Goal: Task Accomplishment & Management: Use online tool/utility

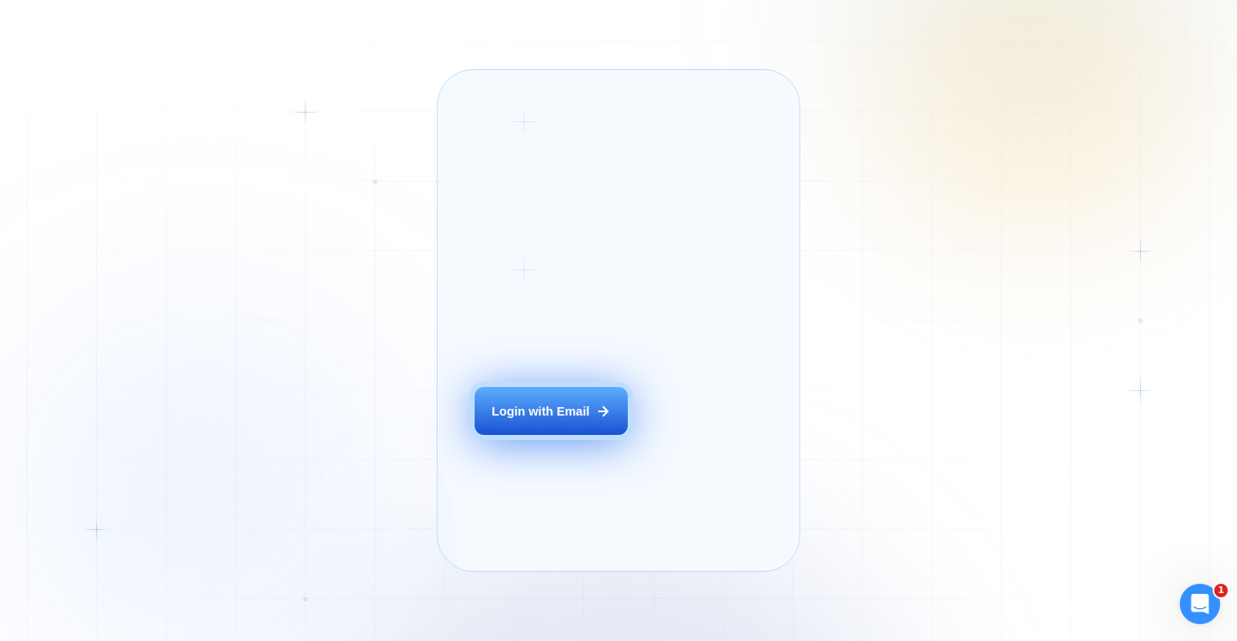
click at [581, 420] on div "Login with Email" at bounding box center [540, 411] width 98 height 17
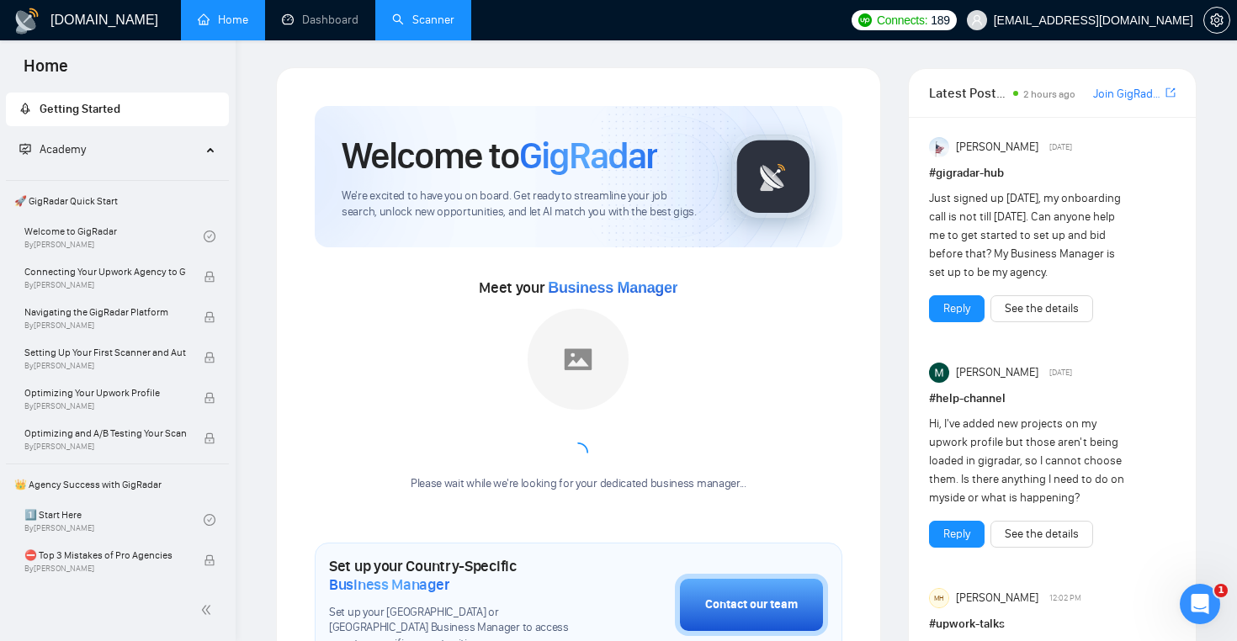
click at [408, 27] on link "Scanner" at bounding box center [423, 20] width 62 height 14
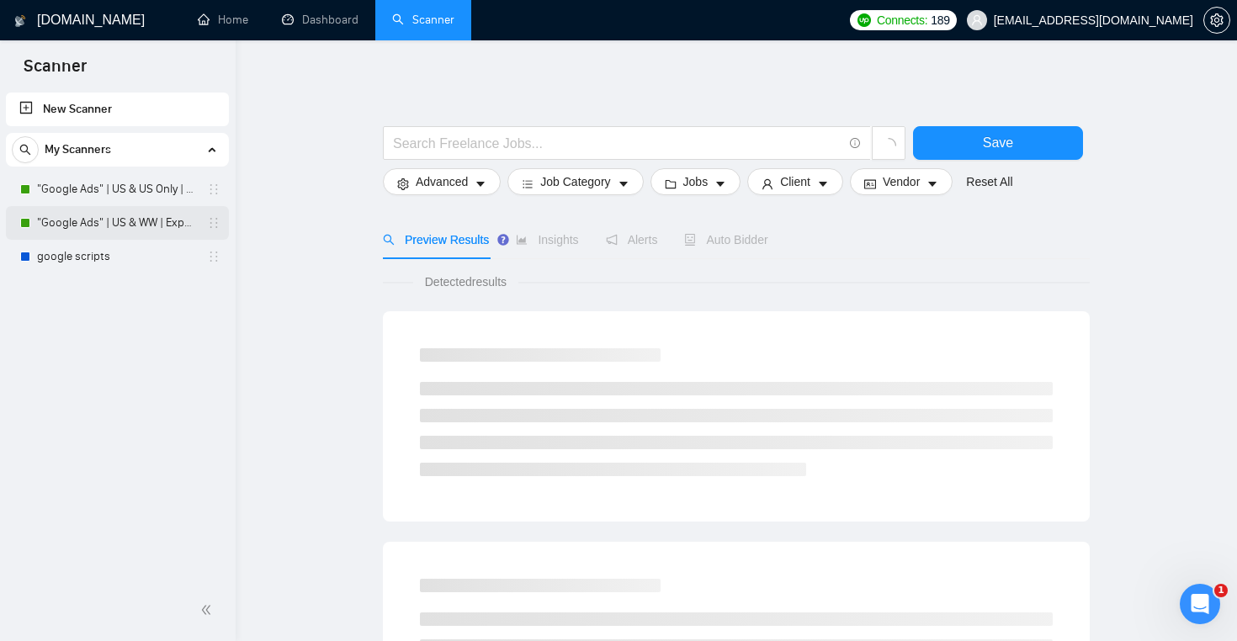
click at [124, 215] on link ""Google Ads" | US & WW | Expert" at bounding box center [117, 223] width 160 height 34
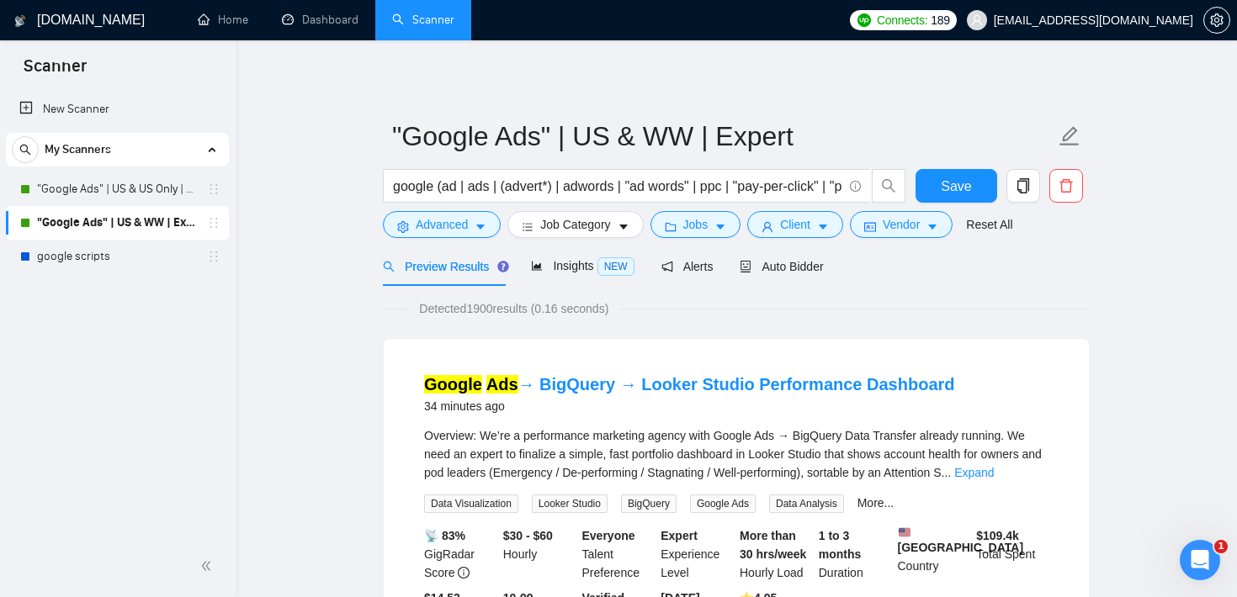
click at [696, 228] on span "Jobs" at bounding box center [695, 224] width 25 height 19
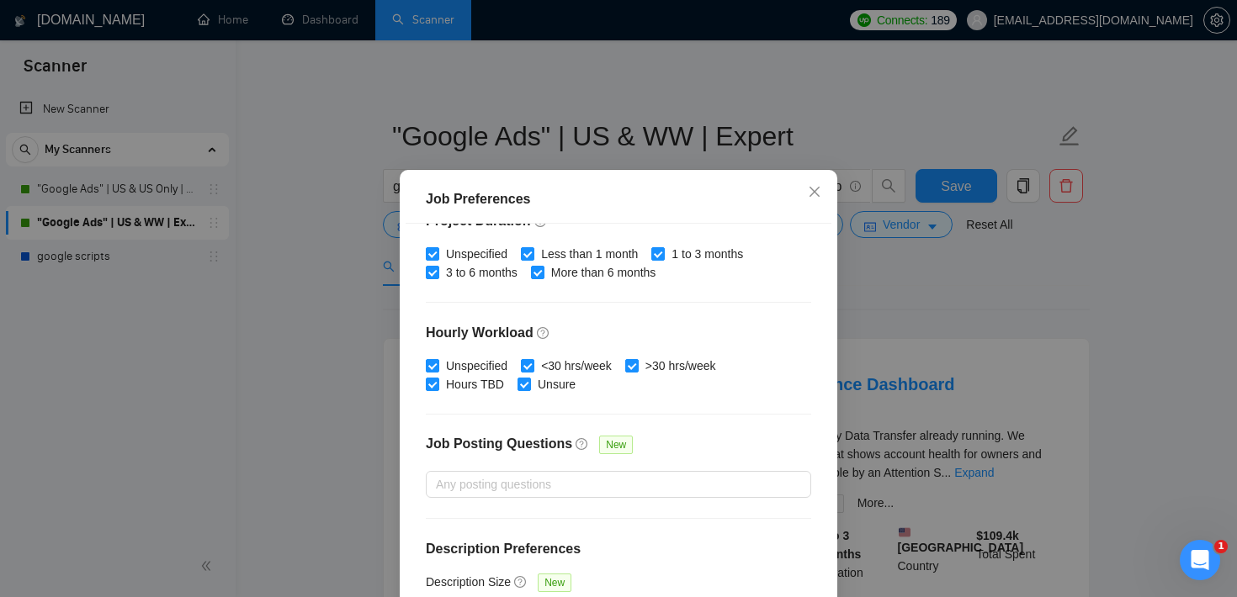
scroll to position [530, 0]
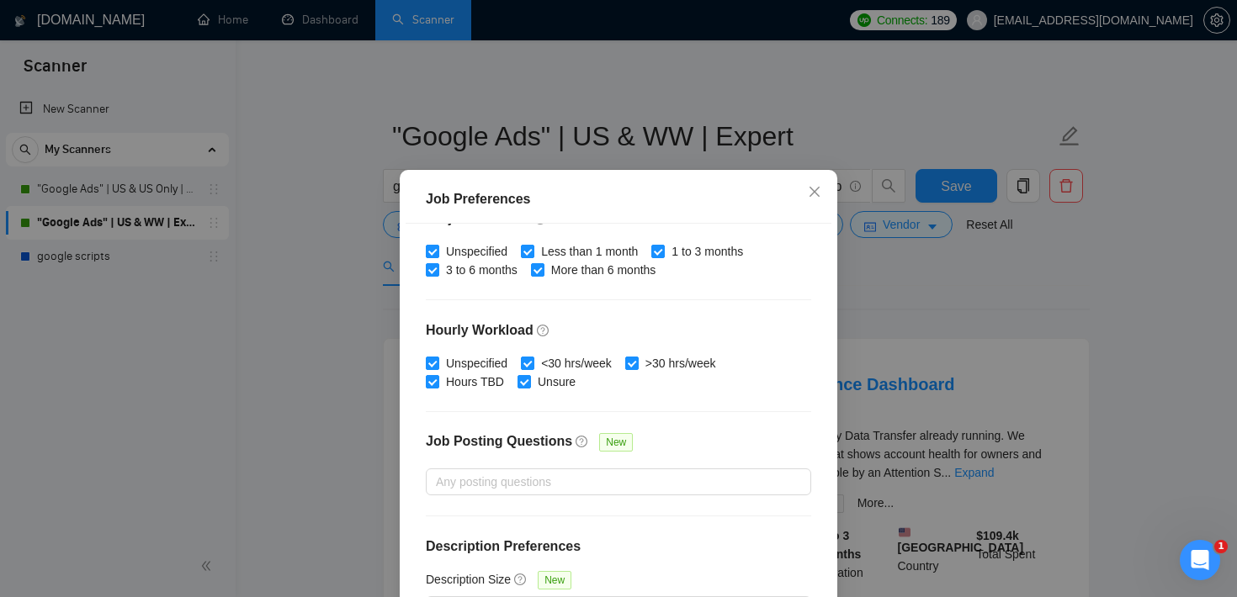
click at [896, 268] on div "Job Preferences Budget Project Type All Fixed Price Hourly Rate Fixed Price Bud…" at bounding box center [618, 298] width 1237 height 597
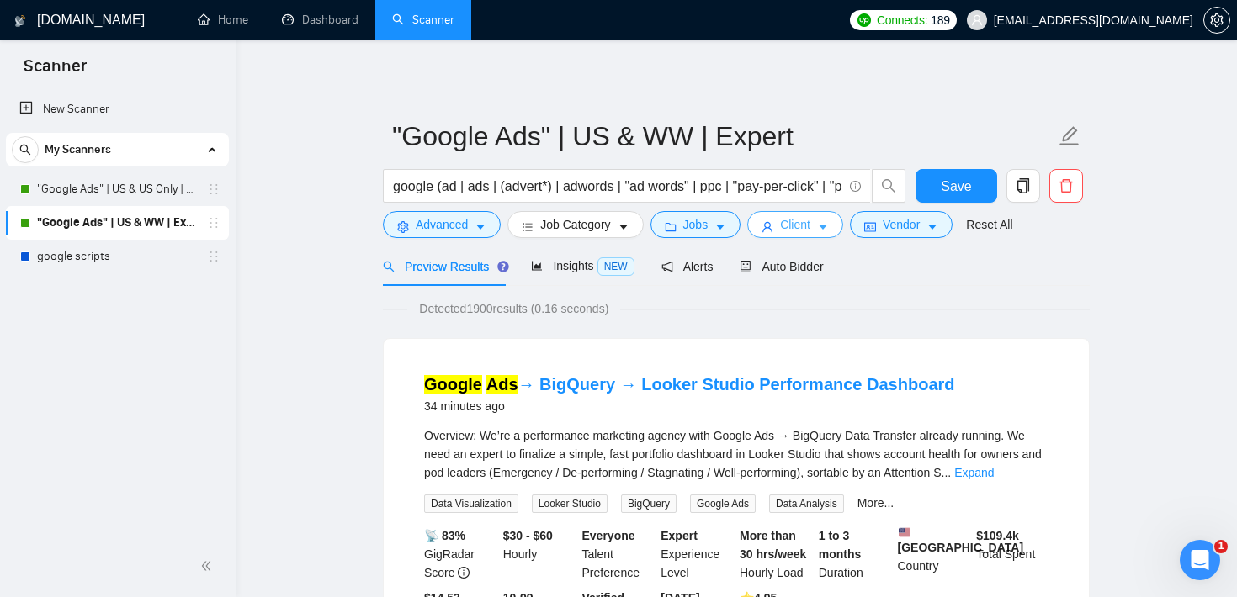
click at [769, 218] on button "Client" at bounding box center [795, 224] width 96 height 27
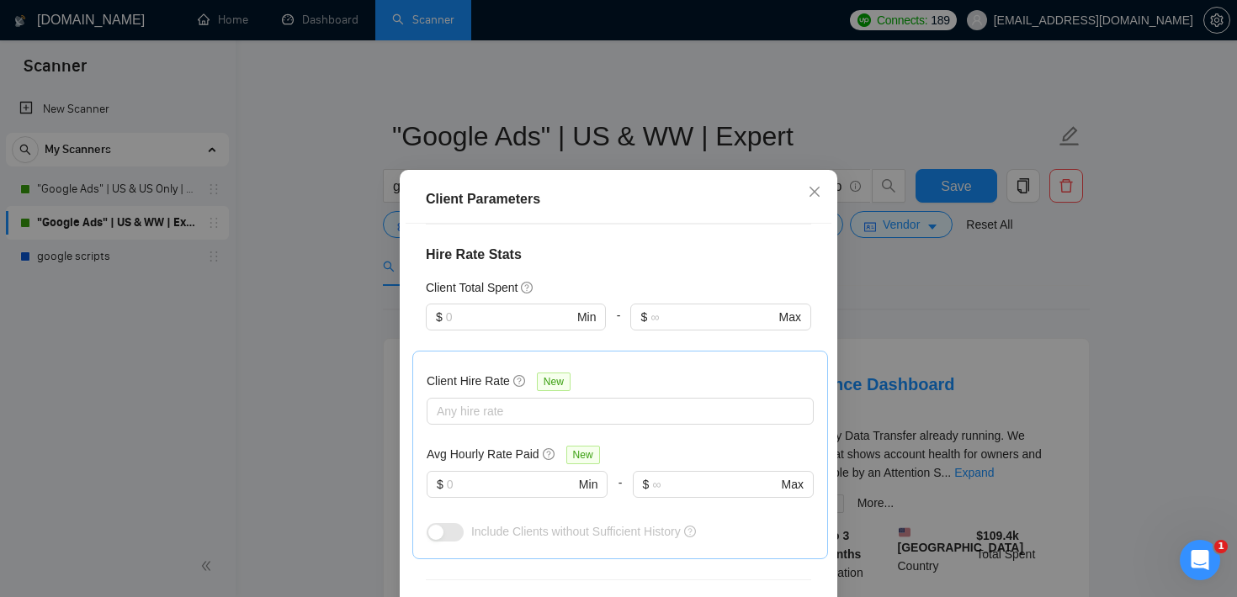
scroll to position [433, 0]
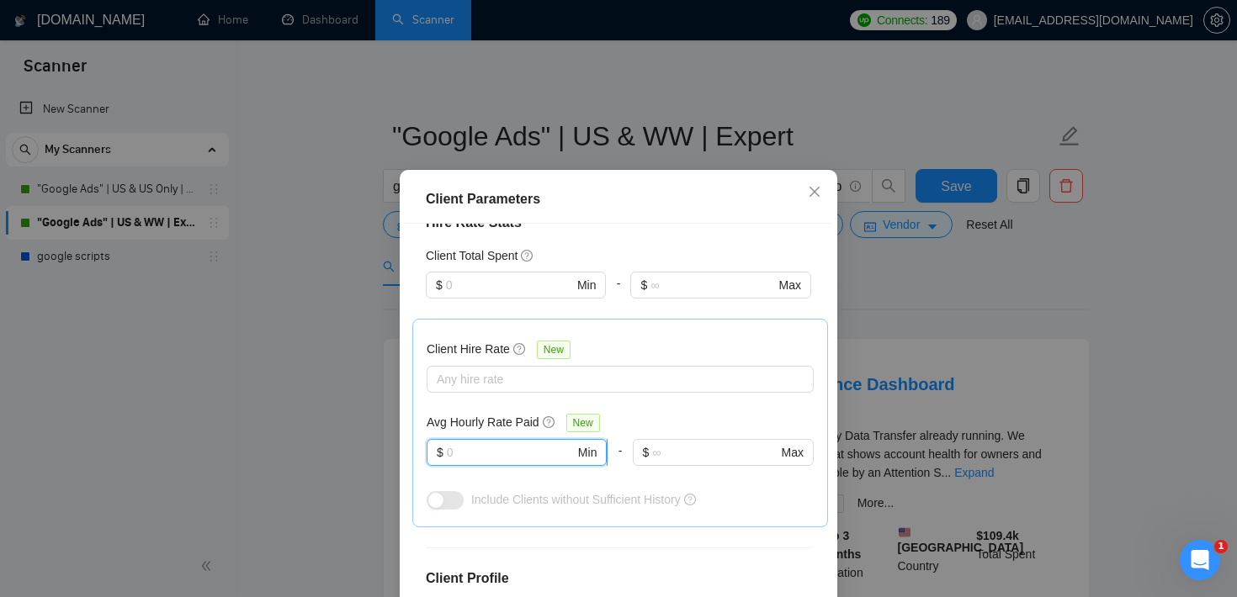
click at [490, 455] on input "text" at bounding box center [511, 452] width 128 height 19
click at [548, 286] on input "text" at bounding box center [509, 285] width 127 height 19
click at [914, 276] on div "Client Parameters Client Location Include Client Countries [GEOGRAPHIC_DATA] Ex…" at bounding box center [618, 298] width 1237 height 597
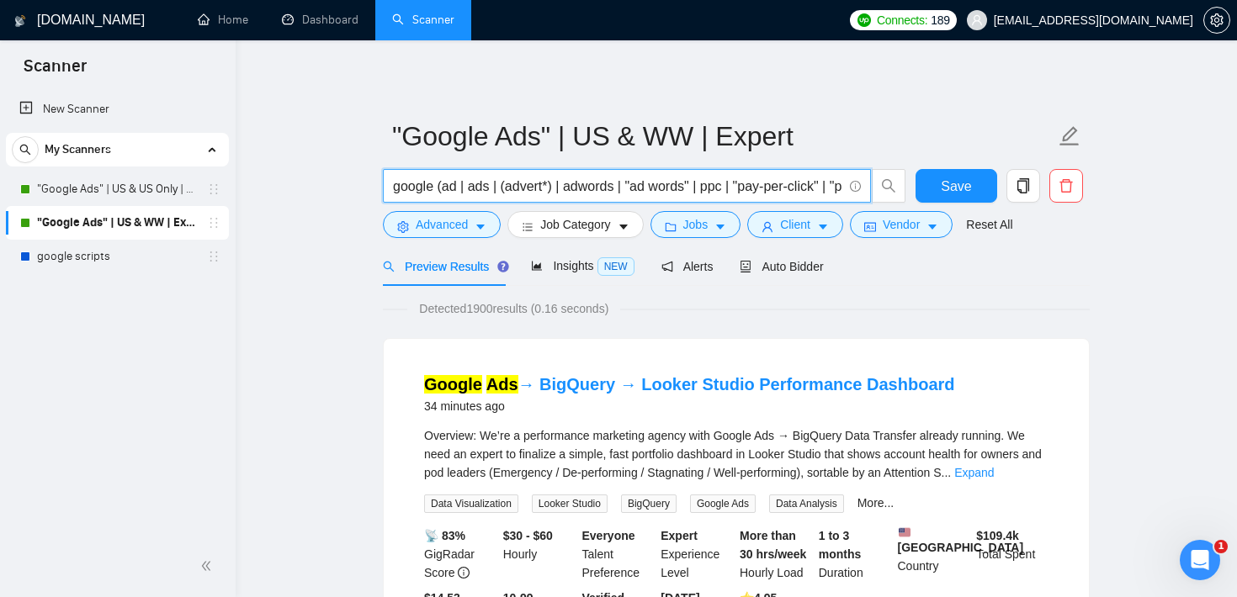
drag, startPoint x: 434, startPoint y: 186, endPoint x: 357, endPoint y: 183, distance: 77.5
click at [438, 184] on input "google (ad | ads | (advert*) | adwords | "ad words" | ppc | "pay-per-click" | "…" at bounding box center [617, 186] width 449 height 21
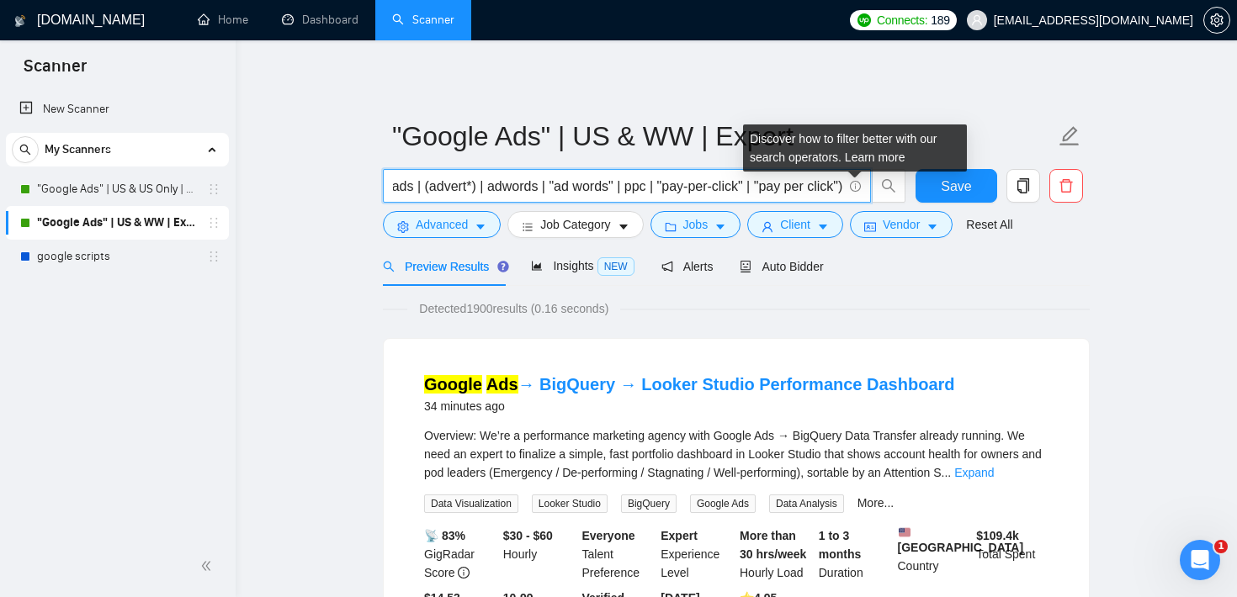
drag, startPoint x: 438, startPoint y: 184, endPoint x: 855, endPoint y: 183, distance: 417.4
click at [855, 183] on span "google (ad | ads | (advert*) | adwords | "ad words" | ppc | "pay-per-click" | "…" at bounding box center [627, 186] width 488 height 34
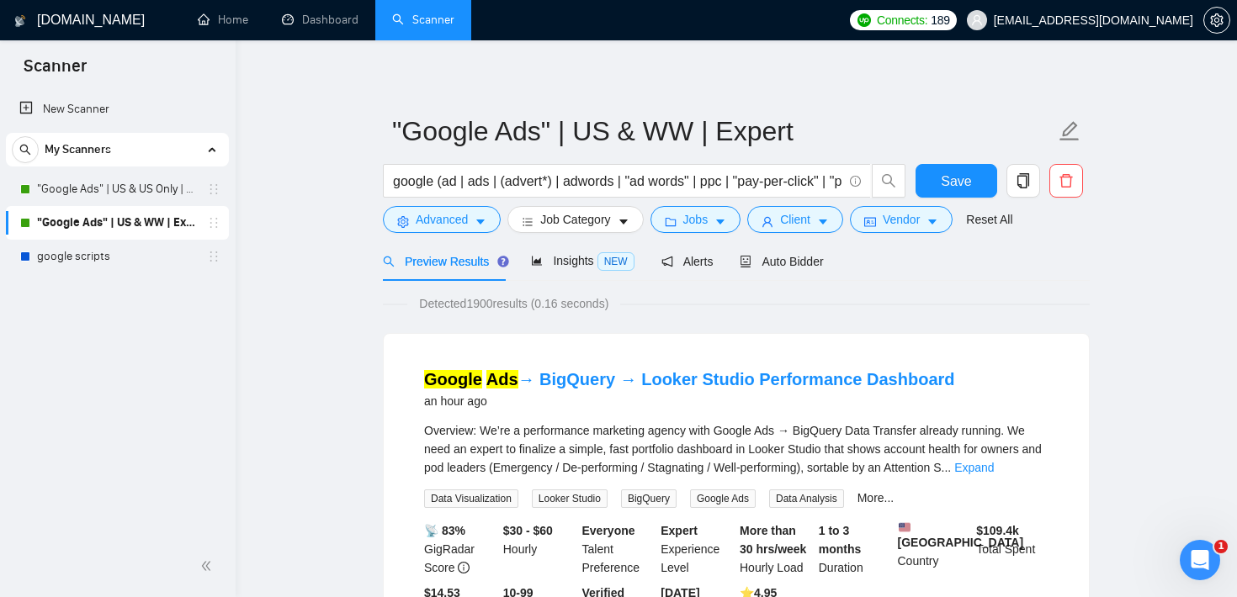
scroll to position [0, 0]
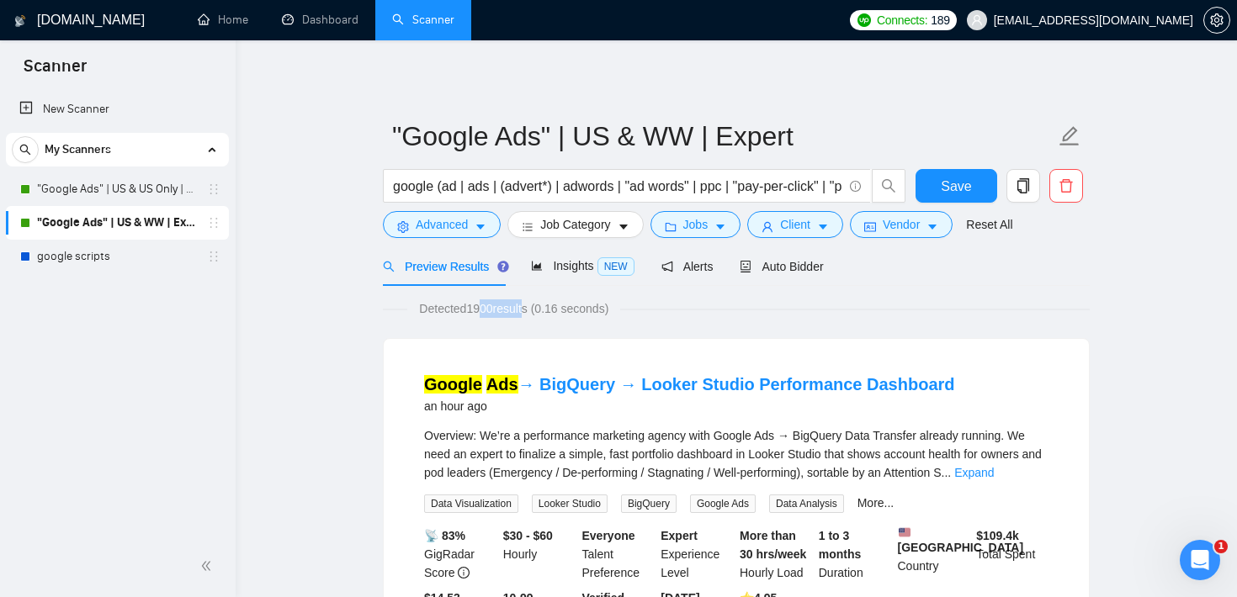
drag, startPoint x: 475, startPoint y: 310, endPoint x: 529, endPoint y: 310, distance: 53.9
click at [529, 310] on span "Detected 1900 results (0.16 seconds)" at bounding box center [513, 309] width 213 height 19
click at [695, 224] on span "Jobs" at bounding box center [695, 224] width 25 height 19
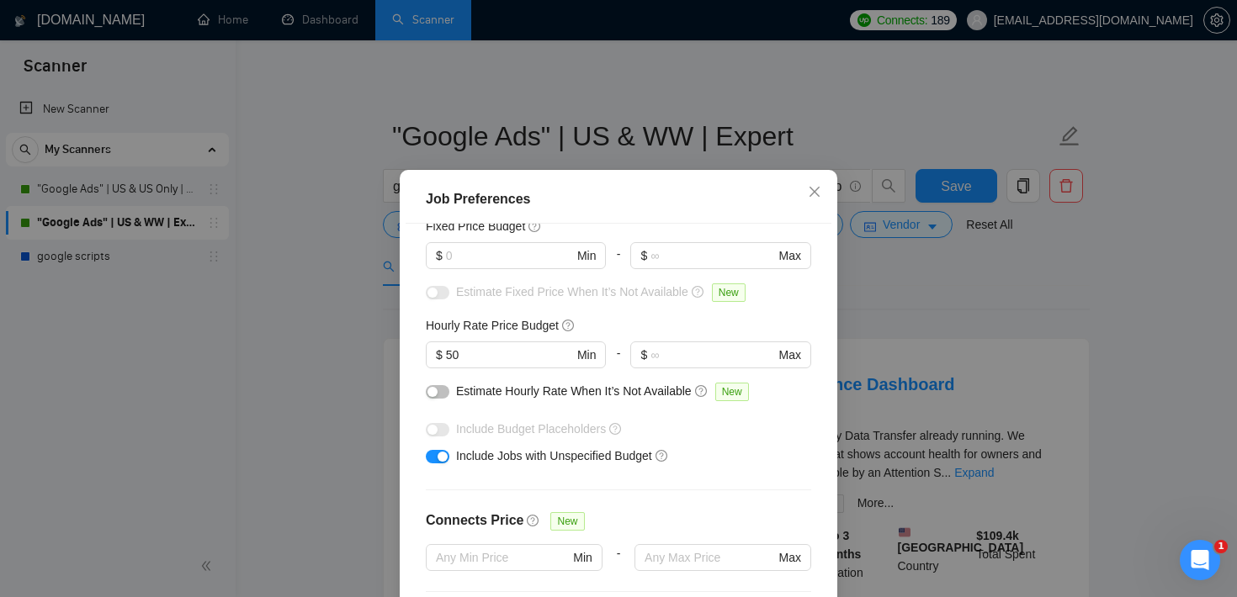
scroll to position [98, 0]
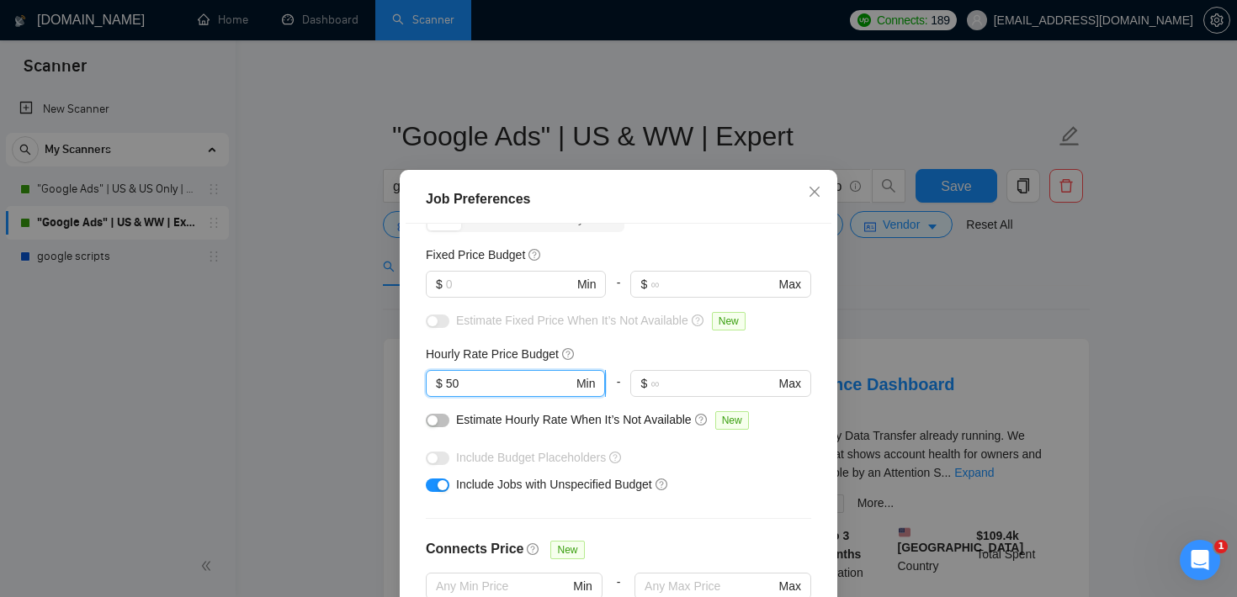
click at [480, 379] on input "50" at bounding box center [509, 383] width 127 height 19
type input "5"
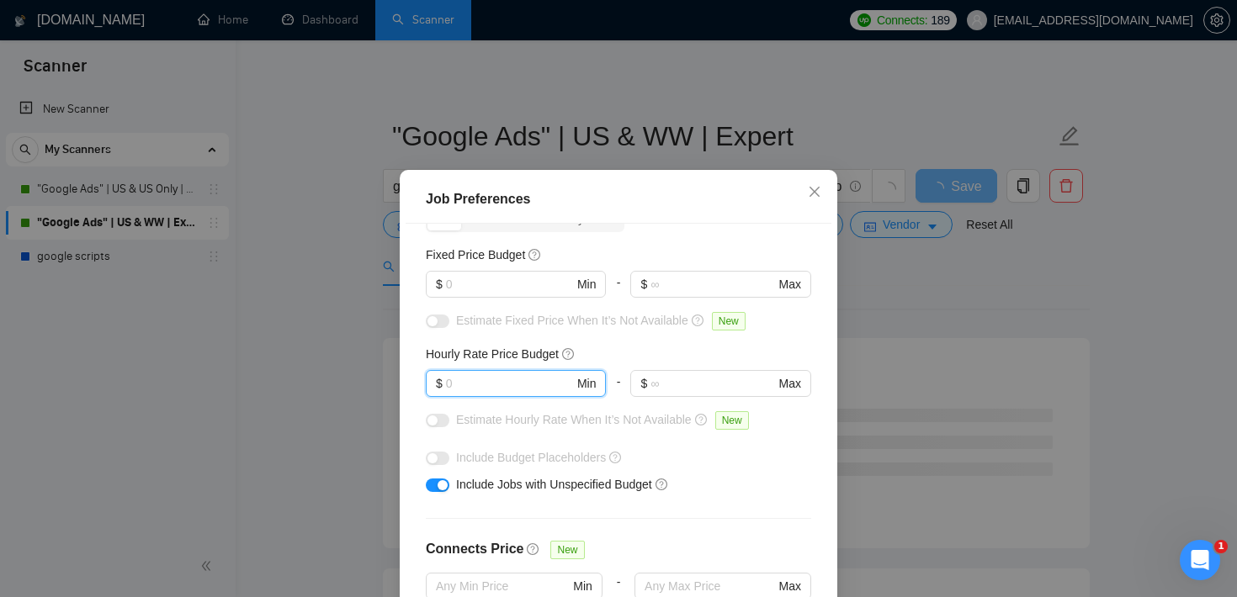
scroll to position [530, 0]
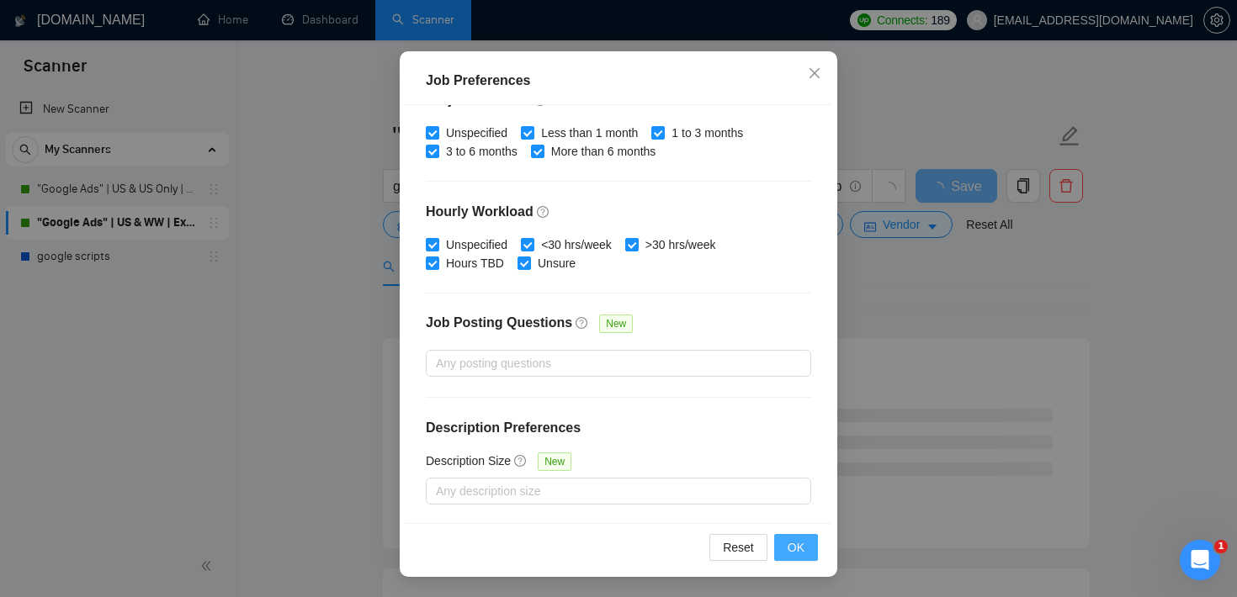
click at [803, 548] on span "OK" at bounding box center [796, 548] width 17 height 19
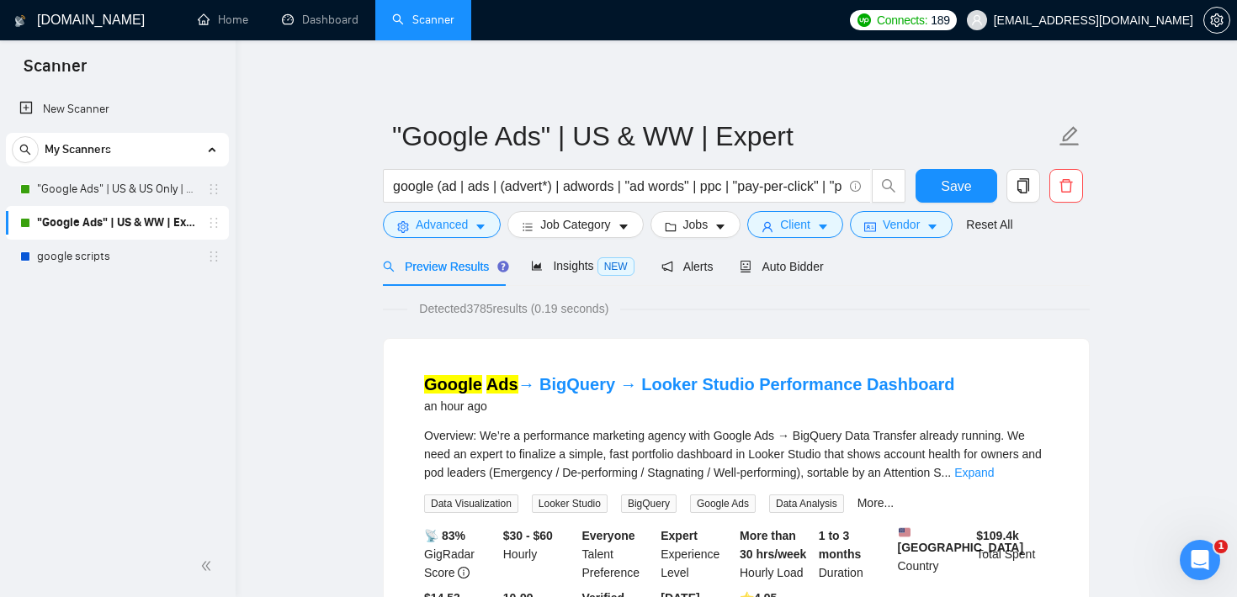
drag, startPoint x: 468, startPoint y: 307, endPoint x: 539, endPoint y: 300, distance: 71.1
click at [539, 300] on span "Detected 3785 results (0.19 seconds)" at bounding box center [513, 309] width 213 height 19
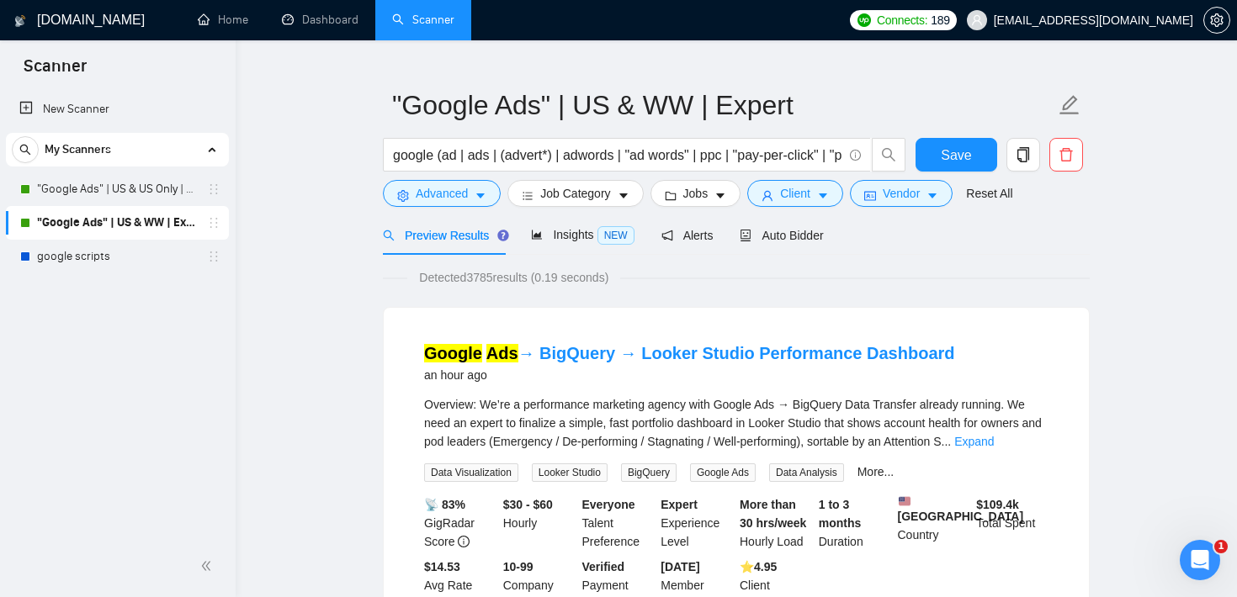
scroll to position [3, 0]
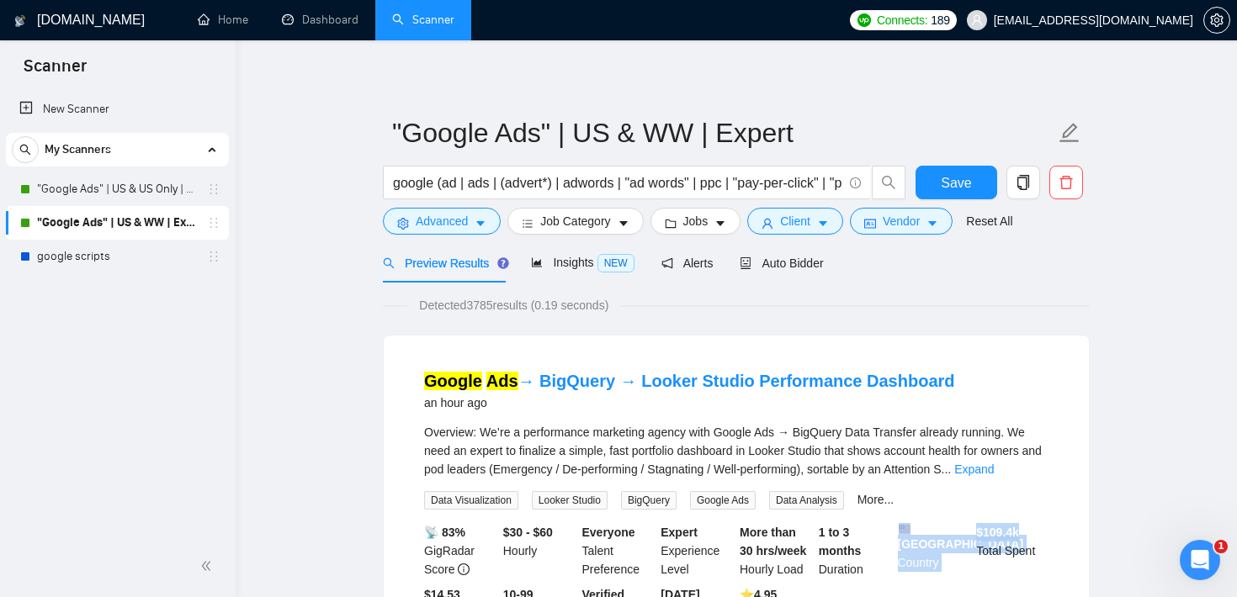
drag, startPoint x: 1040, startPoint y: 539, endPoint x: 972, endPoint y: 533, distance: 68.4
click at [972, 533] on div "📡 83% GigRadar Score $30 - $60 Hourly Everyone Talent Preference Expert Experie…" at bounding box center [736, 582] width 631 height 118
click at [1038, 553] on div "$ 109.4k Total Spent" at bounding box center [1012, 551] width 79 height 56
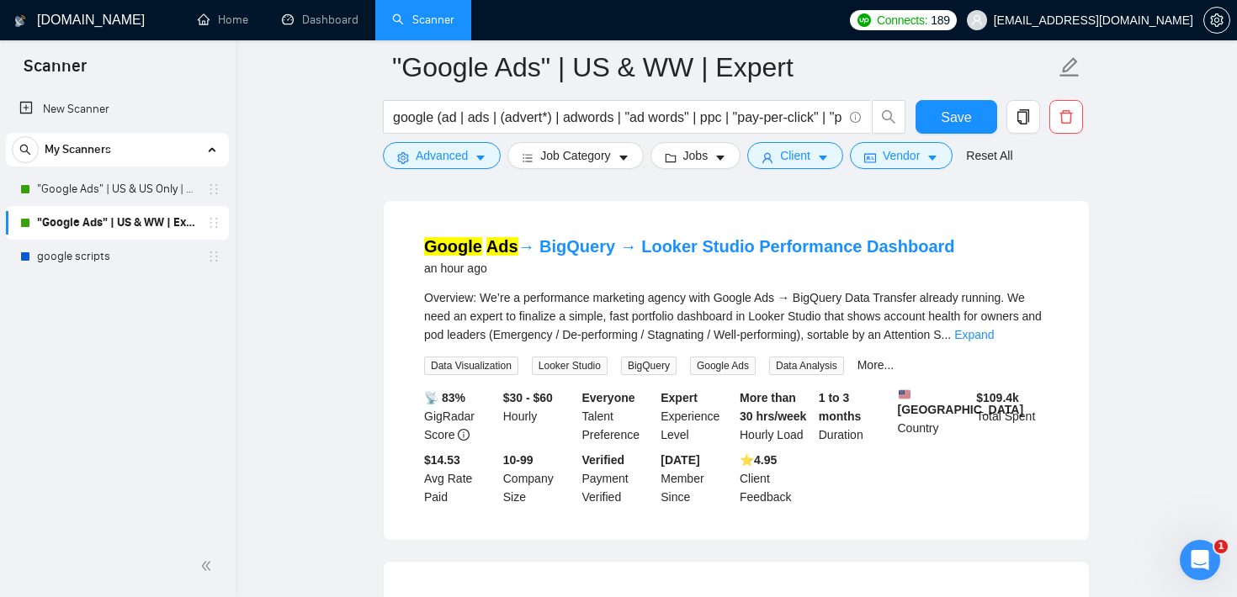
scroll to position [186, 0]
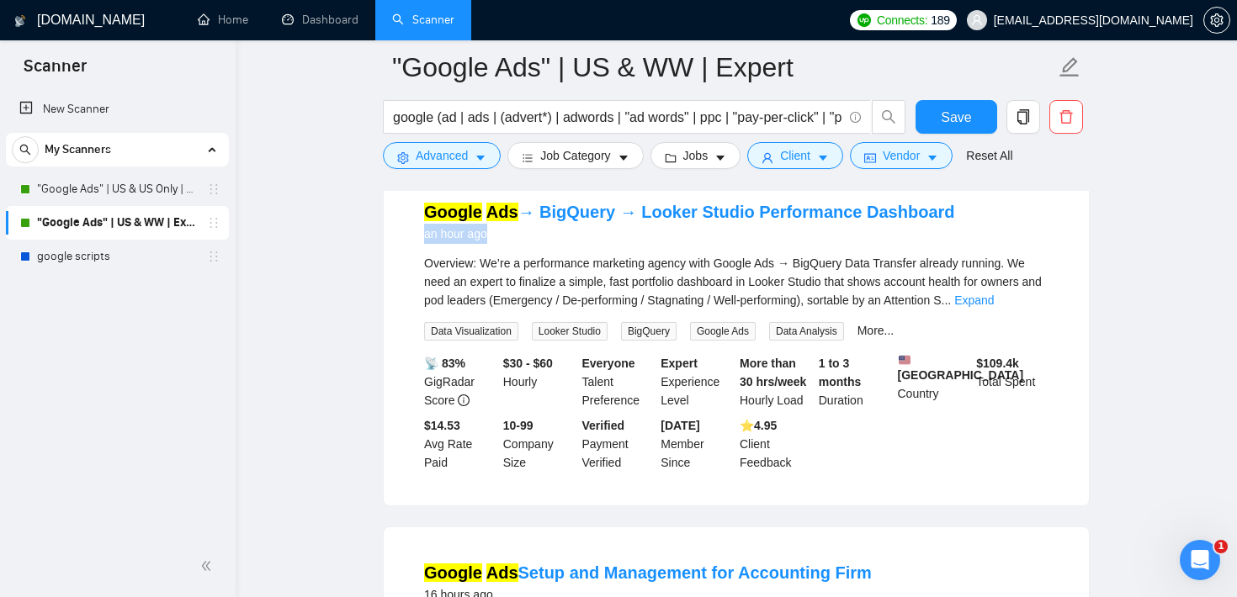
drag, startPoint x: 498, startPoint y: 236, endPoint x: 401, endPoint y: 236, distance: 97.6
click at [401, 236] on div "Google Ads → BigQuery → Looker Studio Performance Dashboard an hour ago Overvie…" at bounding box center [736, 336] width 705 height 339
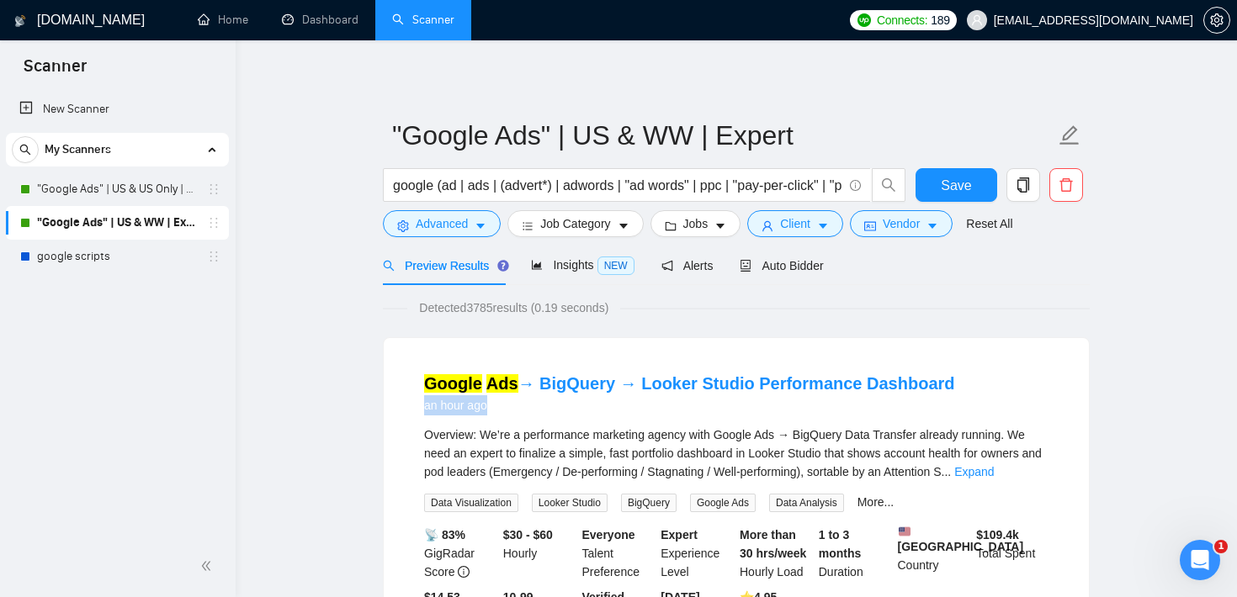
scroll to position [0, 0]
click at [582, 261] on span "Insights NEW" at bounding box center [582, 265] width 103 height 13
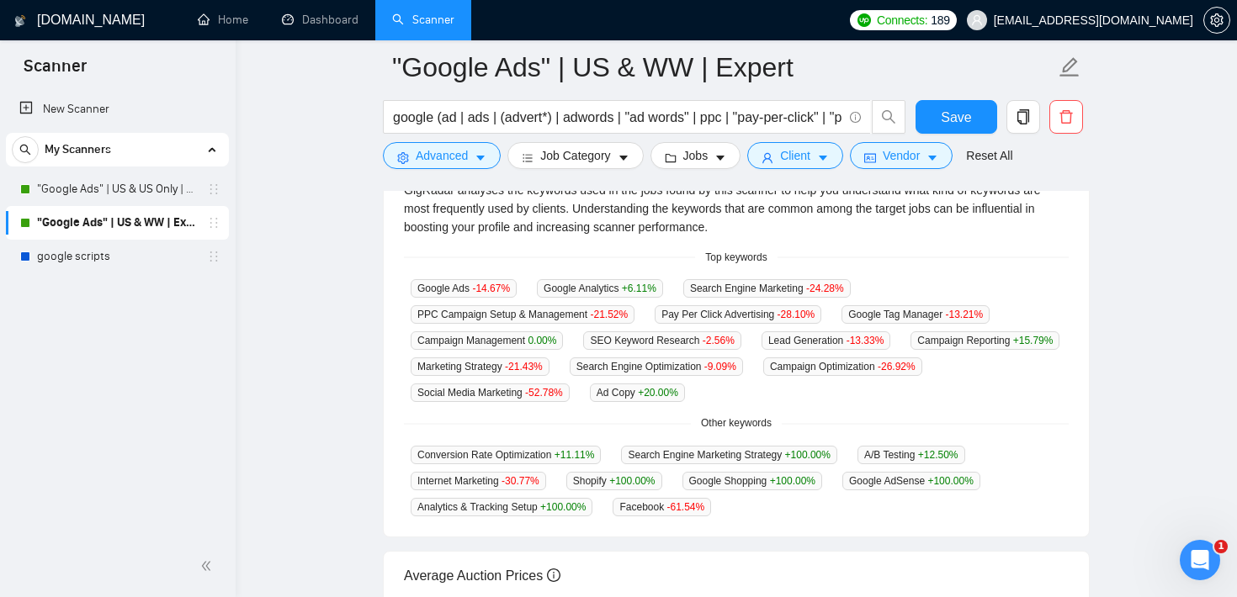
scroll to position [388, 0]
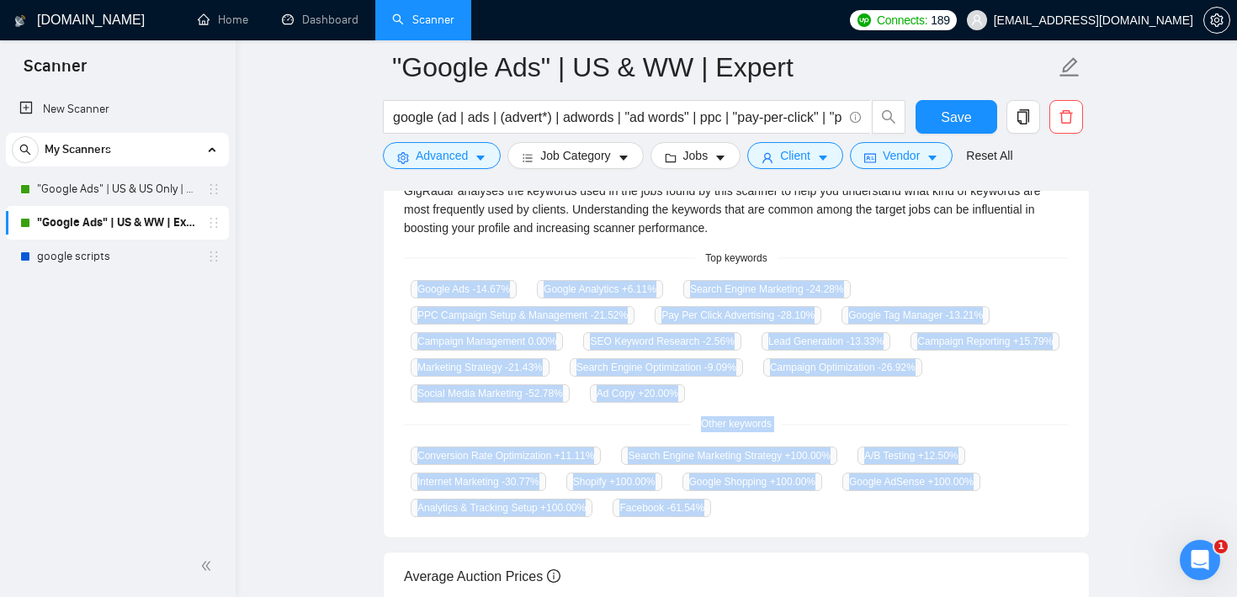
drag, startPoint x: 407, startPoint y: 289, endPoint x: 725, endPoint y: 499, distance: 380.9
click at [725, 499] on div "GigRadar analyses the keywords used in the jobs found by this scanner to help y…" at bounding box center [736, 350] width 705 height 377
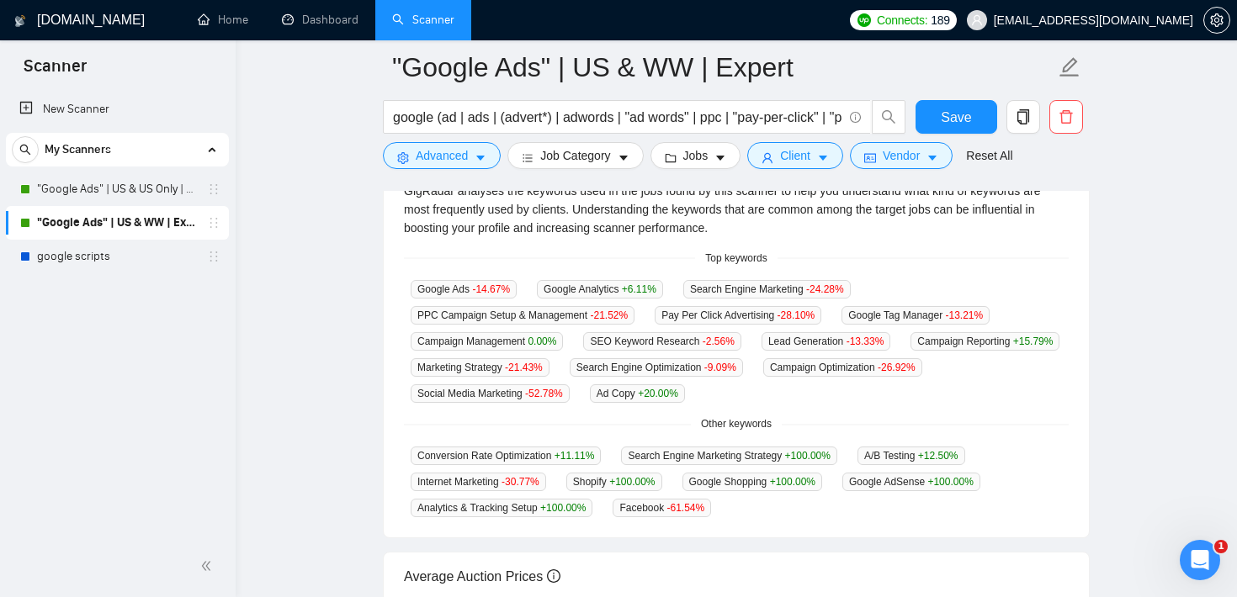
click at [273, 324] on main ""Google Ads" | US & WW | Expert google (ad | ads | (advert*) | adwords | "ad wo…" at bounding box center [736, 276] width 947 height 1194
click at [459, 158] on span "Advanced" at bounding box center [442, 155] width 52 height 19
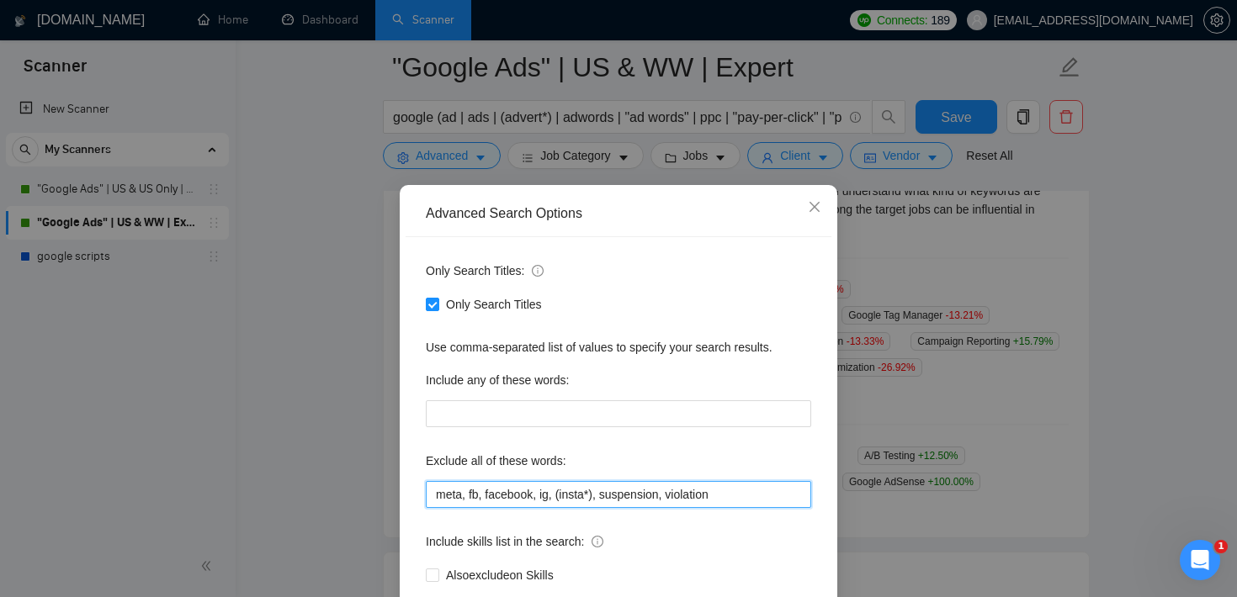
click at [577, 494] on input "meta, fb, facebook, ig, (insta*), suspension, violation" at bounding box center [618, 494] width 385 height 27
click at [279, 286] on div "Advanced Search Options Only Search Titles: Only Search Titles Use comma-separa…" at bounding box center [618, 298] width 1237 height 597
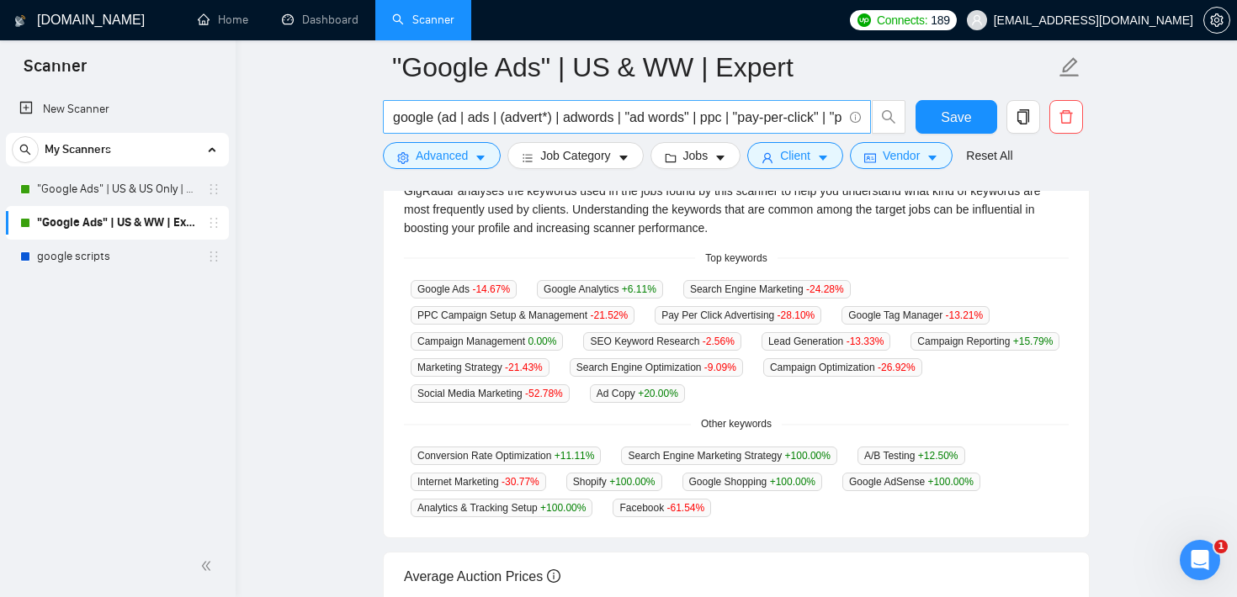
click at [517, 114] on input "google (ad | ads | (advert*) | adwords | "ad words" | ppc | "pay-per-click" | "…" at bounding box center [617, 117] width 449 height 21
click at [320, 295] on main ""Google Ads" | US & WW | Expert google (ad | ads | (advert*) | adwords | "ad wo…" at bounding box center [736, 276] width 947 height 1194
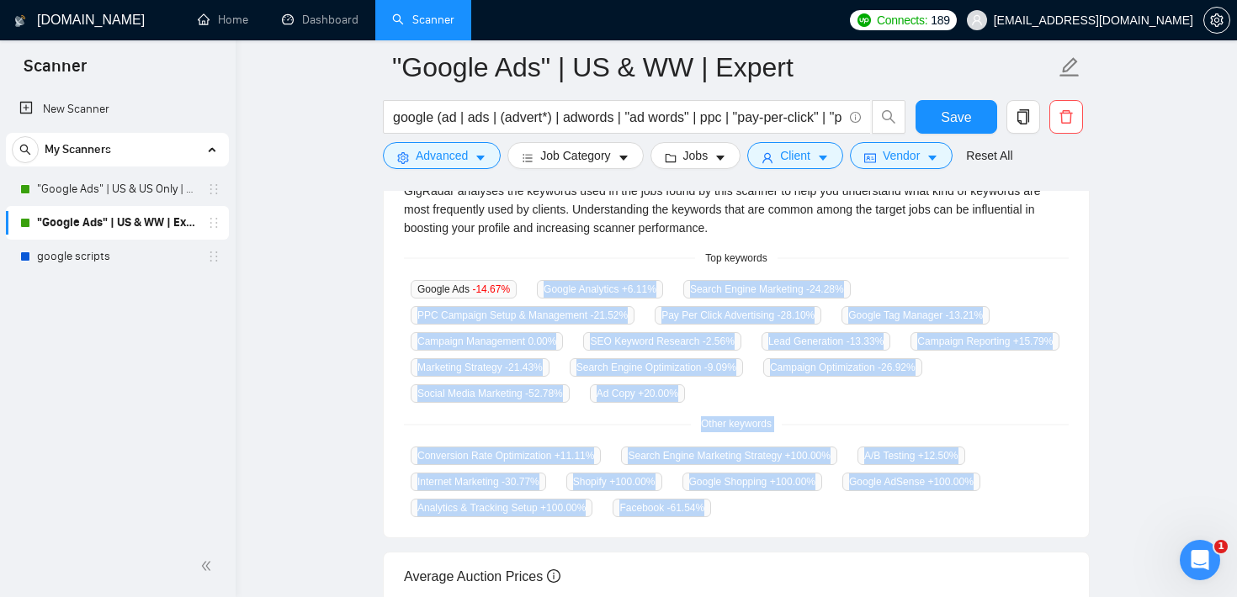
drag, startPoint x: 746, startPoint y: 512, endPoint x: 411, endPoint y: 297, distance: 398.2
click at [411, 297] on div "GigRadar analyses the keywords used in the jobs found by this scanner to help y…" at bounding box center [736, 350] width 705 height 377
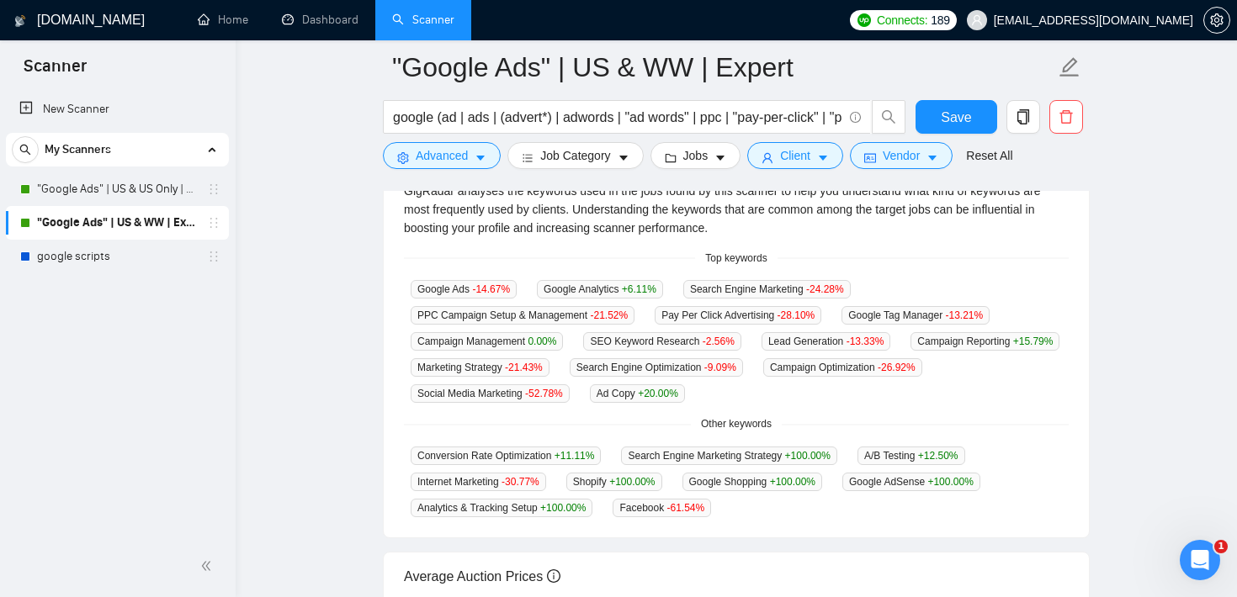
click at [349, 312] on main ""Google Ads" | US & WW | Expert google (ad | ads | (advert*) | adwords | "ad wo…" at bounding box center [736, 276] width 947 height 1194
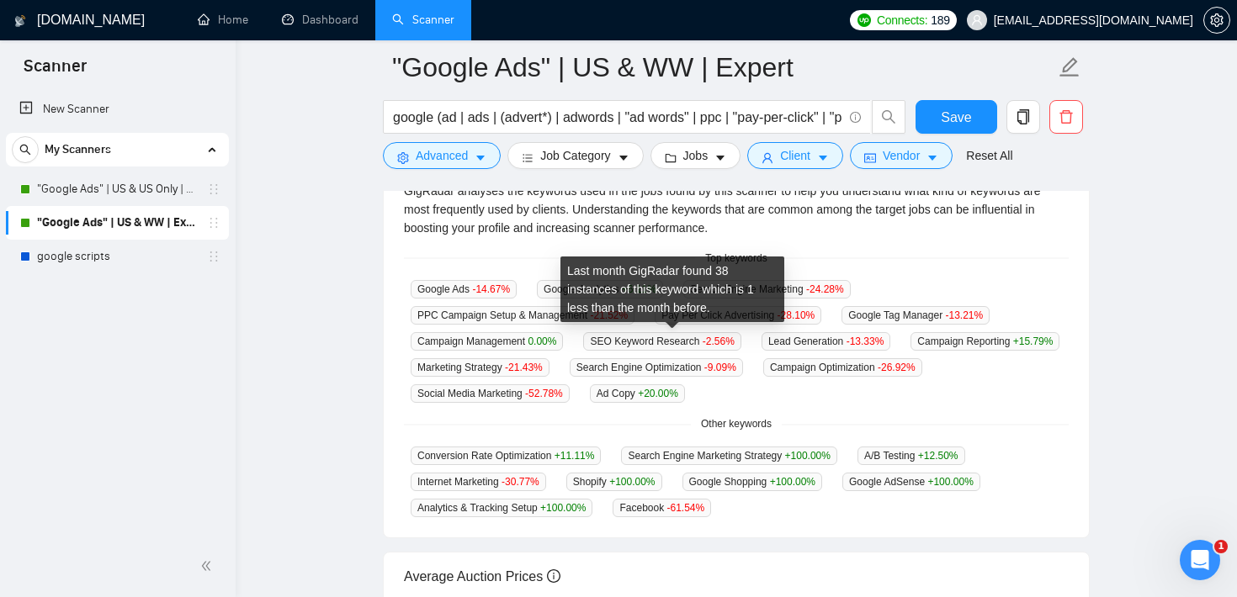
scroll to position [0, 0]
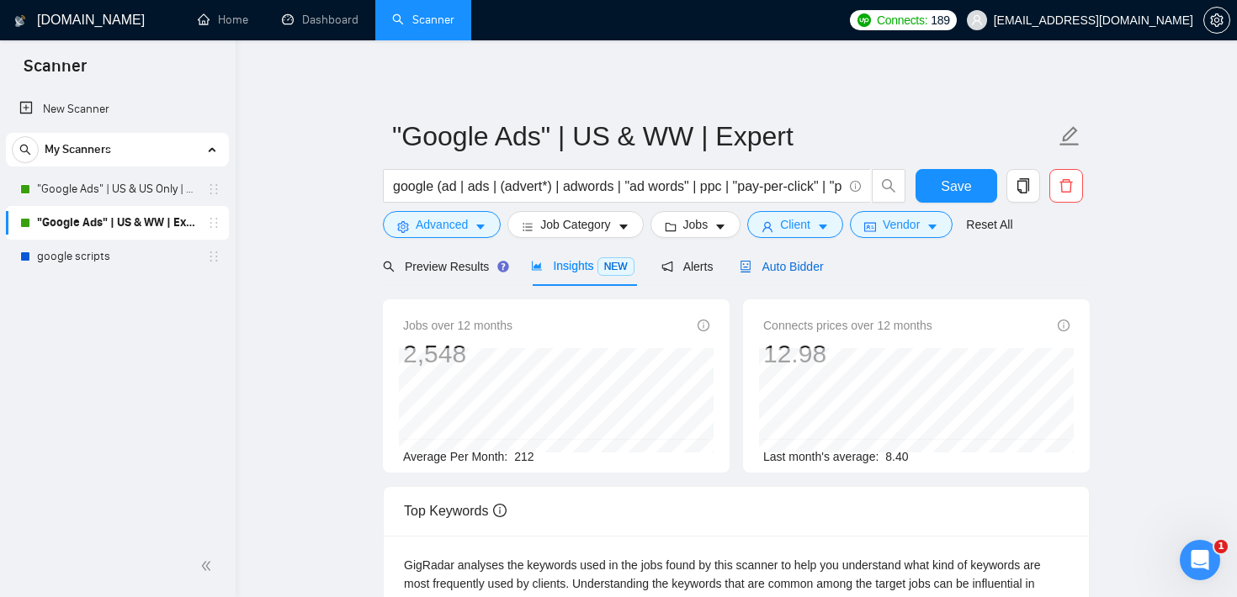
click at [791, 265] on span "Auto Bidder" at bounding box center [781, 266] width 83 height 13
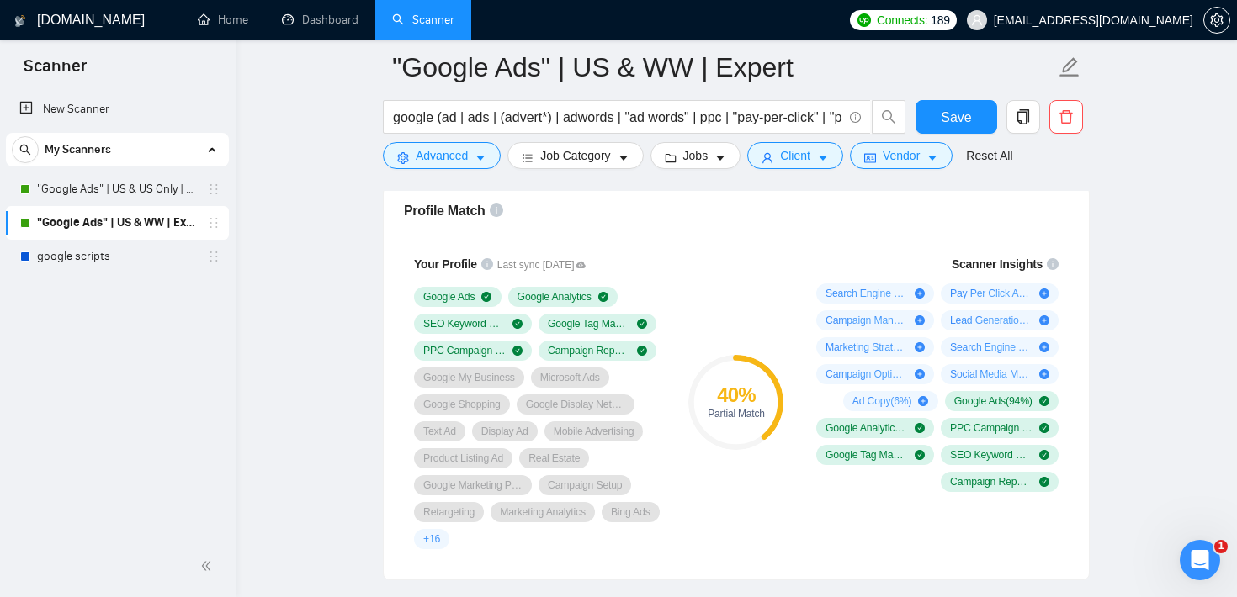
scroll to position [1099, 0]
drag, startPoint x: 703, startPoint y: 348, endPoint x: 773, endPoint y: 418, distance: 98.8
click at [773, 418] on div "40 % Partial Match" at bounding box center [736, 404] width 113 height 315
click at [744, 295] on div "40 % Partial Match" at bounding box center [736, 404] width 113 height 315
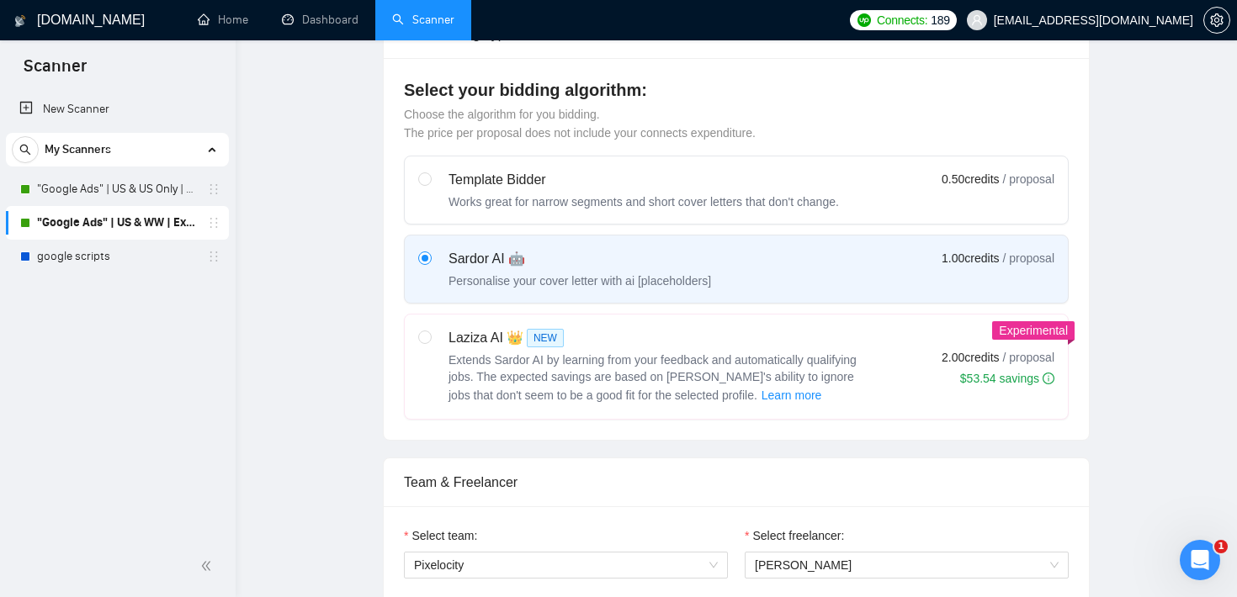
scroll to position [0, 0]
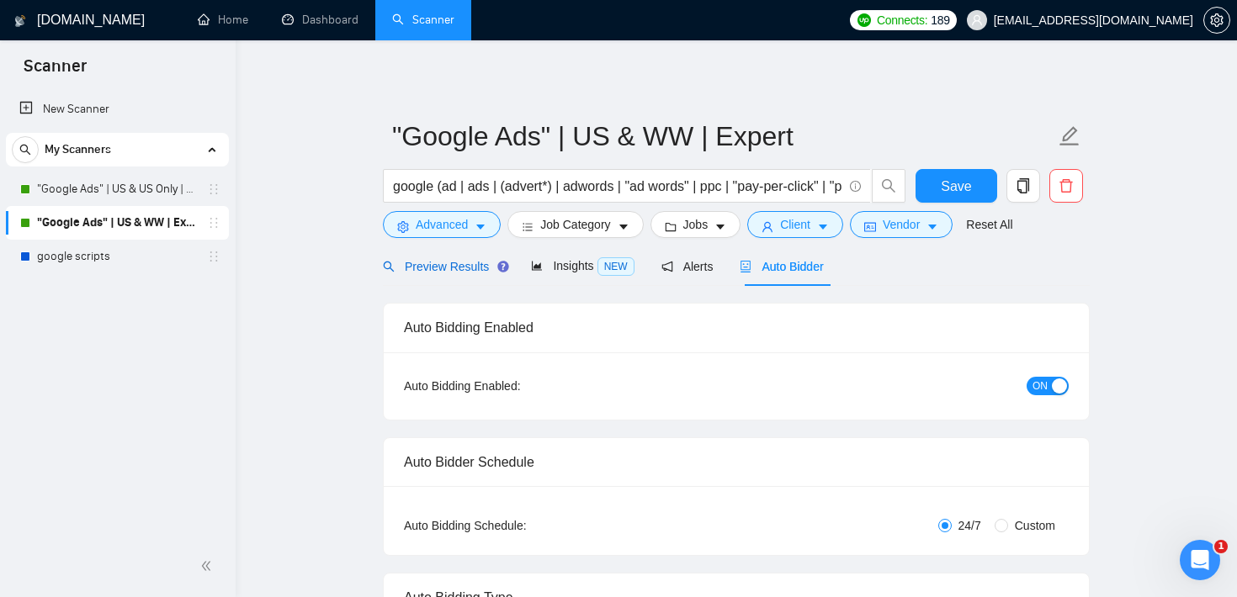
click at [443, 268] on span "Preview Results" at bounding box center [443, 266] width 121 height 13
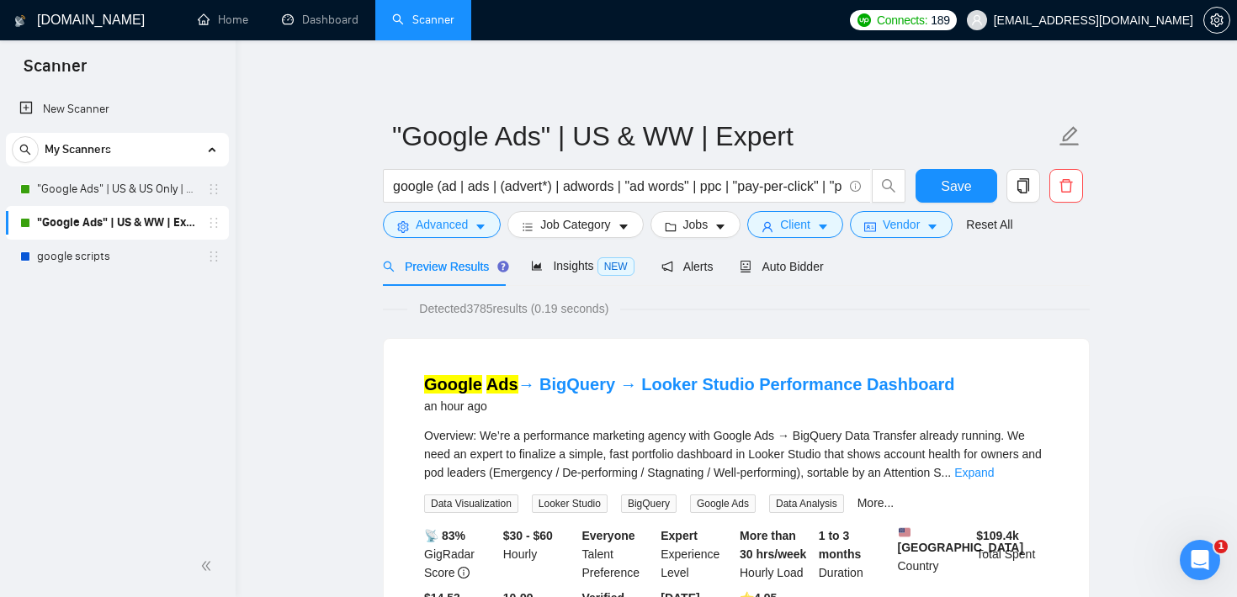
click at [823, 279] on div "Auto Bidder" at bounding box center [781, 267] width 83 height 40
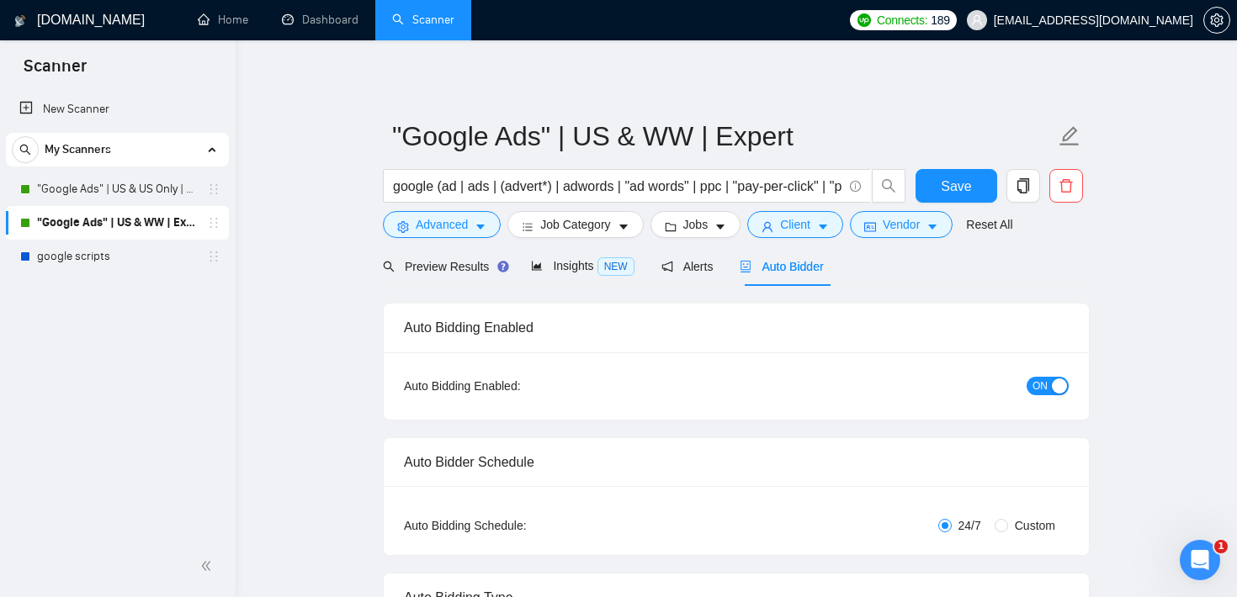
checkbox input "true"
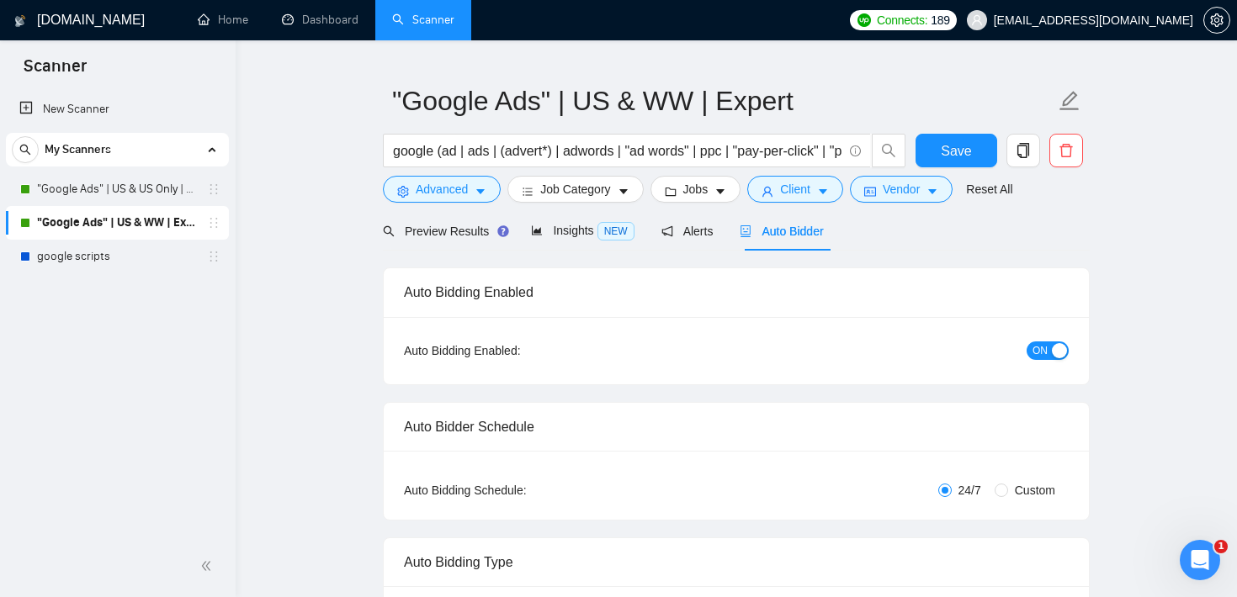
scroll to position [45, 0]
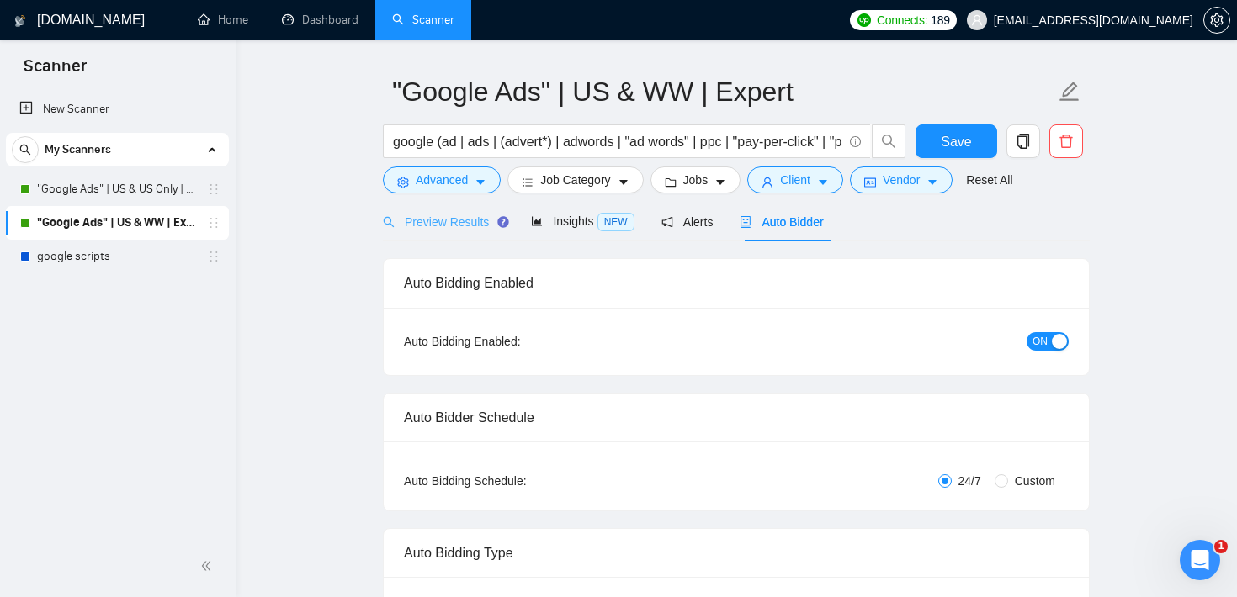
click at [428, 236] on div "Preview Results" at bounding box center [443, 222] width 121 height 40
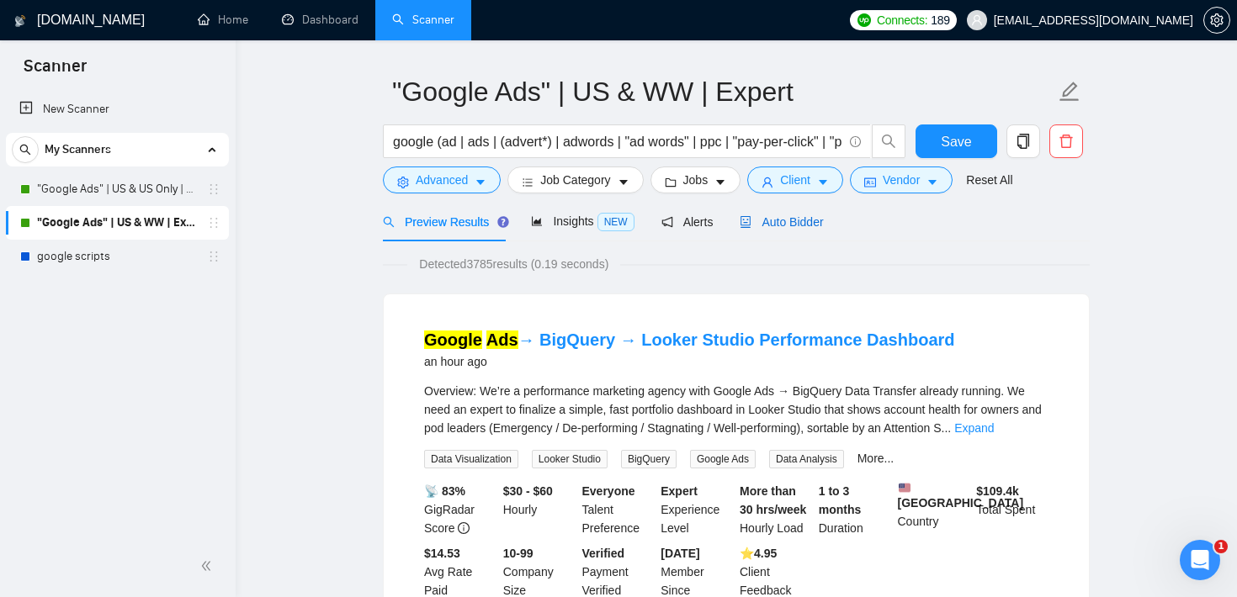
click at [794, 218] on span "Auto Bidder" at bounding box center [781, 221] width 83 height 13
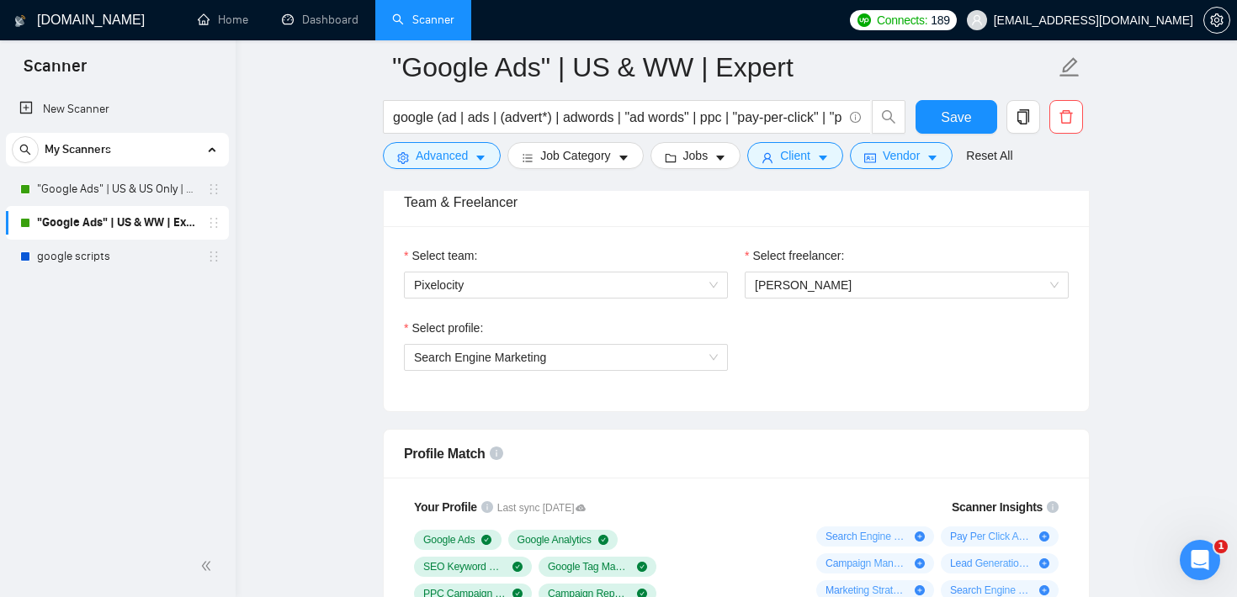
scroll to position [859, 0]
click at [814, 277] on span "[PERSON_NAME]" at bounding box center [803, 283] width 97 height 13
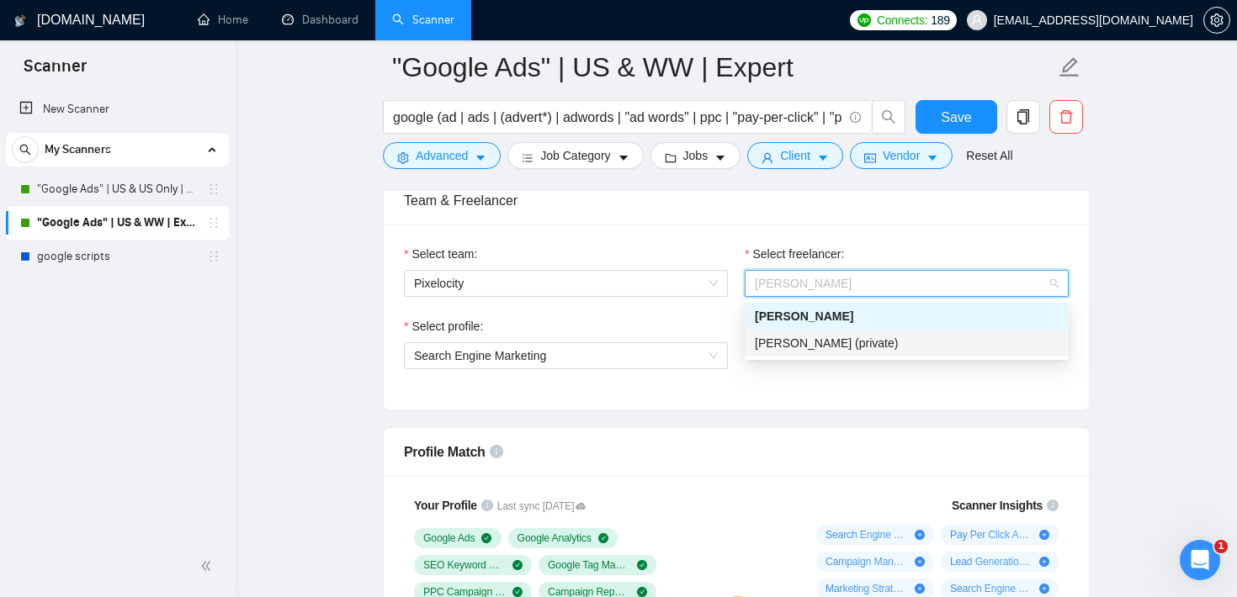
click at [768, 379] on div "Select profile: Search Engine Marketing" at bounding box center [736, 353] width 682 height 72
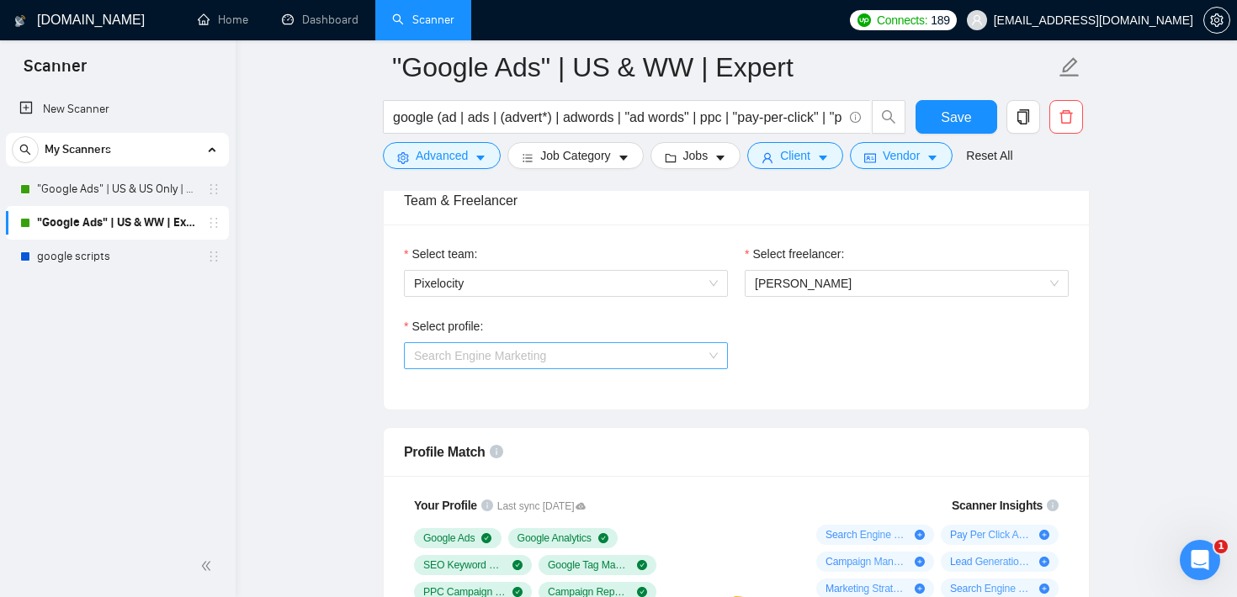
click at [641, 364] on span "Search Engine Marketing" at bounding box center [566, 355] width 304 height 25
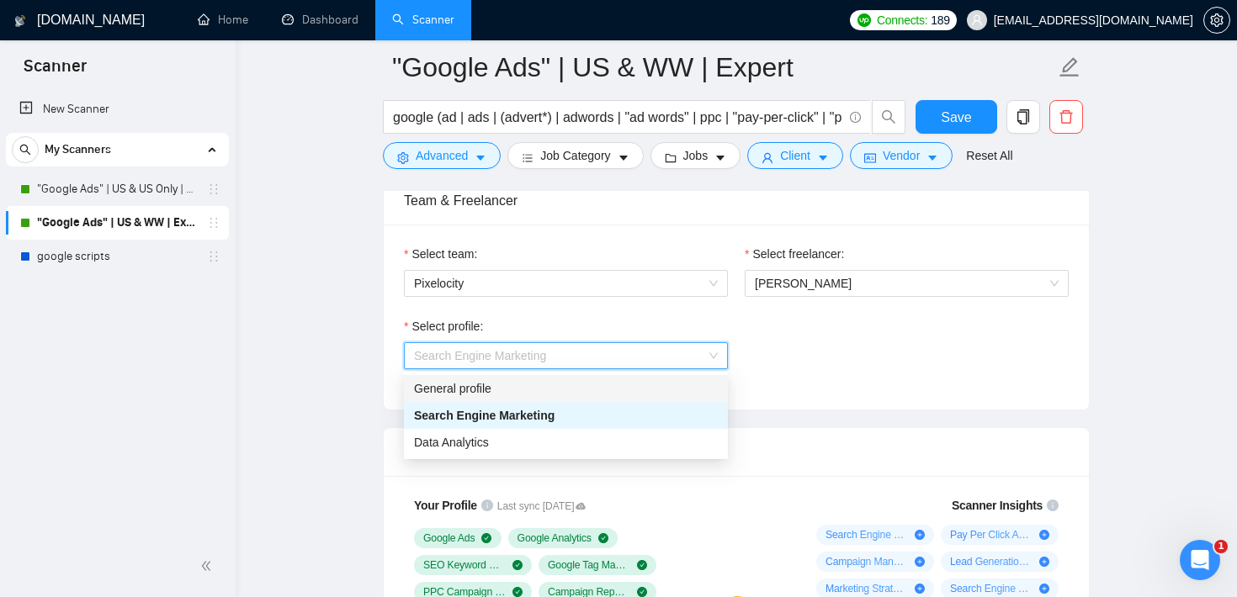
click at [792, 339] on div "Select profile: Search Engine Marketing" at bounding box center [736, 353] width 682 height 72
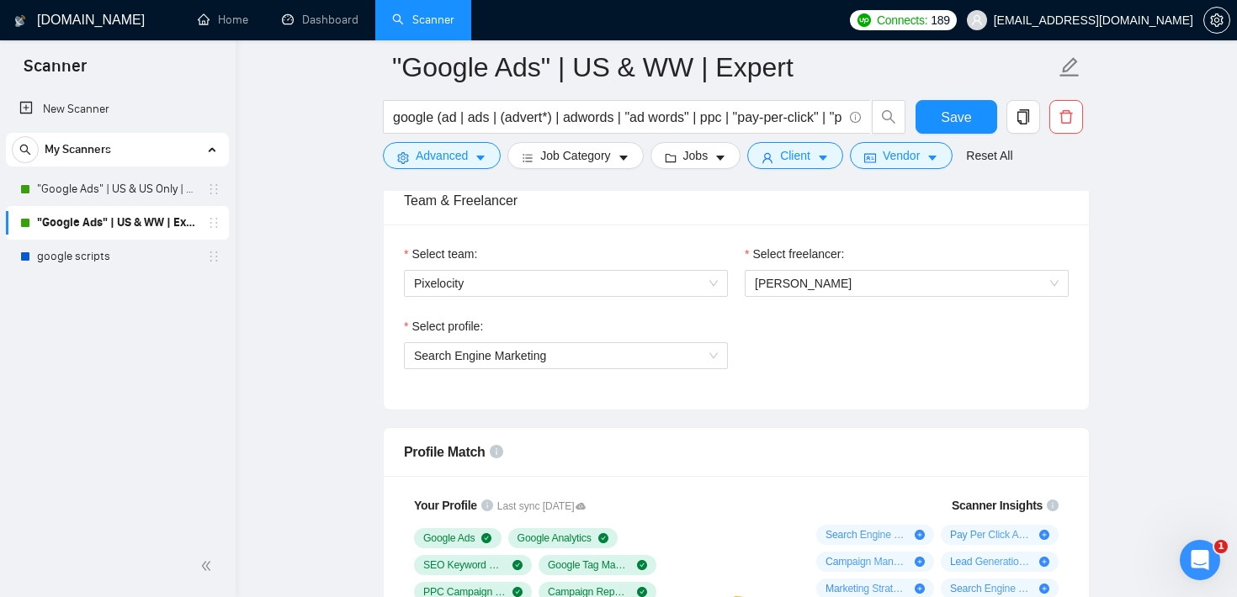
click at [792, 339] on div "Select profile: Search Engine Marketing" at bounding box center [736, 353] width 682 height 72
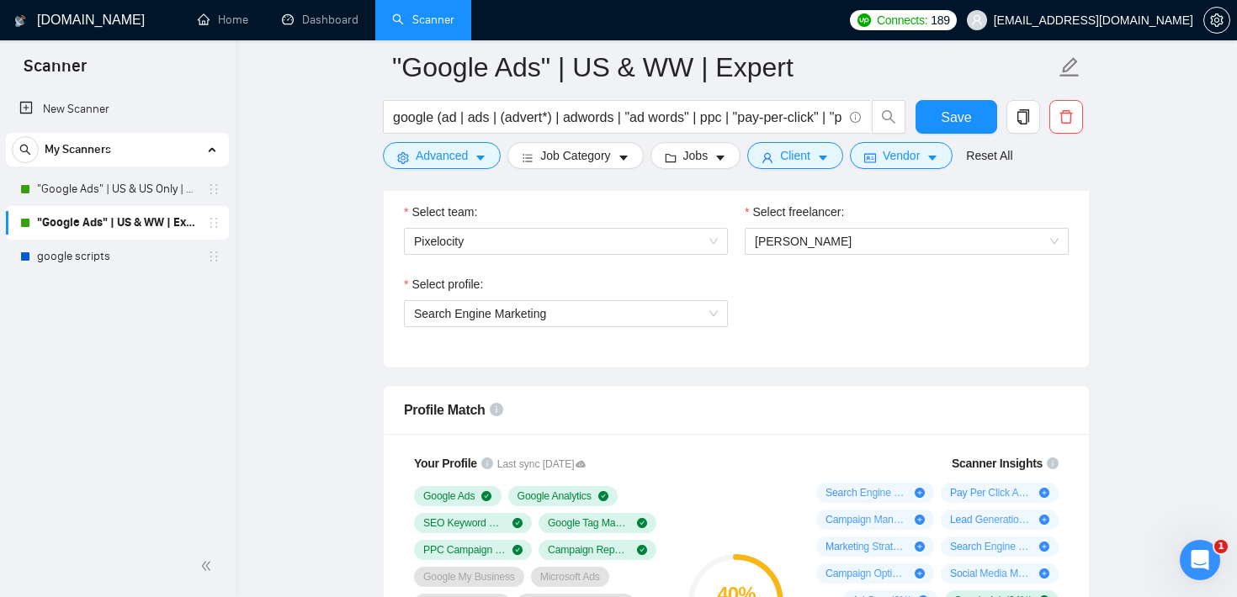
scroll to position [898, 0]
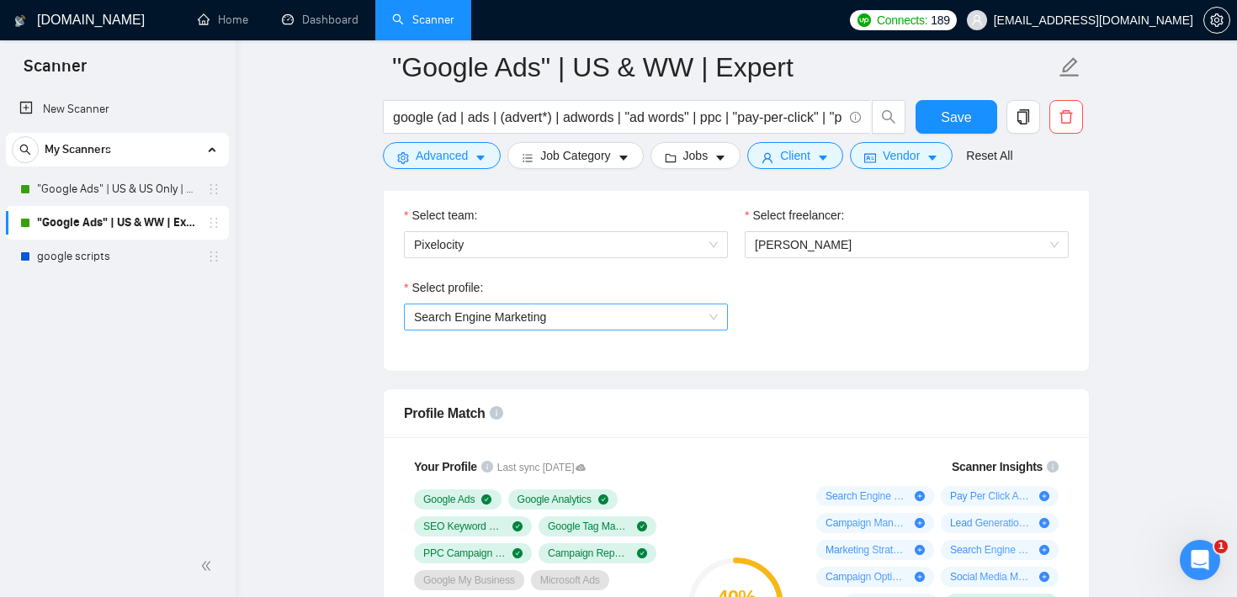
click at [655, 307] on span "Search Engine Marketing" at bounding box center [566, 317] width 304 height 25
click at [734, 287] on div "Select profile: Search Engine Marketing" at bounding box center [565, 315] width 341 height 72
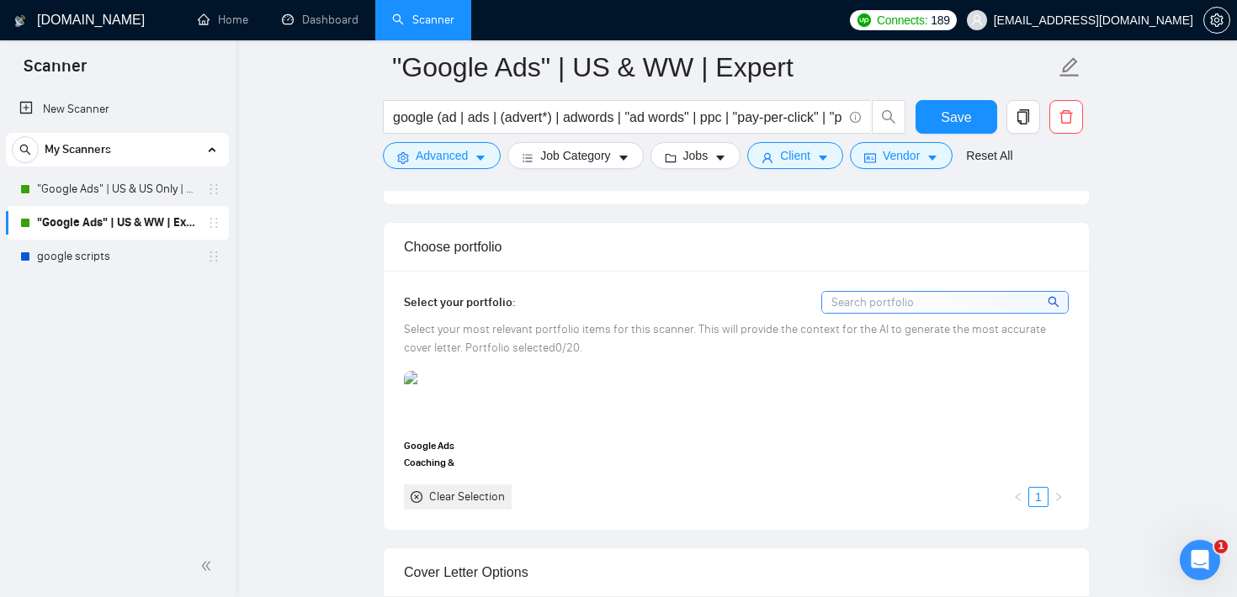
scroll to position [1494, 0]
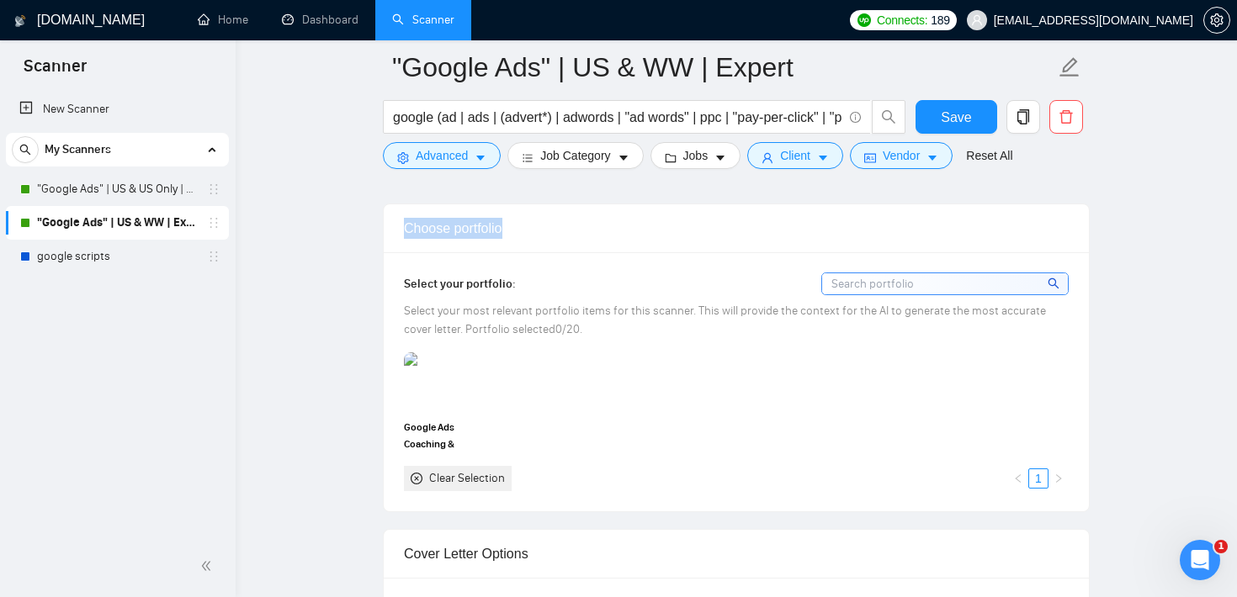
drag, startPoint x: 509, startPoint y: 232, endPoint x: 400, endPoint y: 226, distance: 109.5
click at [400, 226] on div "Choose portfolio" at bounding box center [736, 228] width 705 height 49
click at [603, 251] on div "Choose portfolio" at bounding box center [736, 228] width 665 height 48
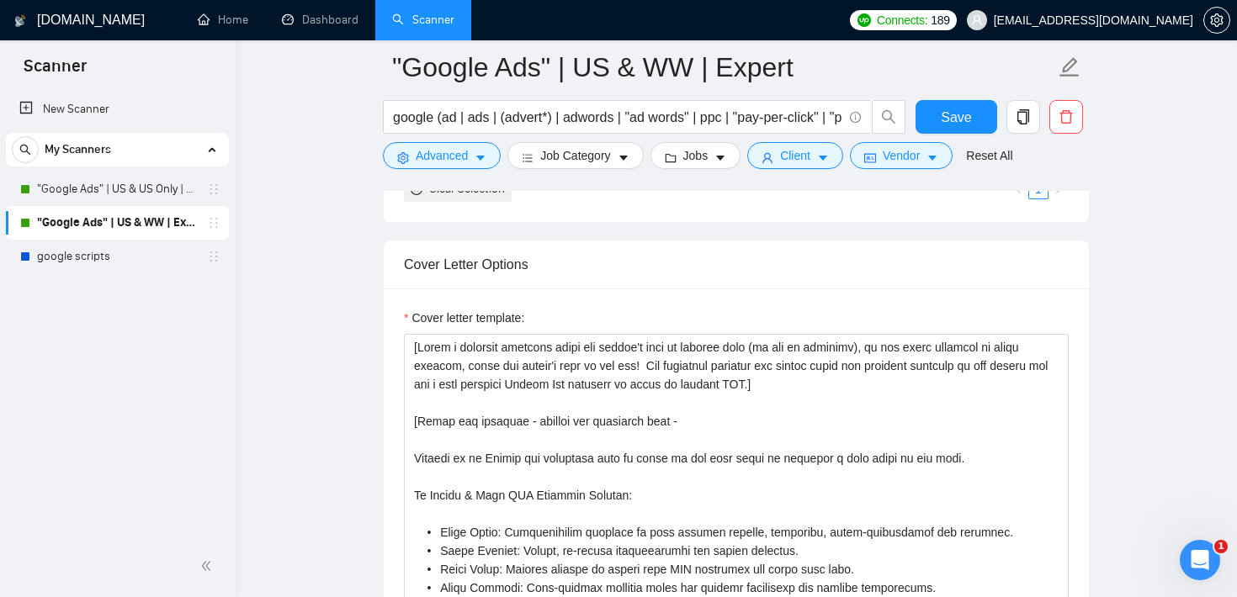
scroll to position [1783, 0]
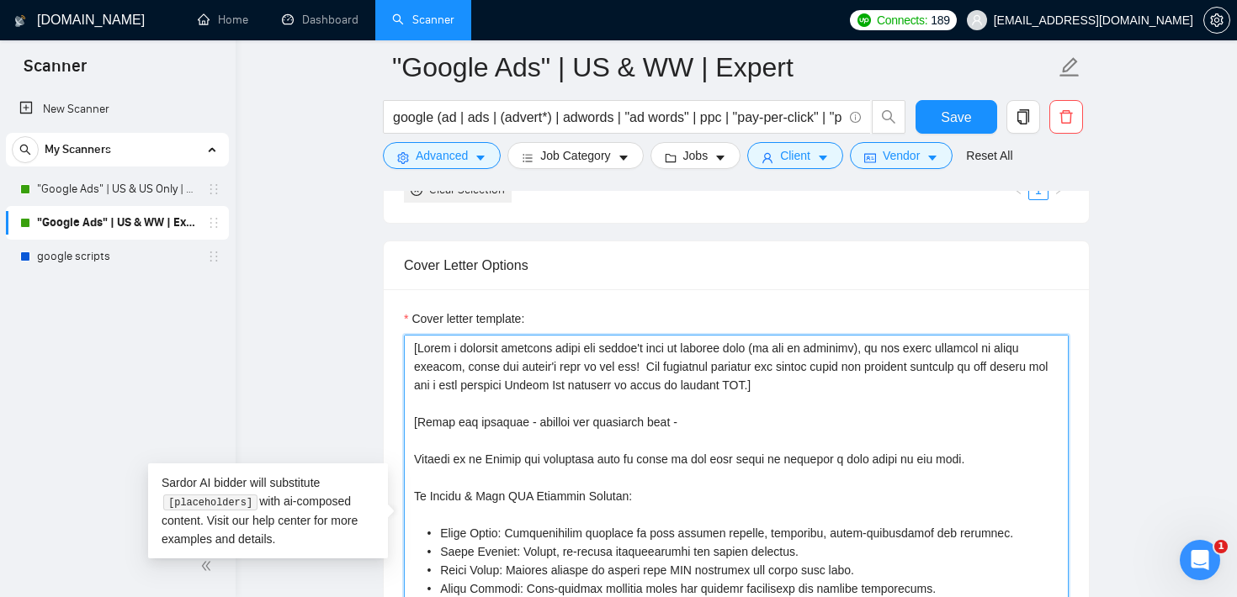
drag, startPoint x: 836, startPoint y: 390, endPoint x: 357, endPoint y: 332, distance: 483.2
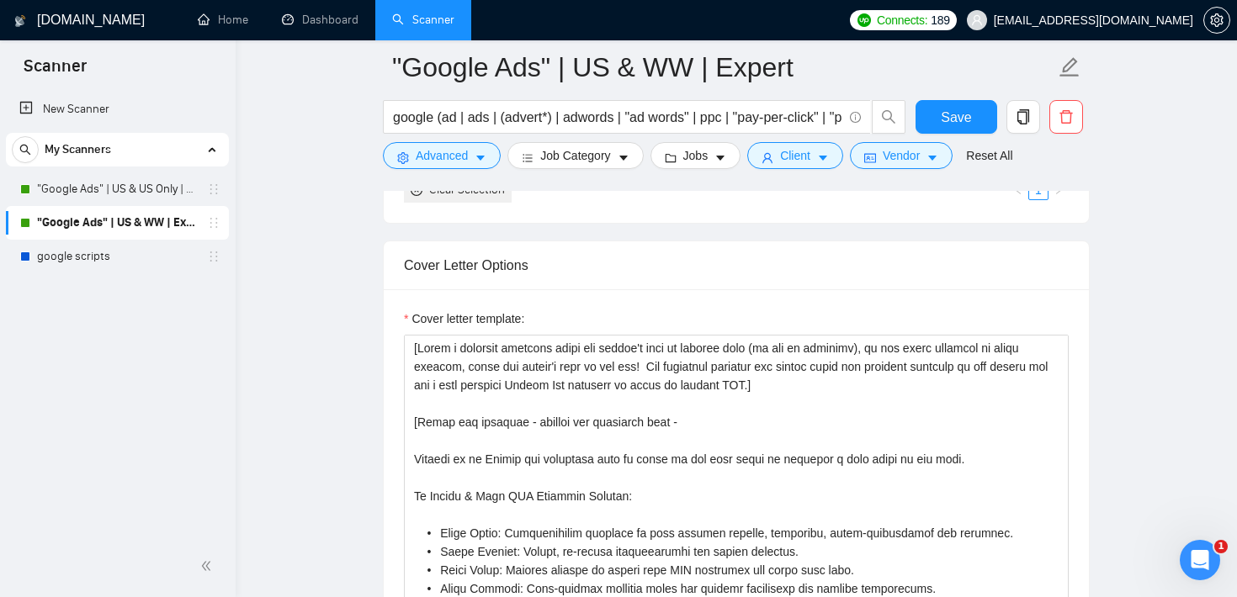
click at [438, 119] on input "google (ad | ads | (advert*) | adwords | "ad words" | ppc | "pay-per-click" | "…" at bounding box center [617, 117] width 449 height 21
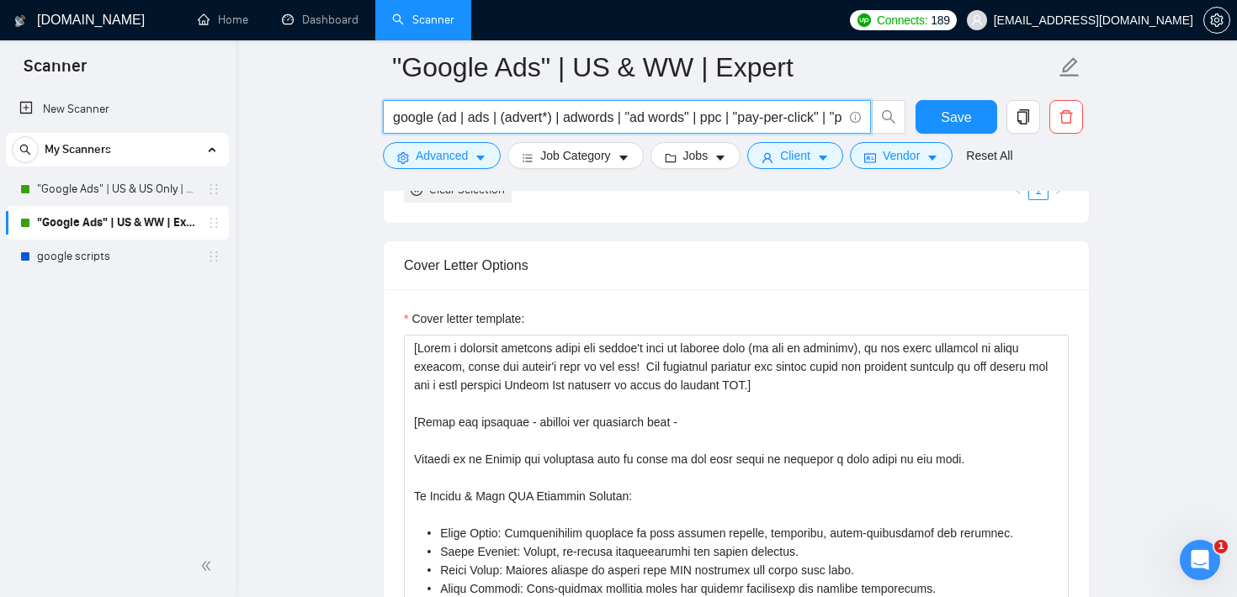
click at [438, 119] on input "google (ad | ads | (advert*) | adwords | "ad words" | ppc | "pay-per-click" | "…" at bounding box center [617, 117] width 449 height 21
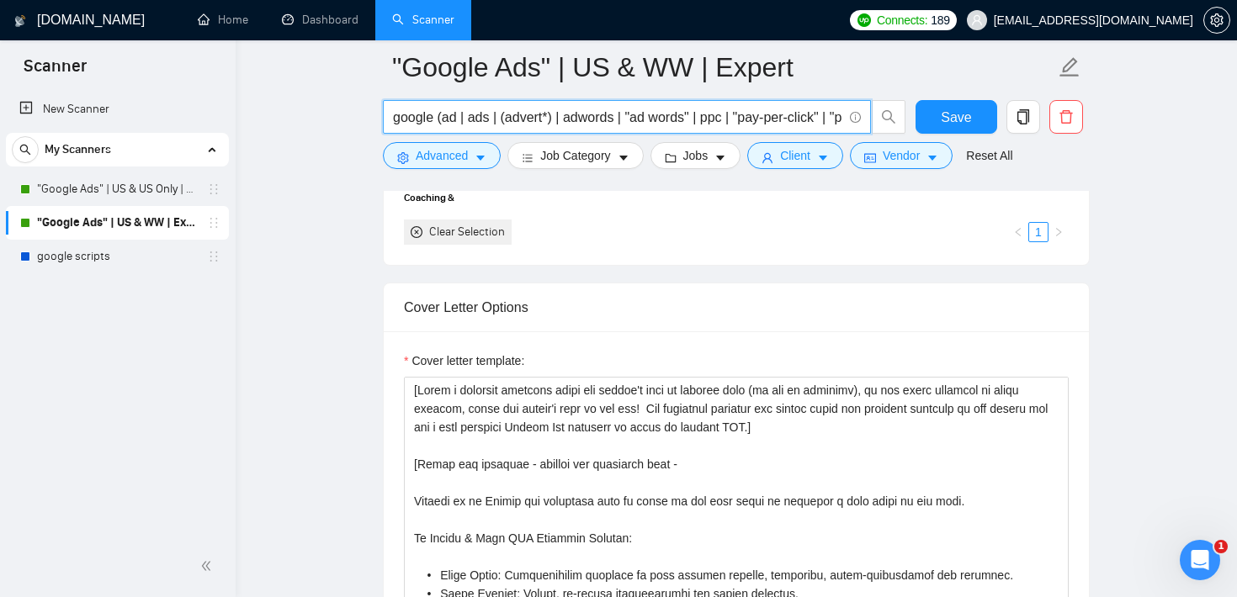
scroll to position [1738, 0]
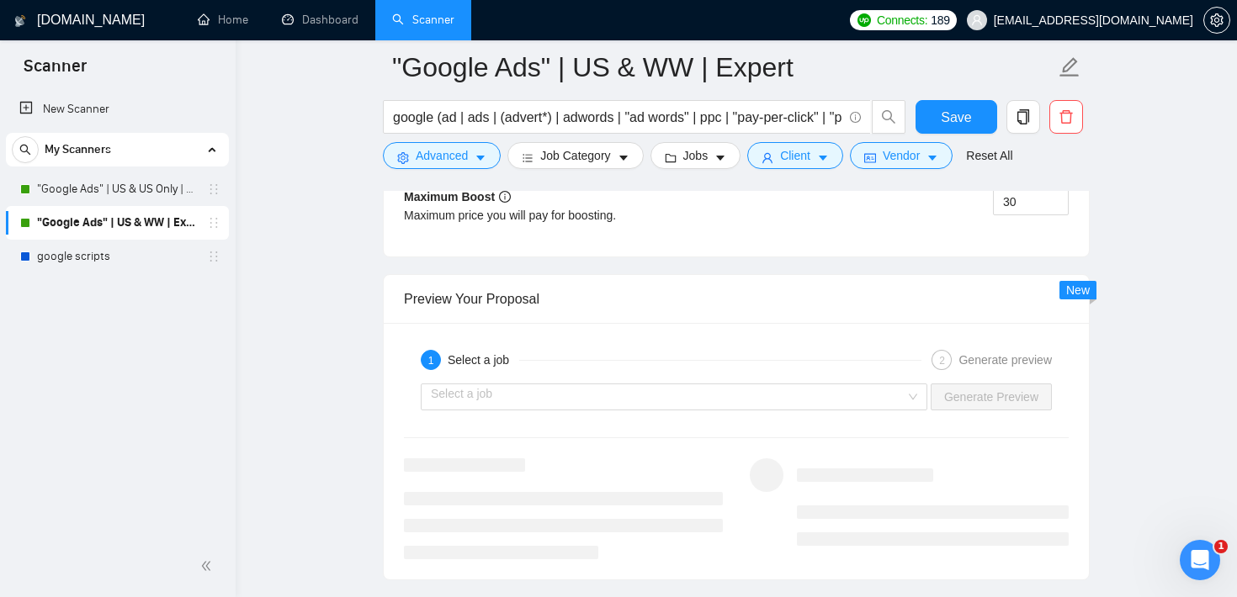
scroll to position [3164, 0]
click at [542, 392] on input "search" at bounding box center [668, 397] width 475 height 25
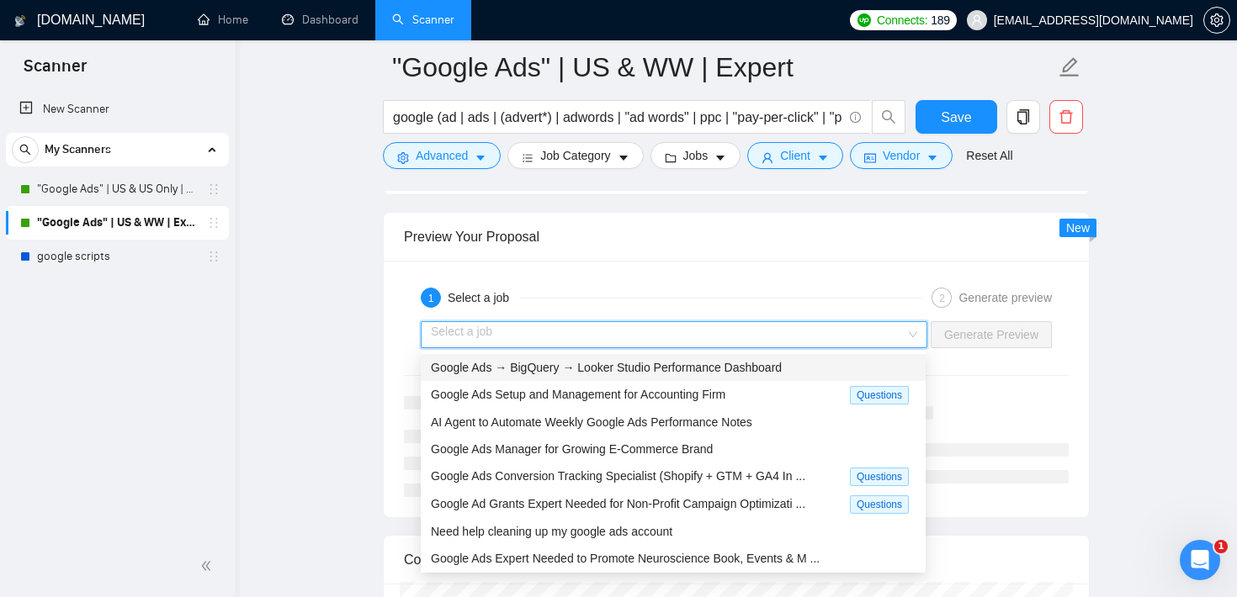
scroll to position [3228, 0]
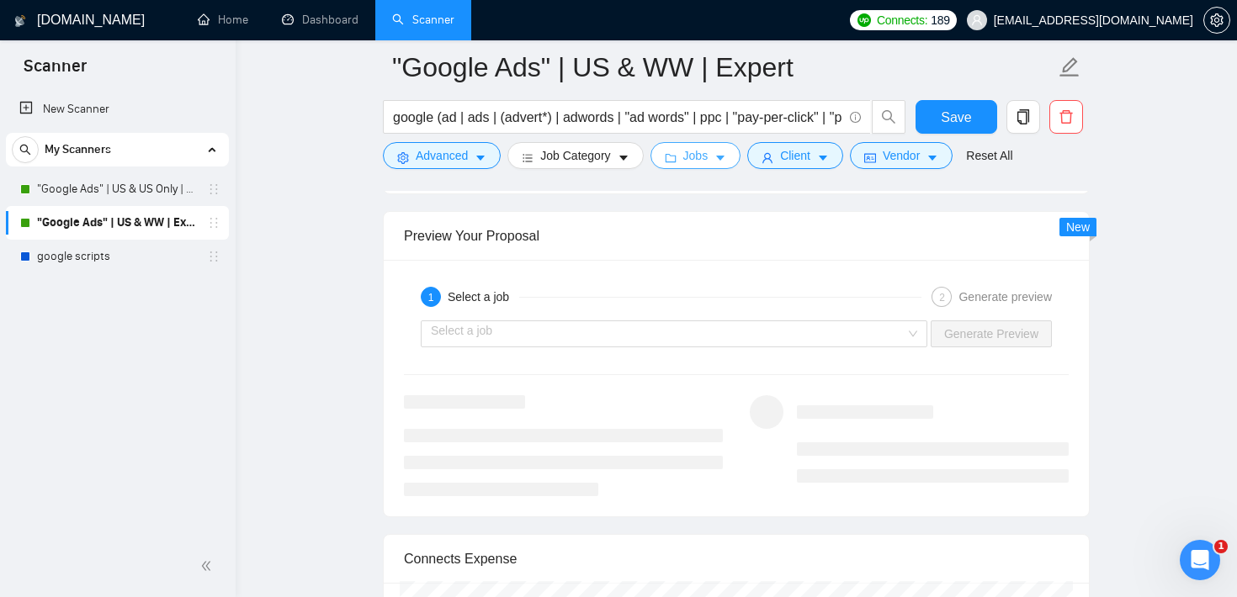
click at [701, 151] on span "Jobs" at bounding box center [695, 155] width 25 height 19
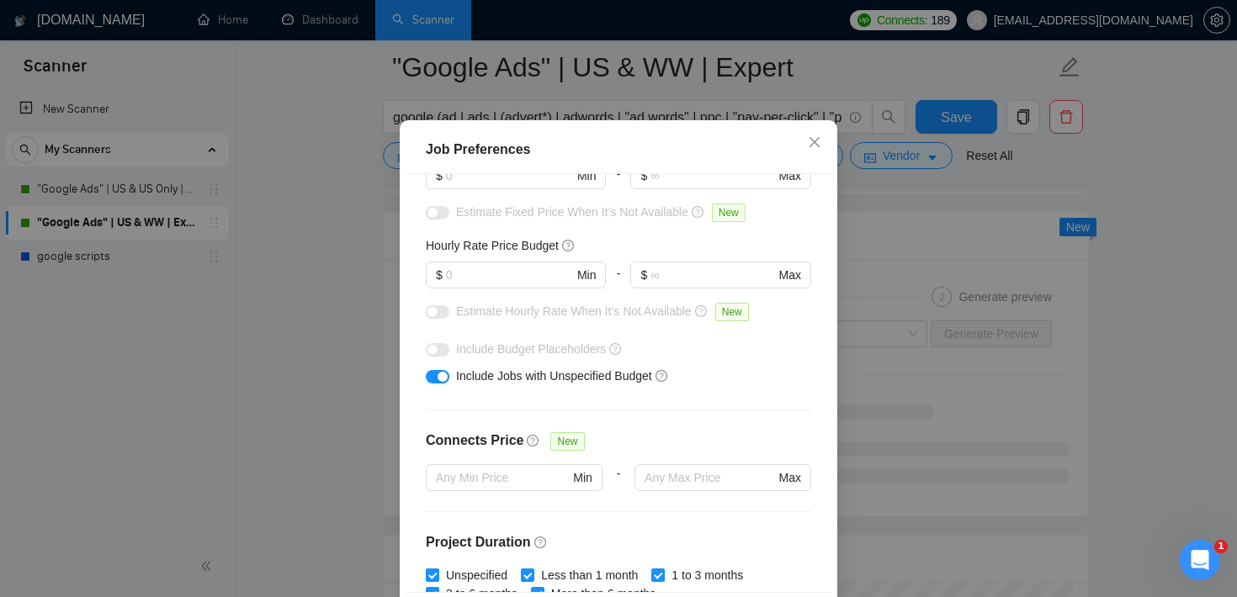
scroll to position [0, 0]
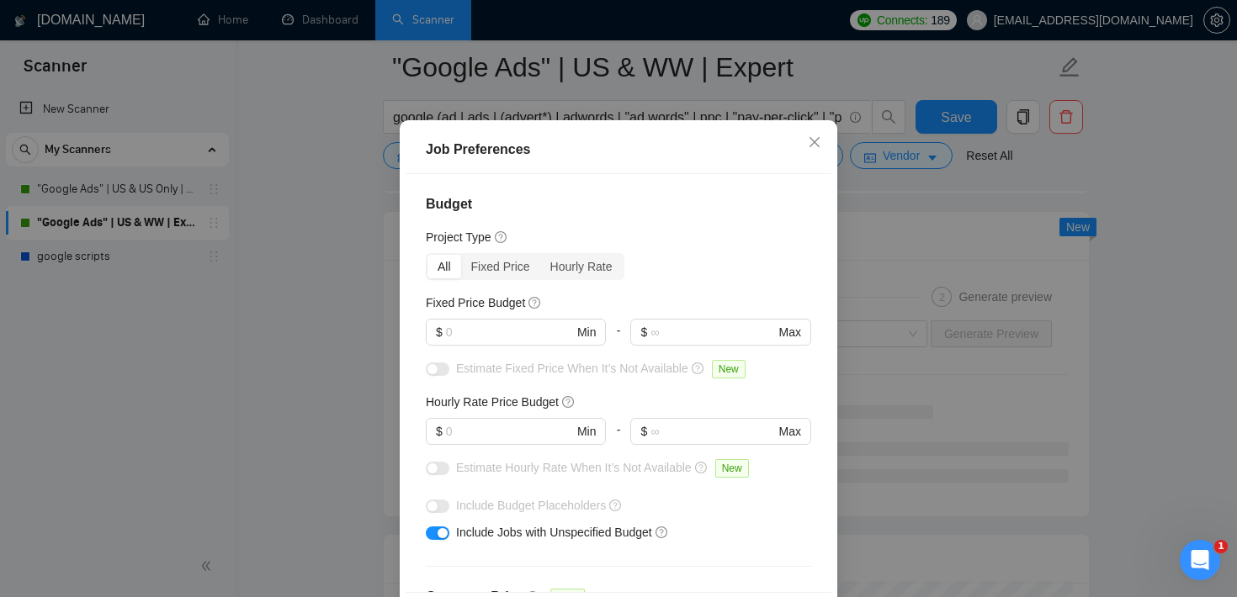
click at [1137, 178] on div "Job Preferences Budget Project Type All Fixed Price Hourly Rate Fixed Price Bud…" at bounding box center [618, 298] width 1237 height 597
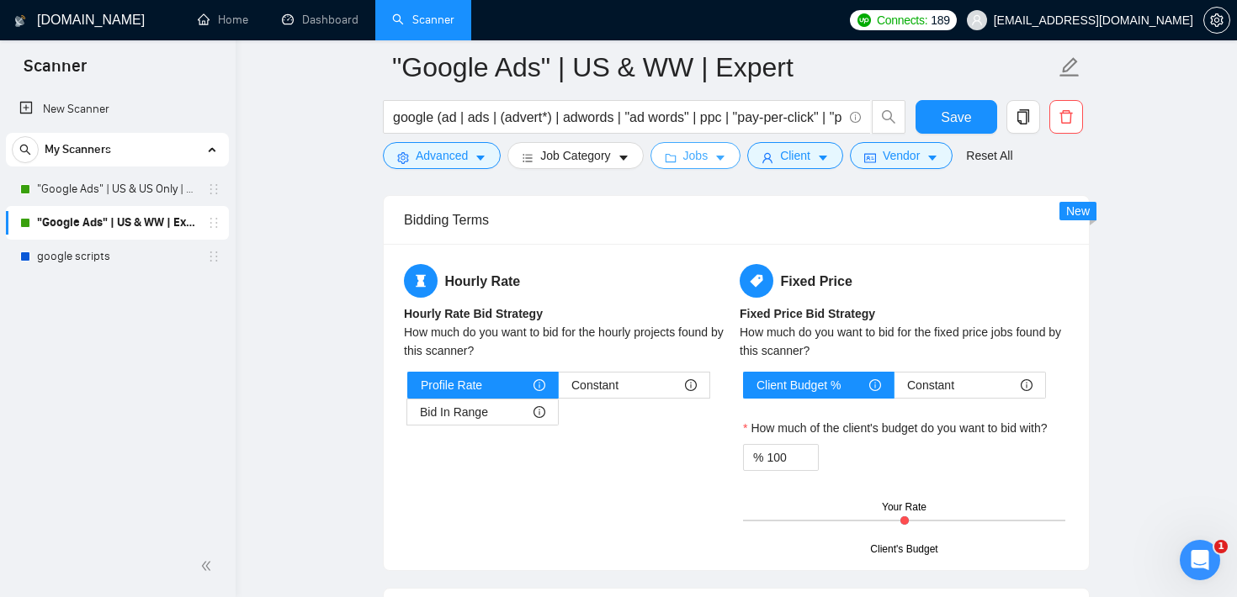
scroll to position [2613, 0]
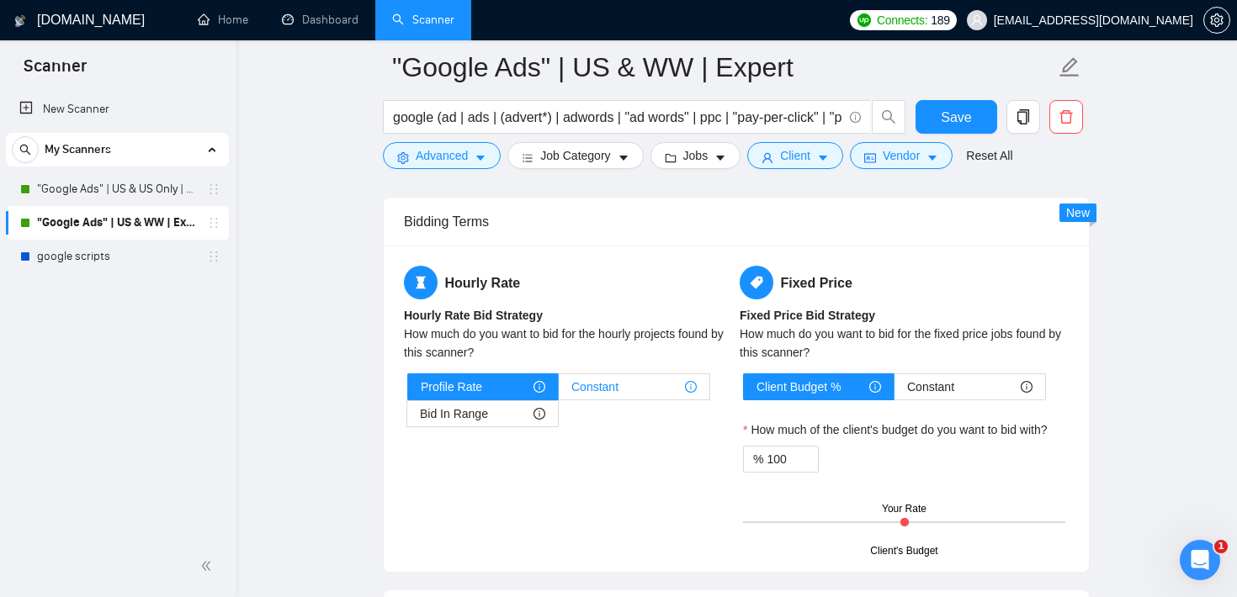
click at [602, 387] on span "Constant" at bounding box center [594, 386] width 47 height 25
click at [559, 391] on input "Constant" at bounding box center [559, 391] width 0 height 0
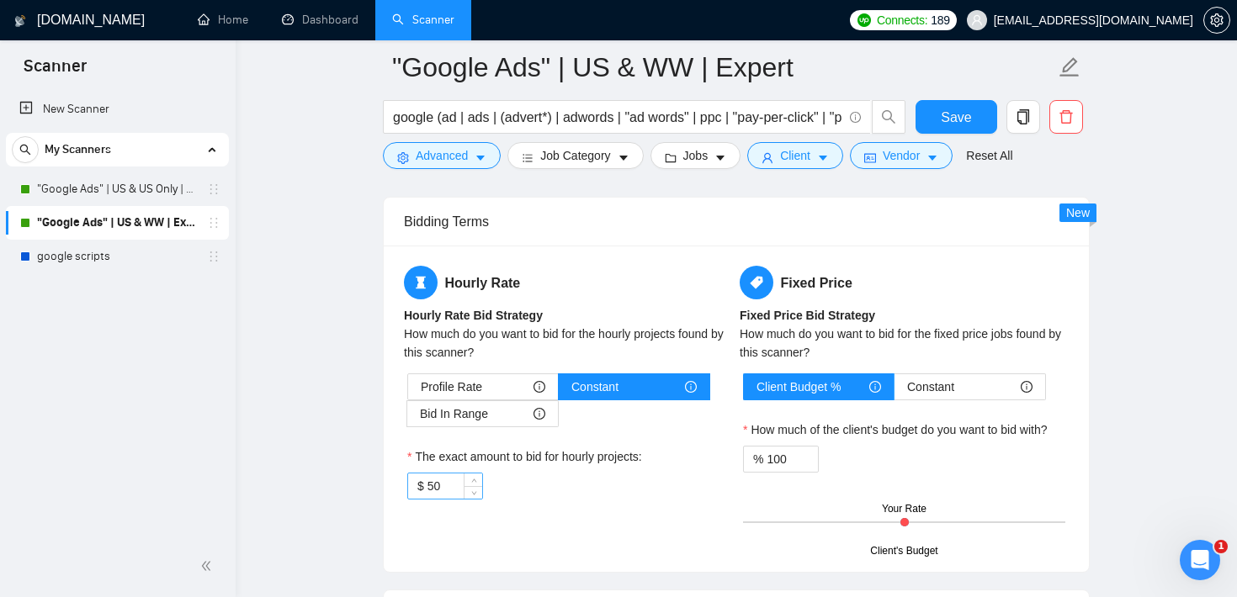
click at [430, 486] on input "50" at bounding box center [454, 486] width 55 height 25
type input "150"
click at [536, 500] on div "Hourly Rate Hourly Rate Bid Strategy How much do you want to bid for the hourly…" at bounding box center [569, 393] width 336 height 254
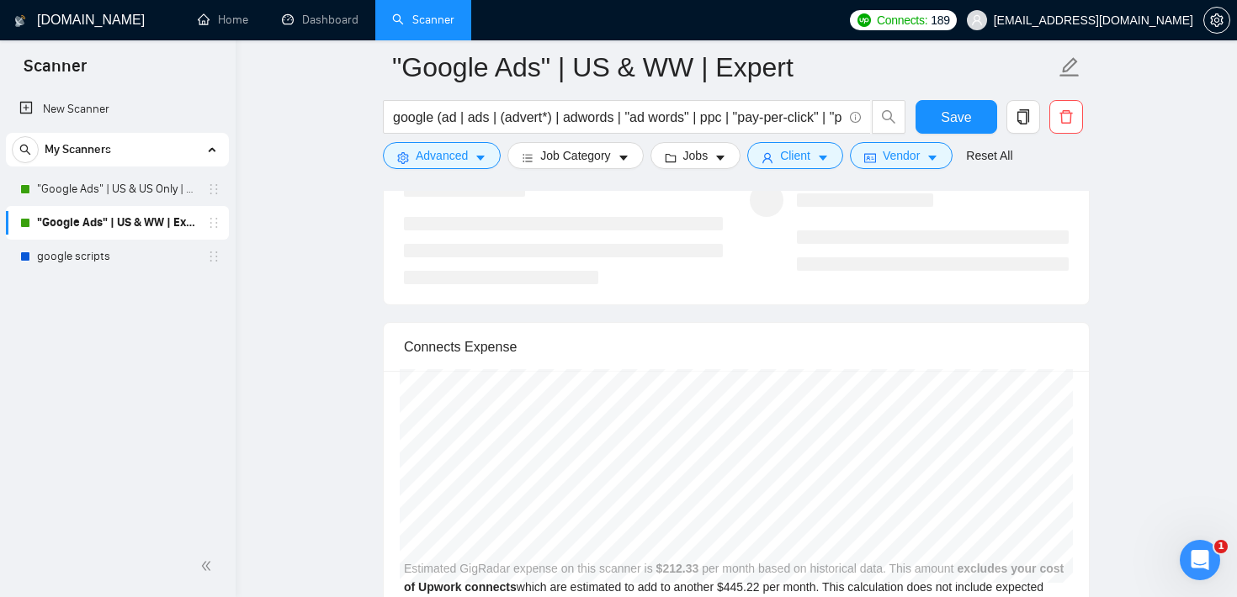
scroll to position [3469, 0]
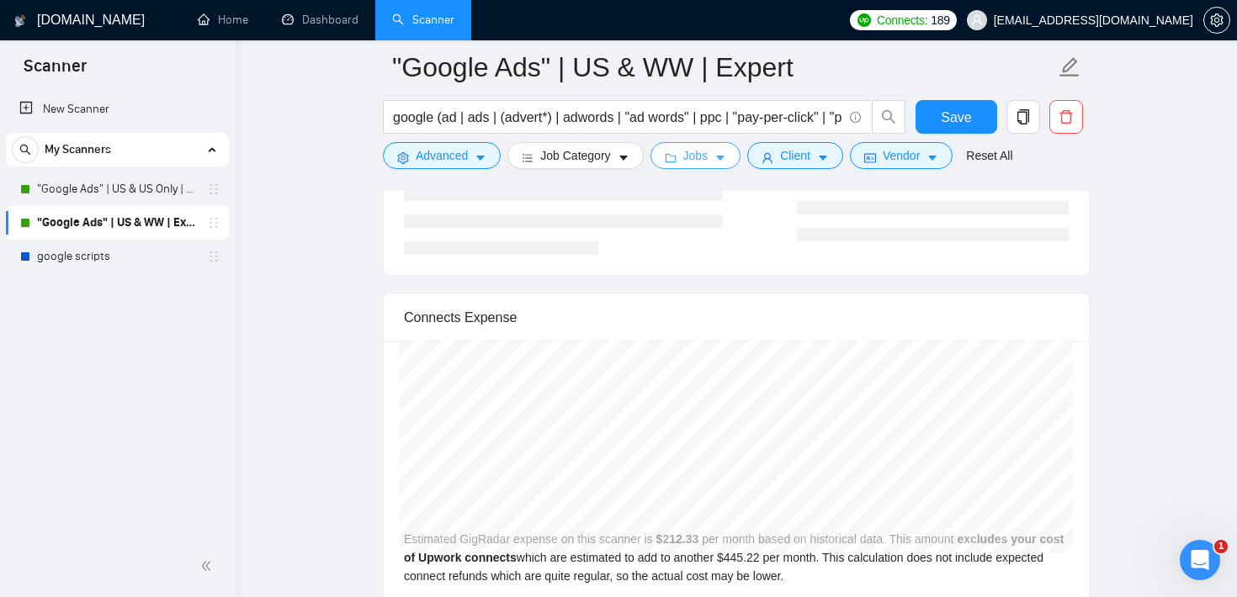
click at [709, 162] on span "Jobs" at bounding box center [695, 155] width 25 height 19
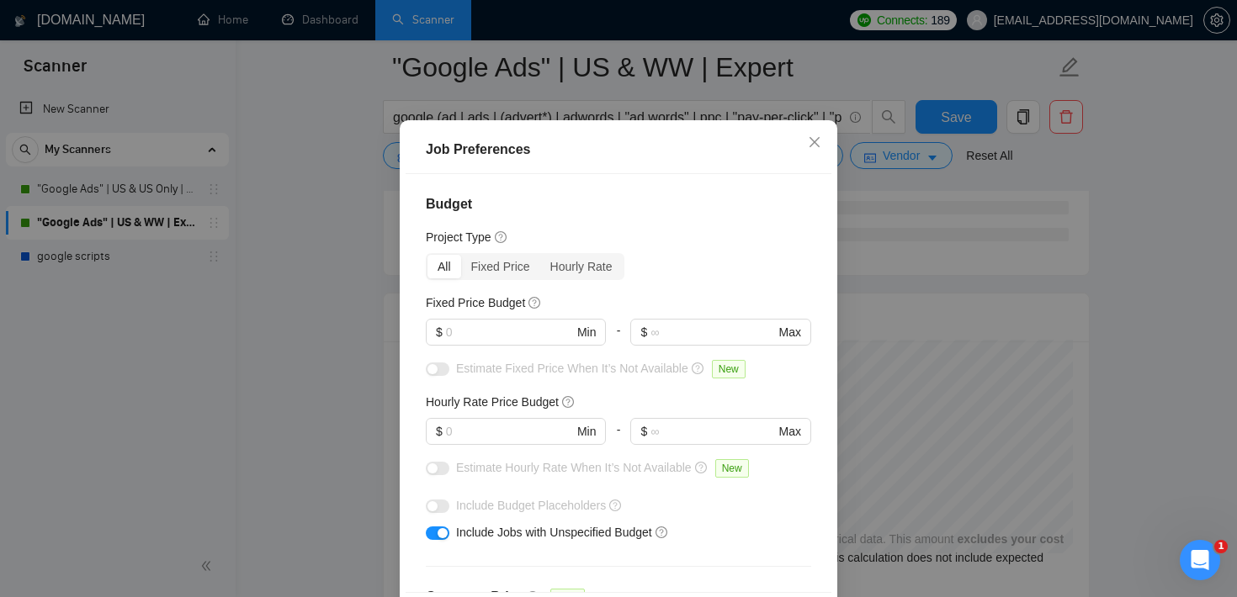
click at [436, 540] on button "button" at bounding box center [438, 533] width 24 height 13
click at [507, 359] on div "Fixed Price Budget $ Min - $ Max" at bounding box center [618, 327] width 385 height 66
click at [502, 342] on input "text" at bounding box center [509, 332] width 127 height 19
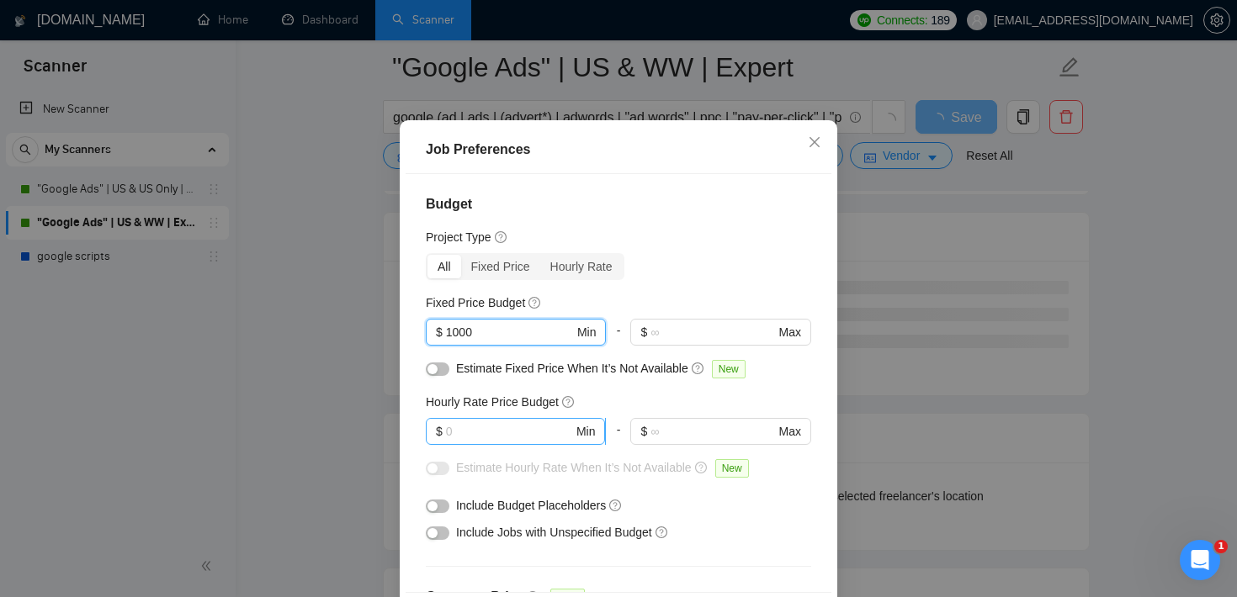
type input "1000"
click at [491, 441] on input "text" at bounding box center [509, 431] width 127 height 19
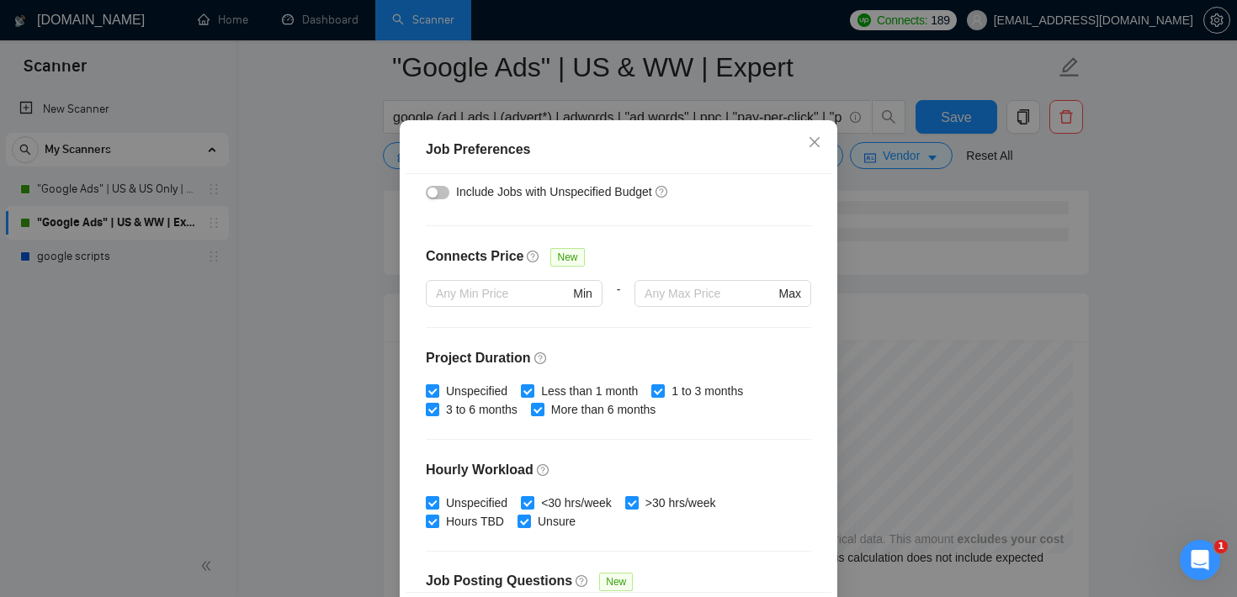
scroll to position [530, 0]
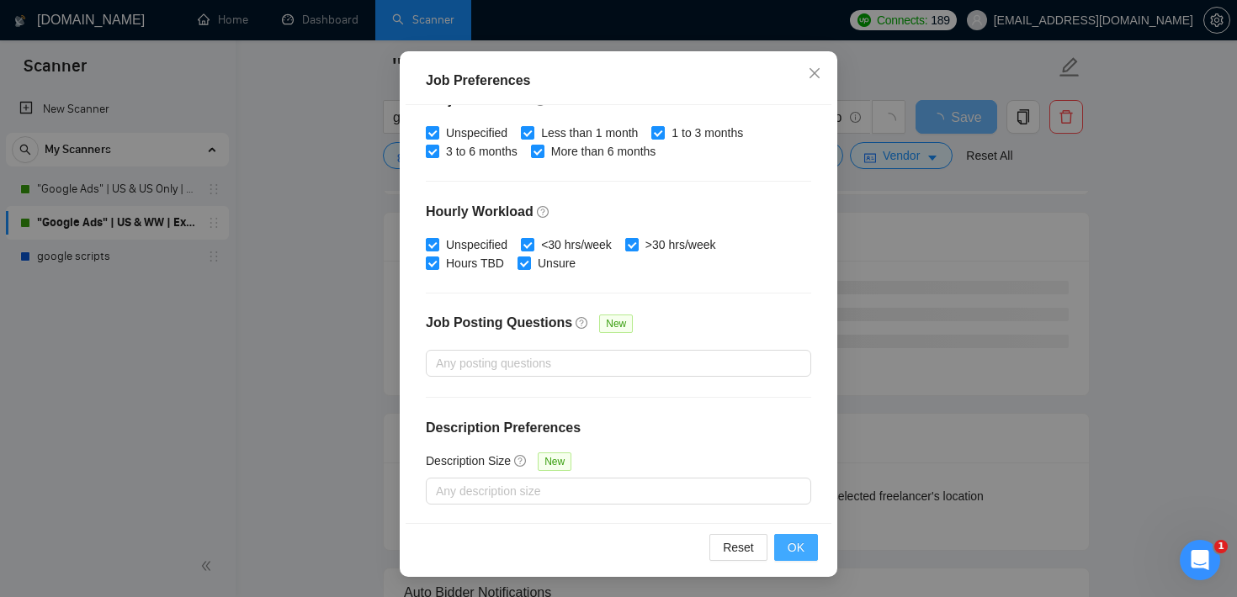
type input "100"
click at [789, 548] on span "OK" at bounding box center [796, 548] width 17 height 19
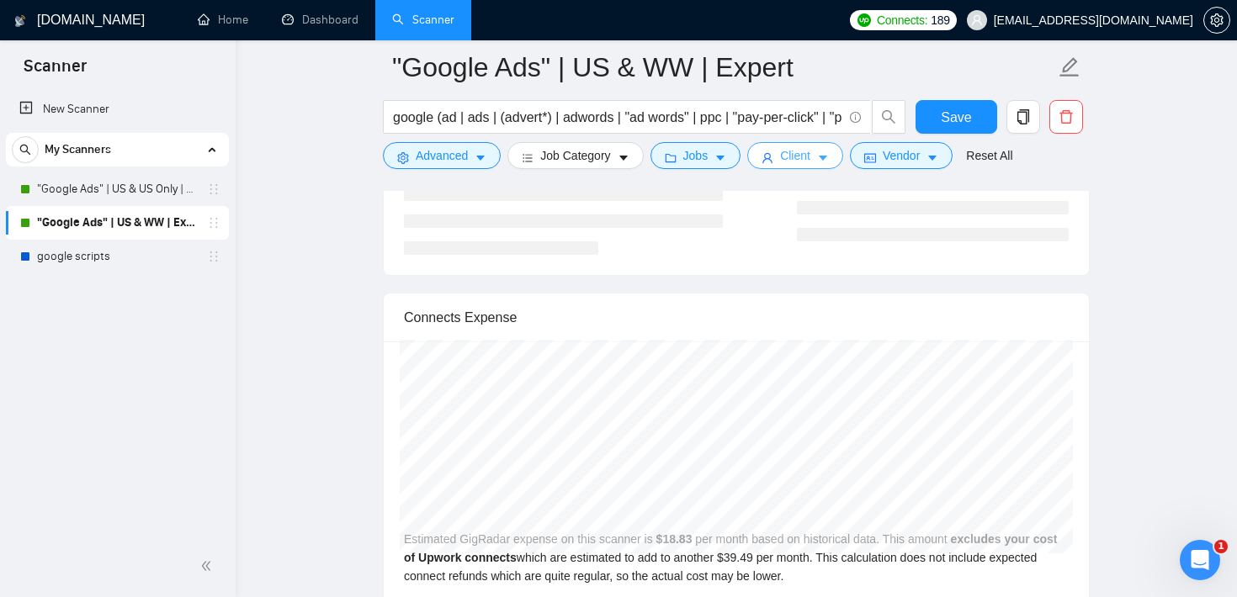
click at [810, 162] on span "Client" at bounding box center [795, 155] width 30 height 19
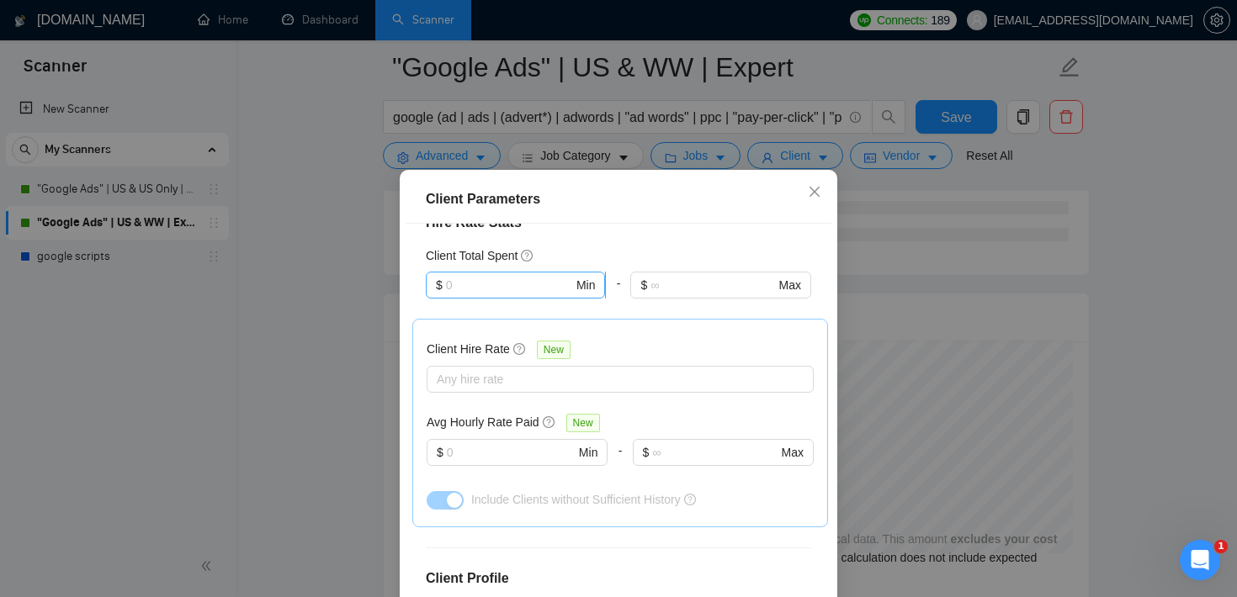
scroll to position [0, 0]
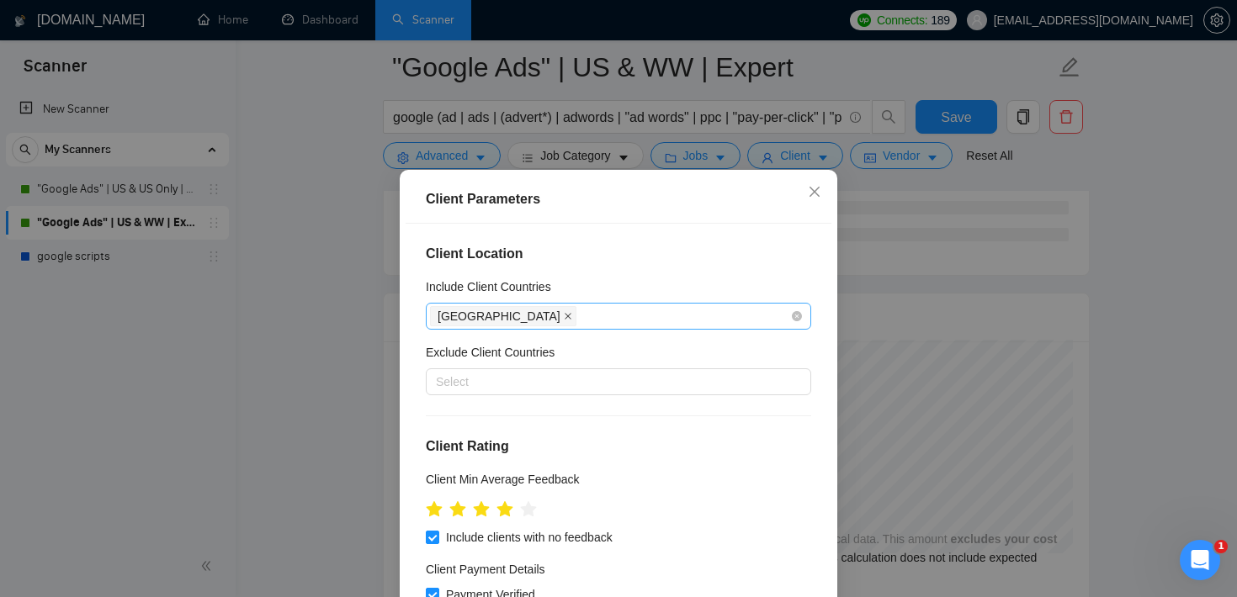
click at [565, 314] on icon "close" at bounding box center [568, 316] width 7 height 7
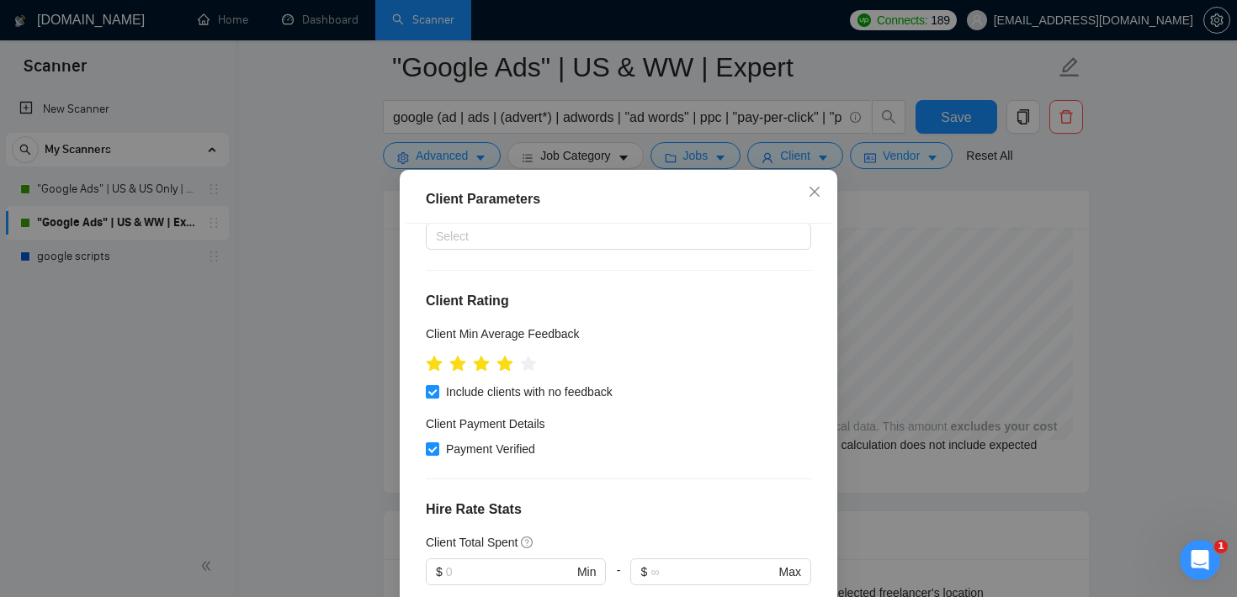
scroll to position [233, 0]
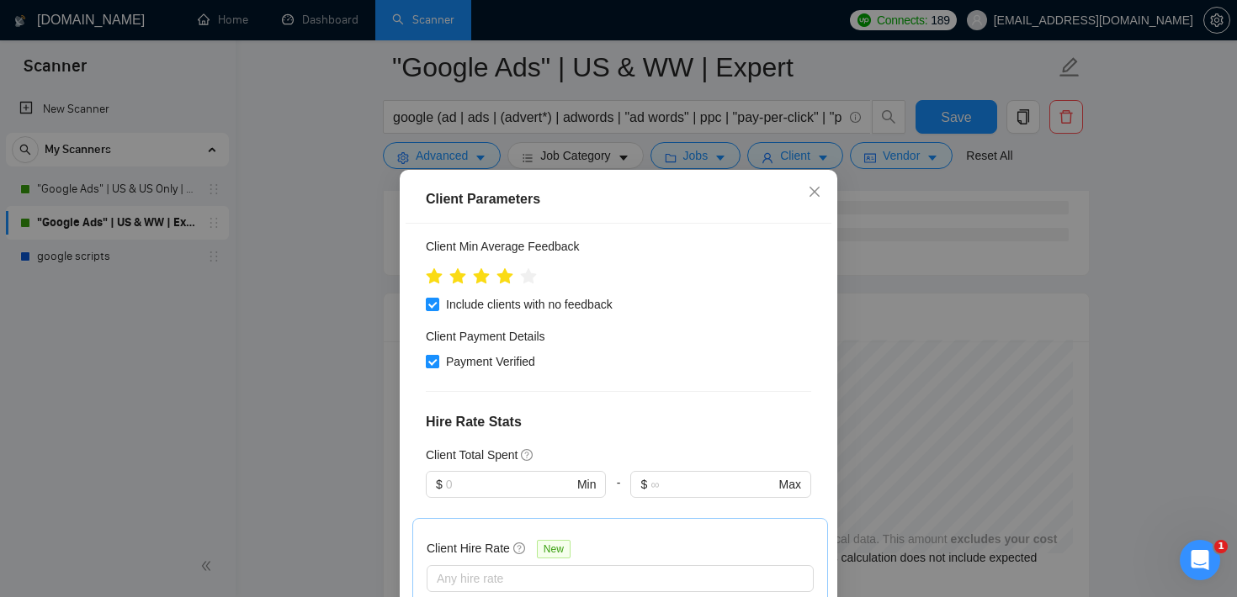
click at [438, 368] on span at bounding box center [432, 361] width 13 height 13
click at [438, 367] on input "Payment Verified" at bounding box center [432, 361] width 12 height 12
checkbox input "false"
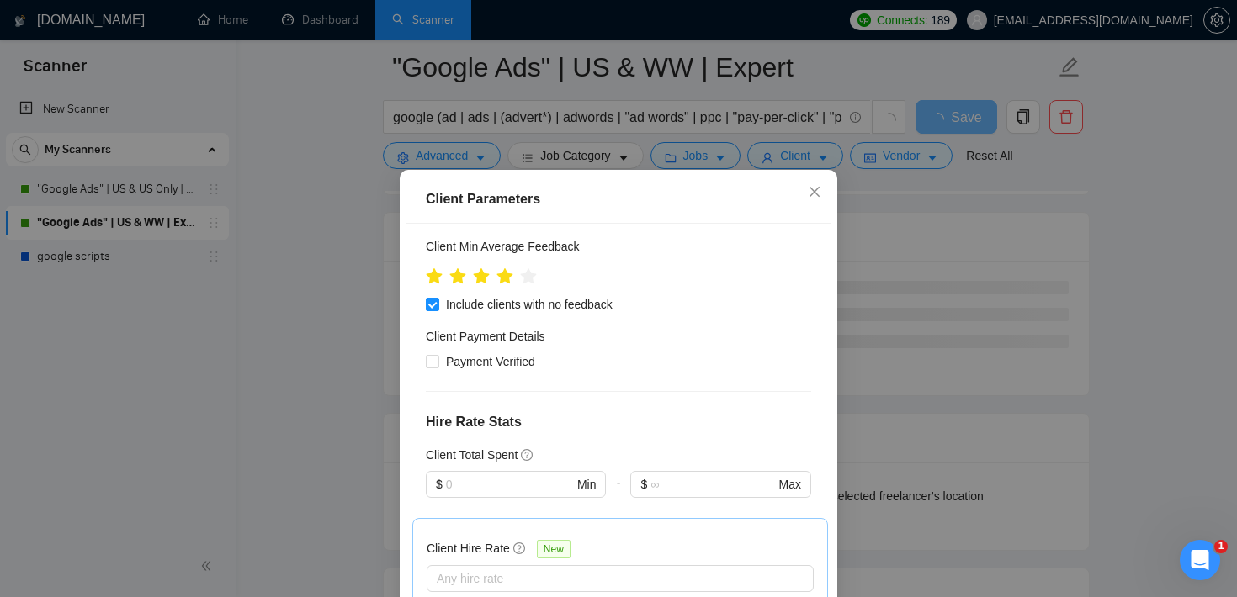
click at [1025, 248] on div "Client Parameters Client Location Include Client Countries Select Exclude Clien…" at bounding box center [618, 298] width 1237 height 597
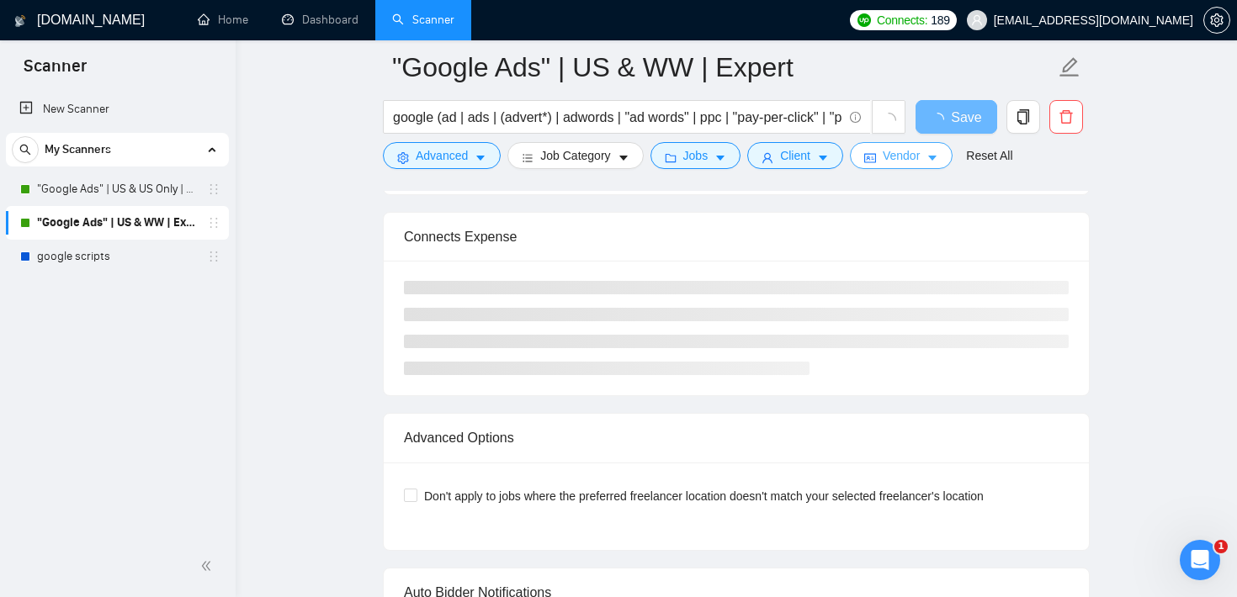
click at [929, 154] on button "Vendor" at bounding box center [901, 155] width 103 height 27
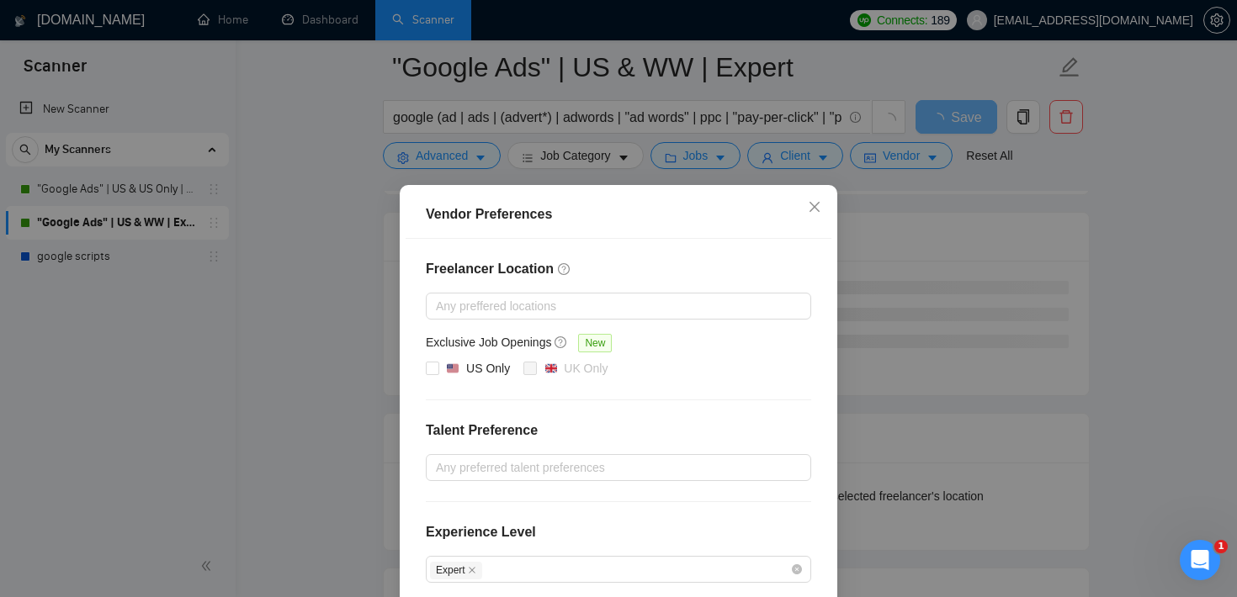
scroll to position [181, 0]
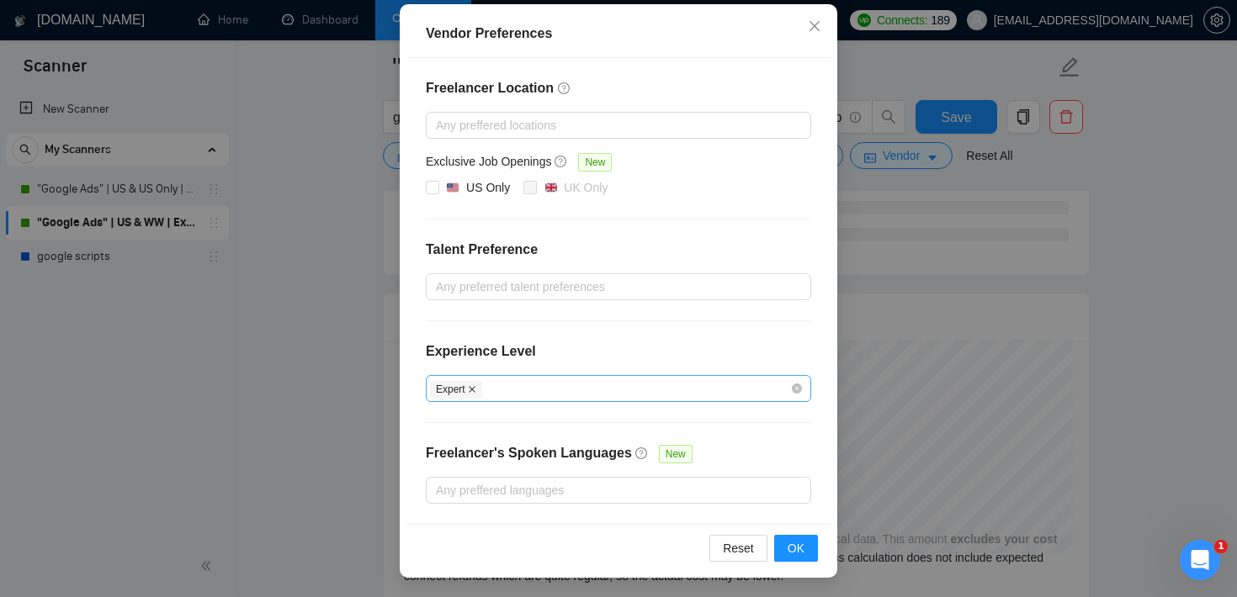
click at [470, 390] on icon "close" at bounding box center [472, 389] width 8 height 8
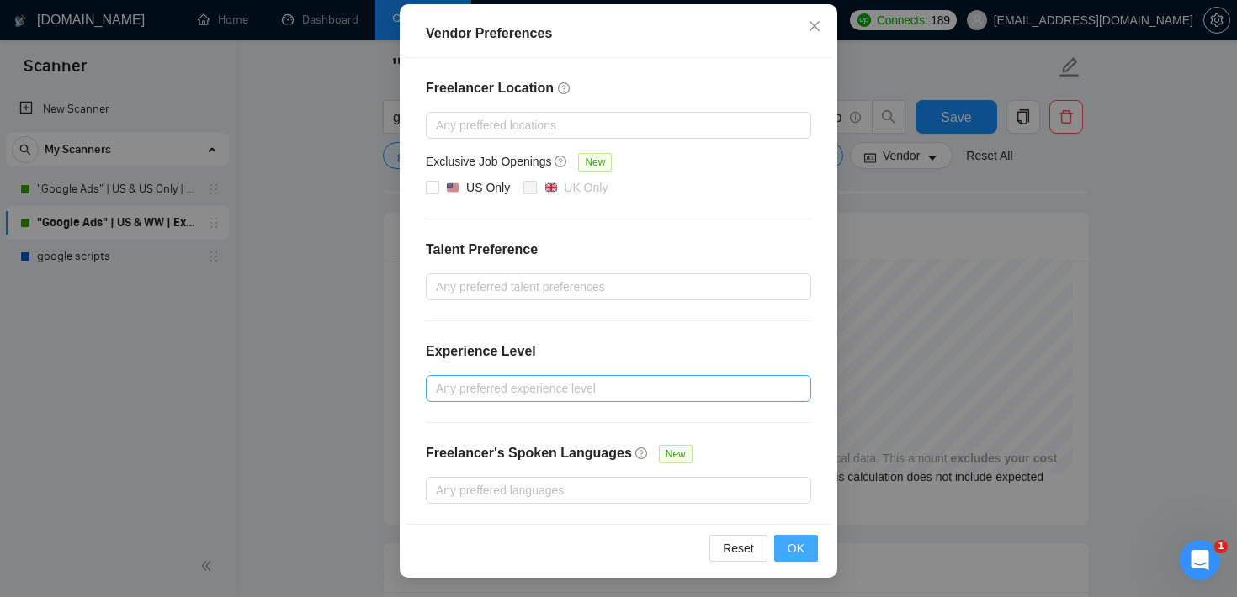
click at [808, 555] on button "OK" at bounding box center [796, 548] width 44 height 27
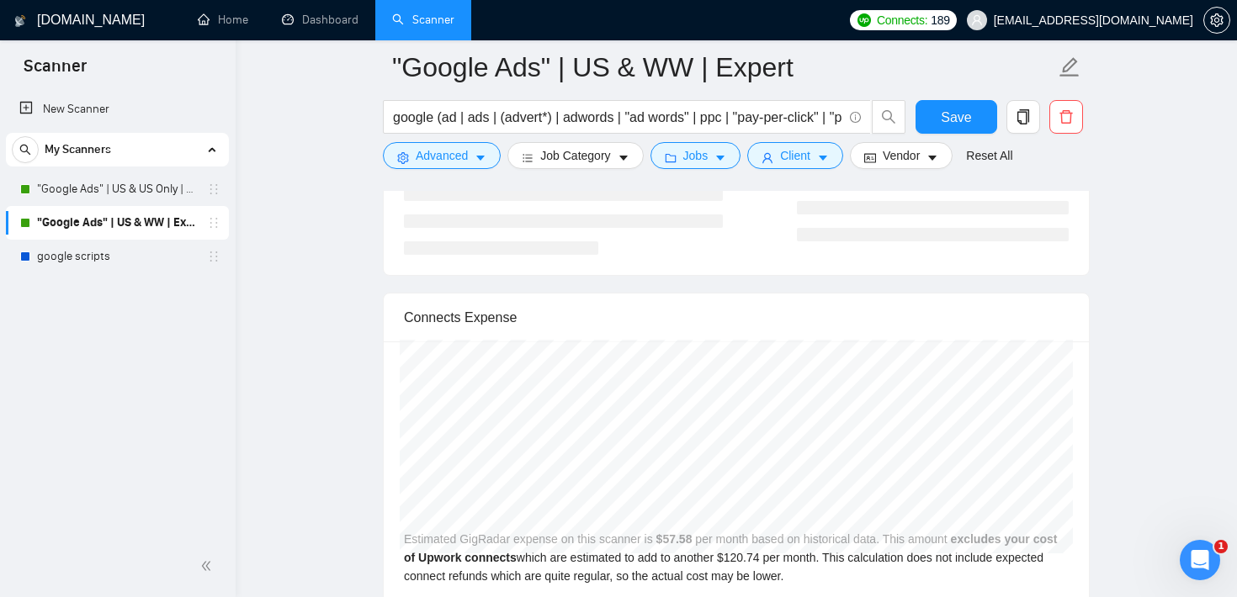
scroll to position [97, 0]
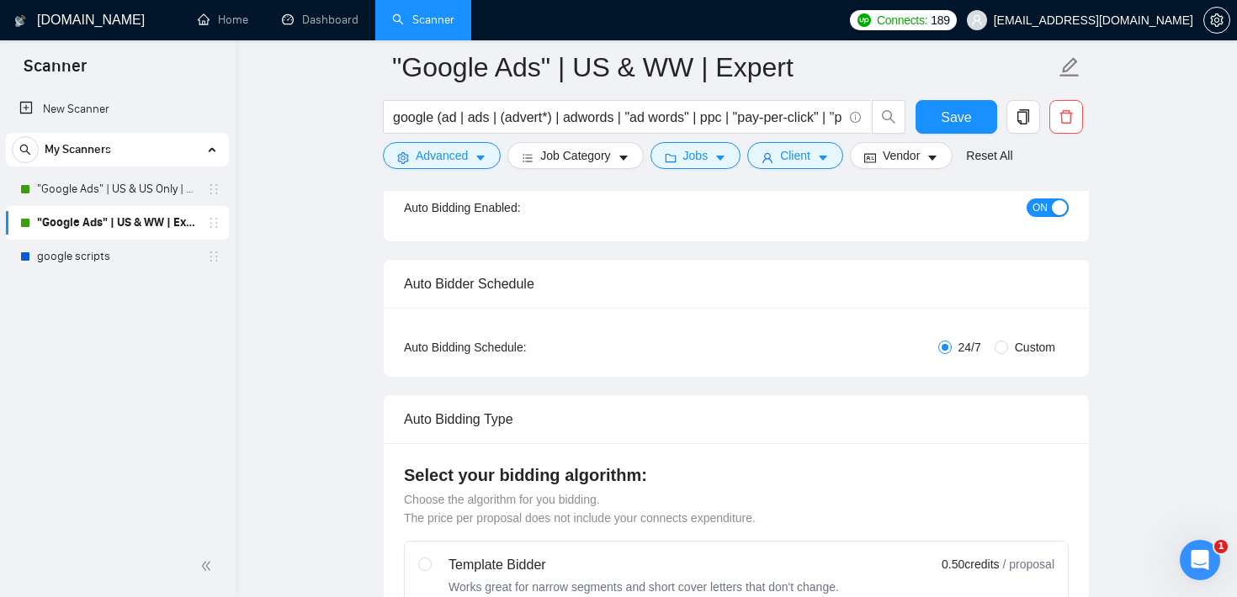
scroll to position [201, 0]
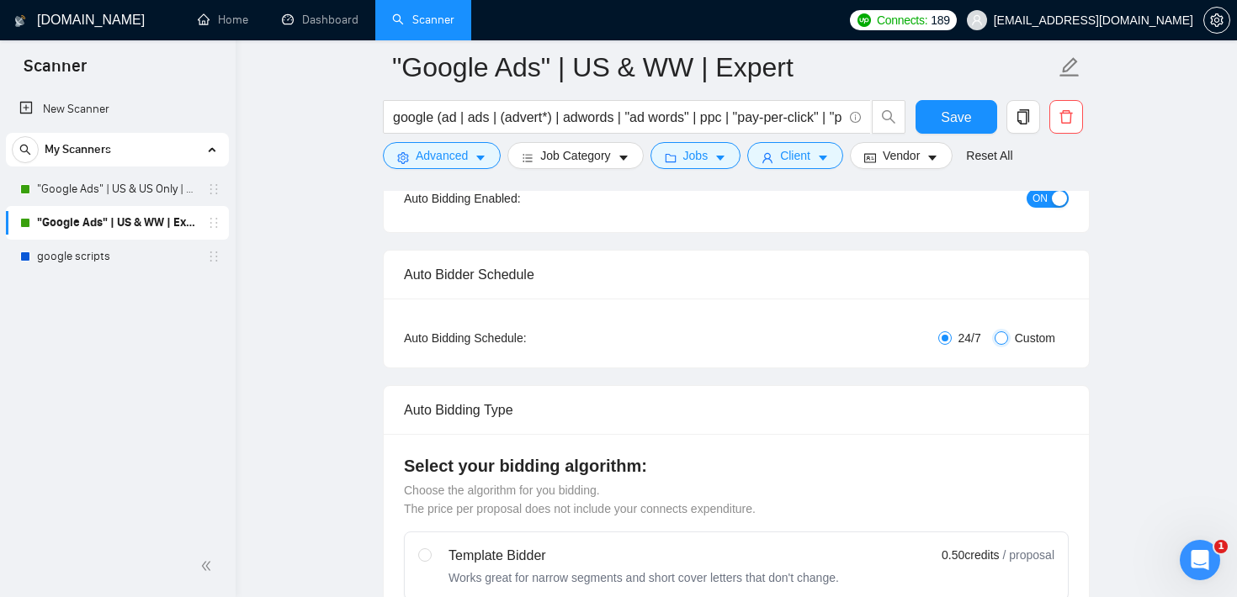
click at [1000, 336] on input "Custom" at bounding box center [1001, 338] width 13 height 13
radio input "true"
radio input "false"
checkbox input "true"
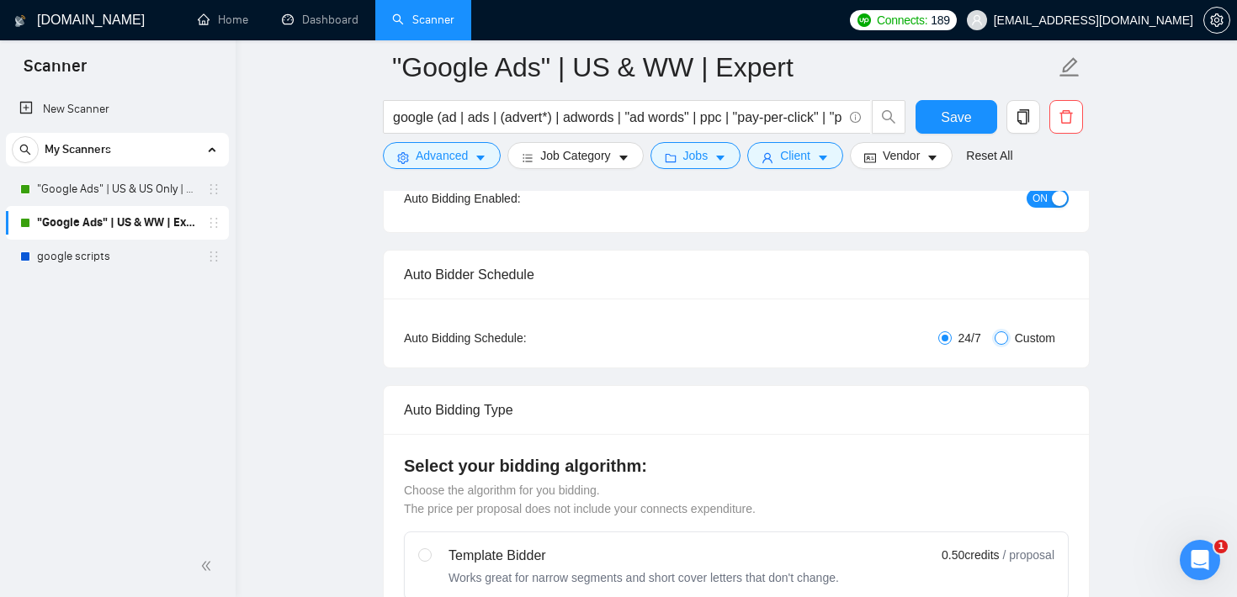
checkbox input "true"
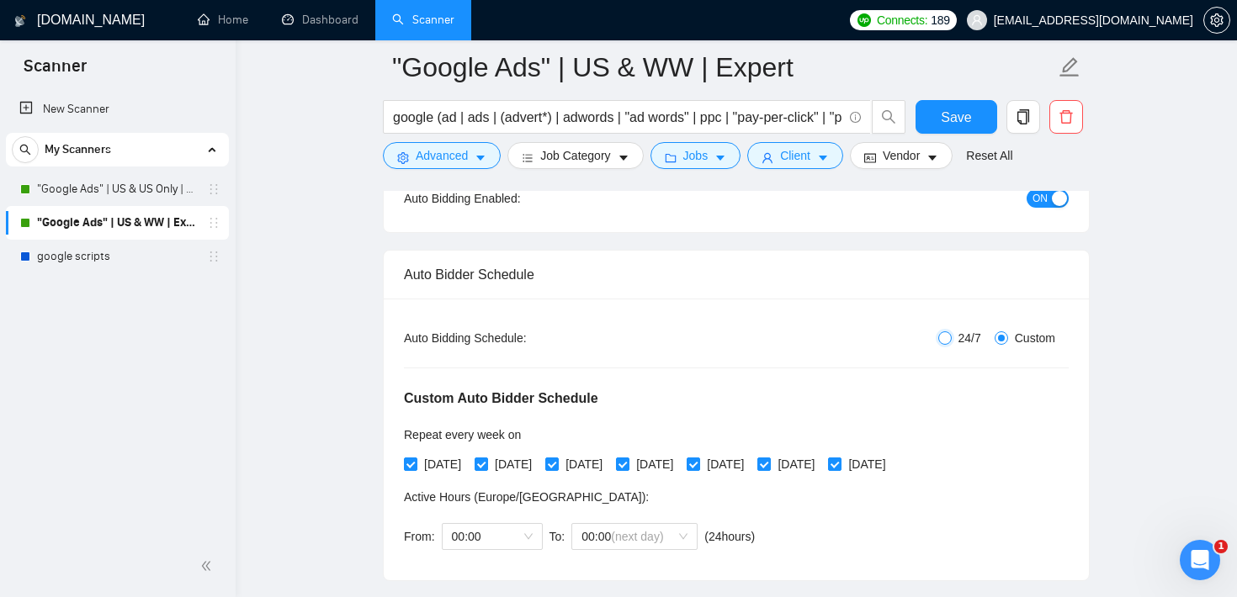
click at [939, 336] on input "24/7" at bounding box center [944, 338] width 13 height 13
radio input "true"
radio input "false"
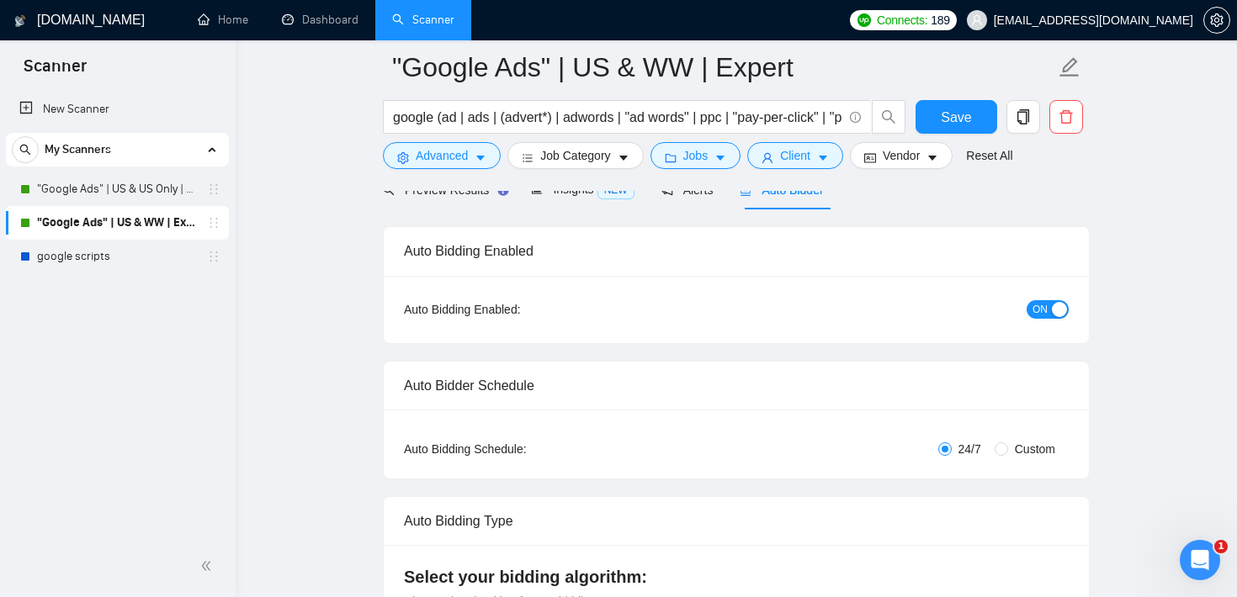
scroll to position [88, 0]
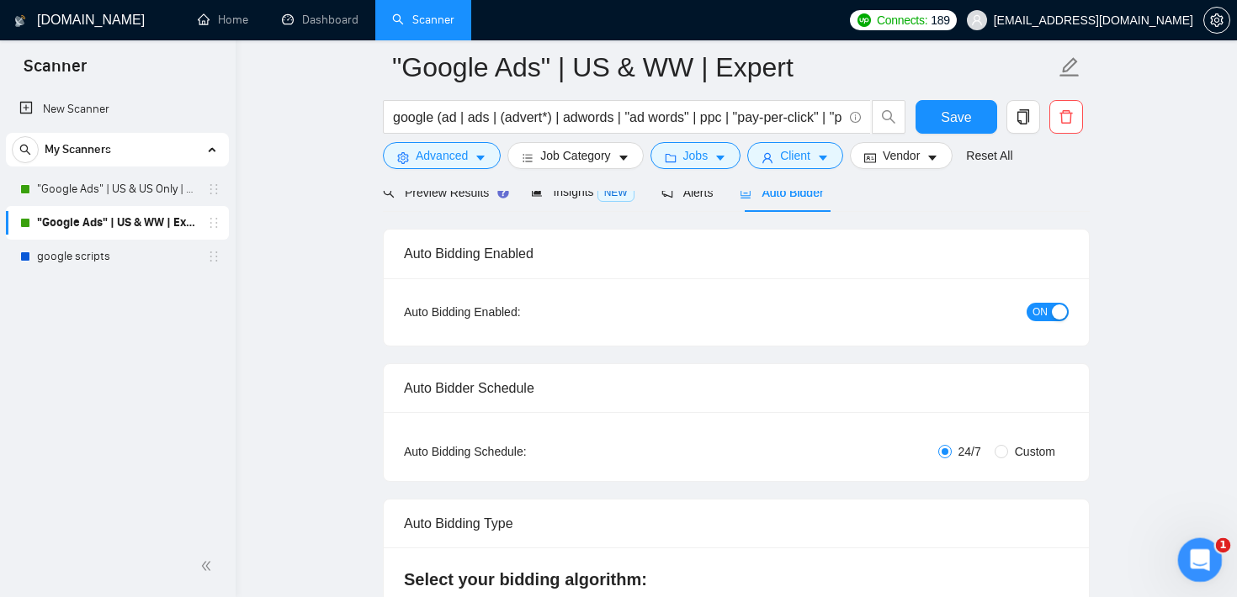
click at [1193, 546] on icon "Open Intercom Messenger" at bounding box center [1198, 558] width 28 height 28
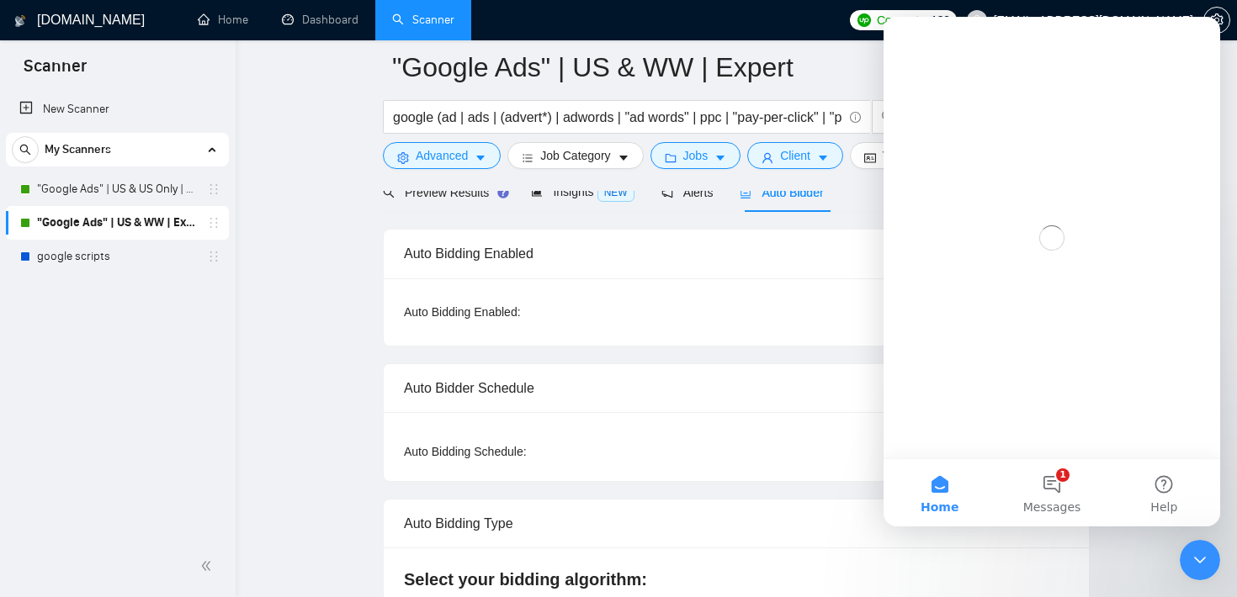
scroll to position [0, 0]
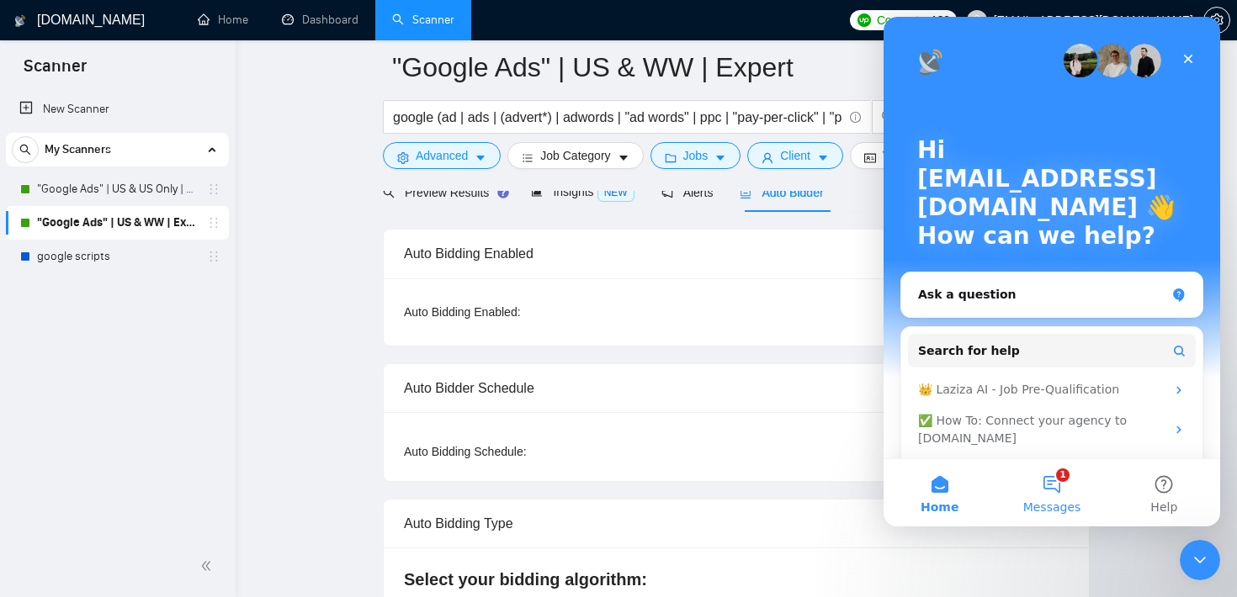
click at [1063, 491] on button "1 Messages" at bounding box center [1051, 492] width 112 height 67
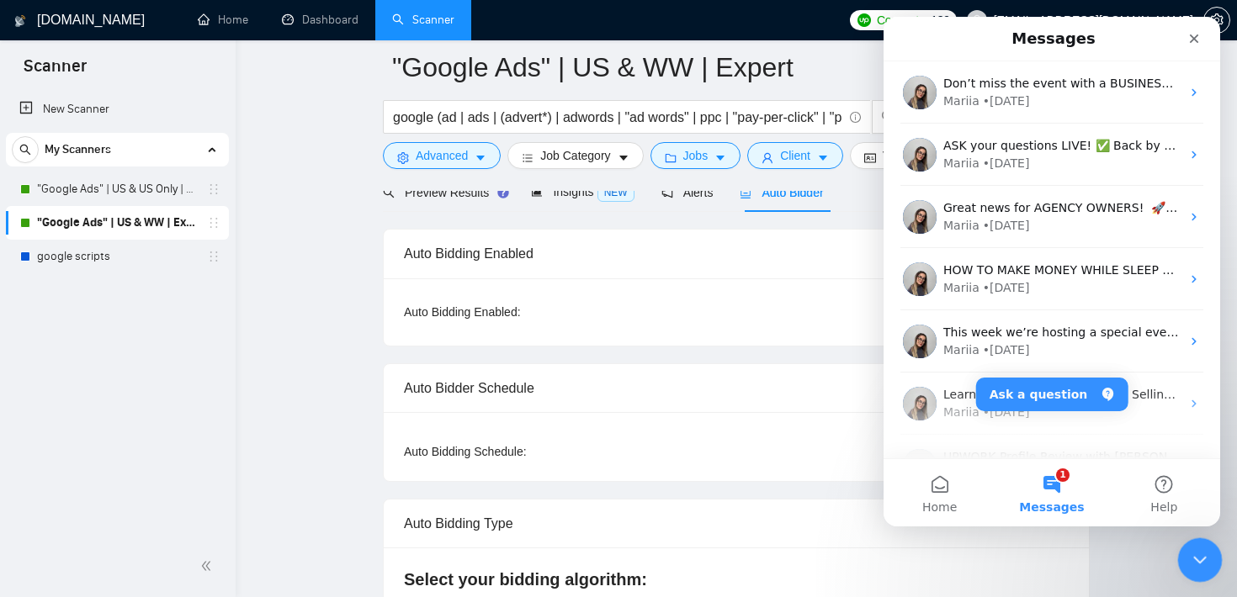
click at [1191, 555] on icon "Close Intercom Messenger" at bounding box center [1197, 558] width 20 height 20
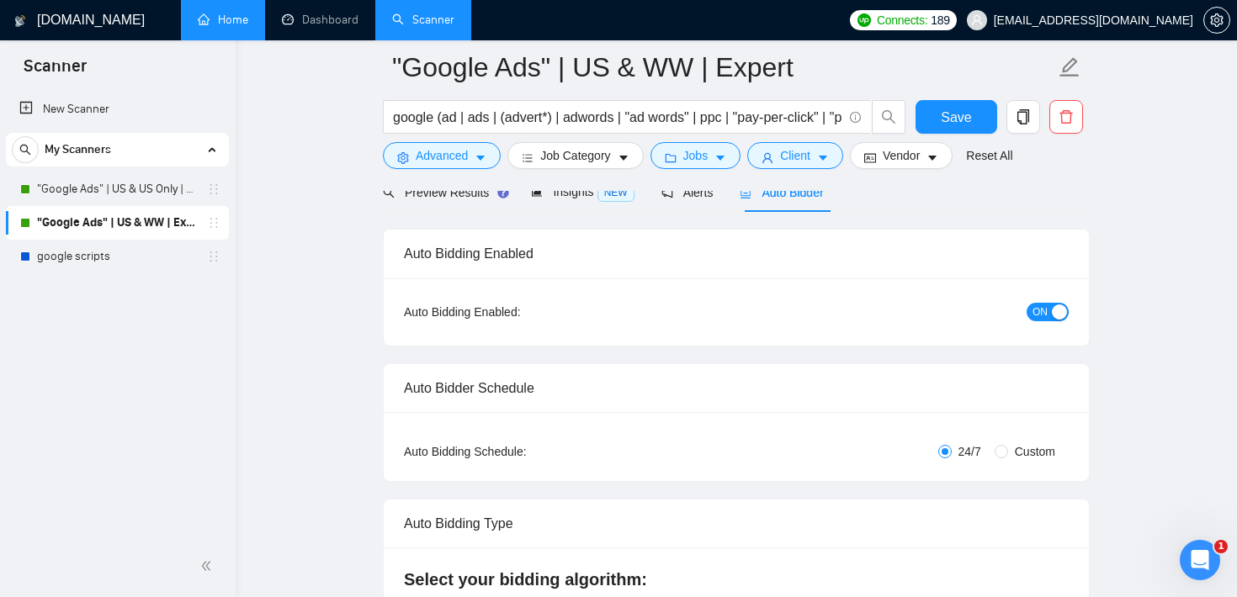
click at [236, 27] on link "Home" at bounding box center [223, 20] width 50 height 14
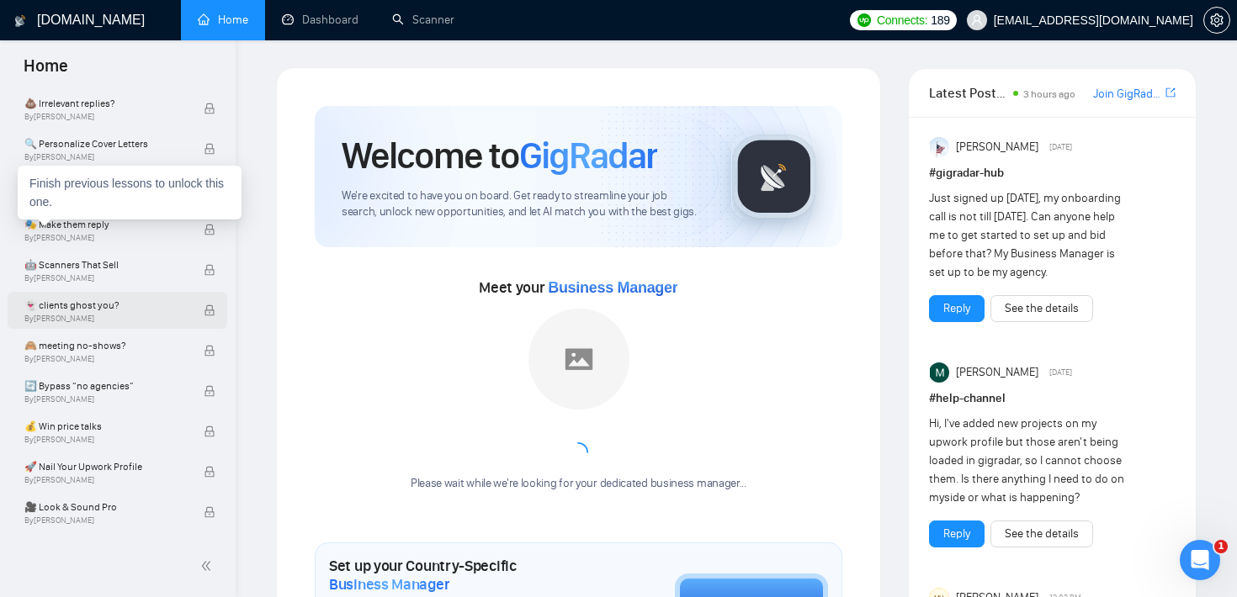
scroll to position [978, 0]
